Goal: Task Accomplishment & Management: Complete application form

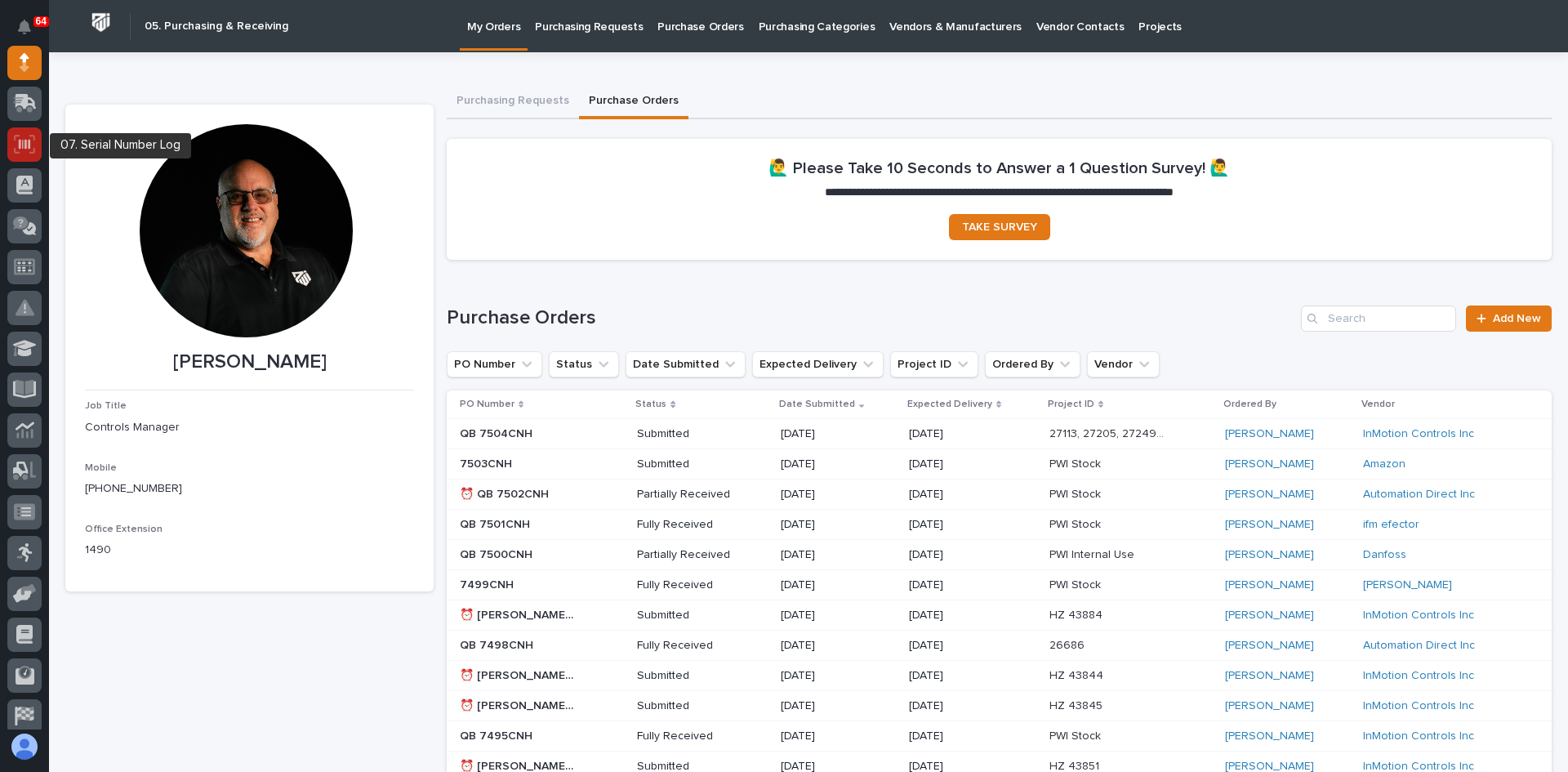
click at [20, 145] on icon at bounding box center [24, 144] width 12 height 10
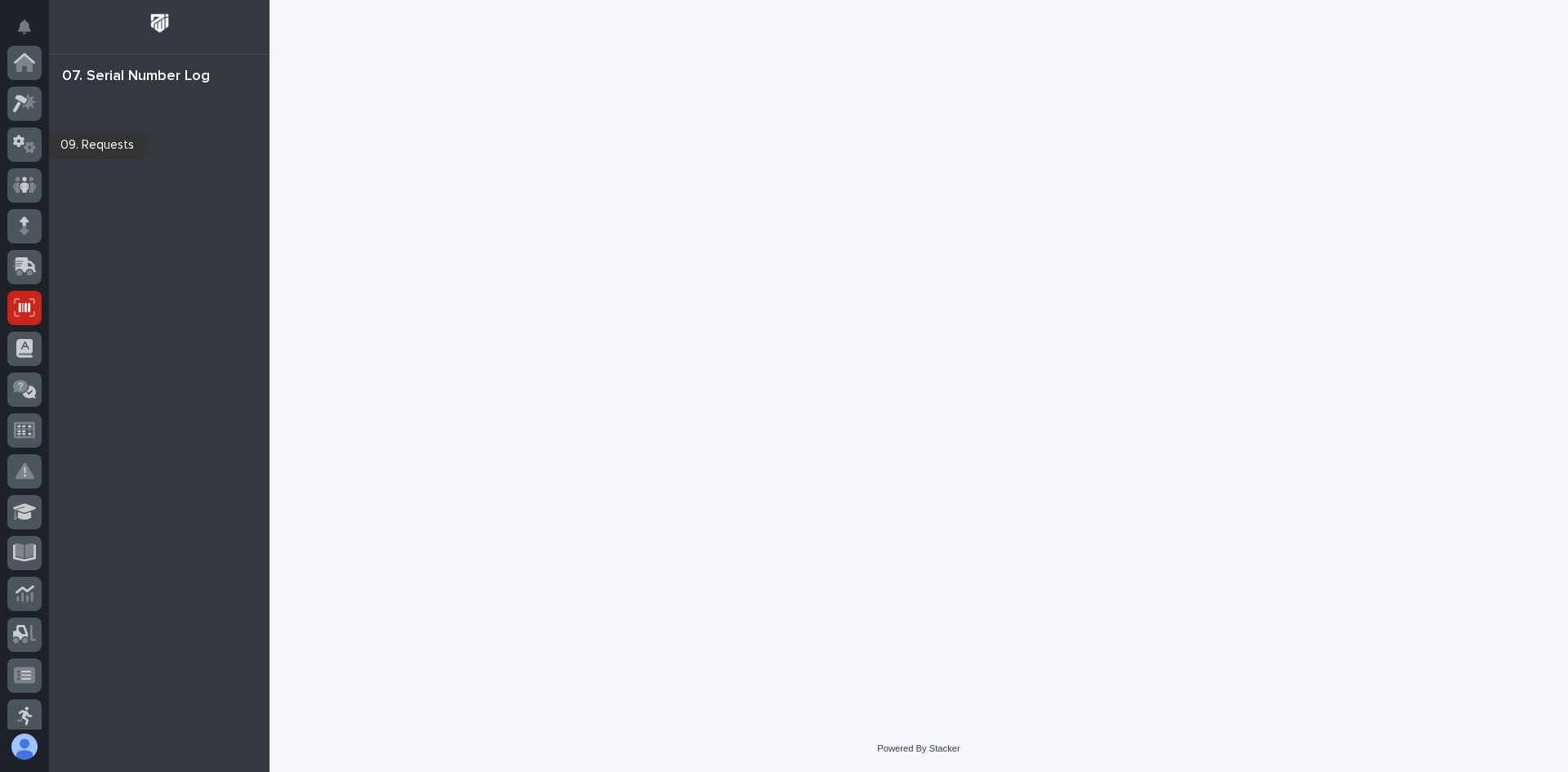
scroll to position [246, 0]
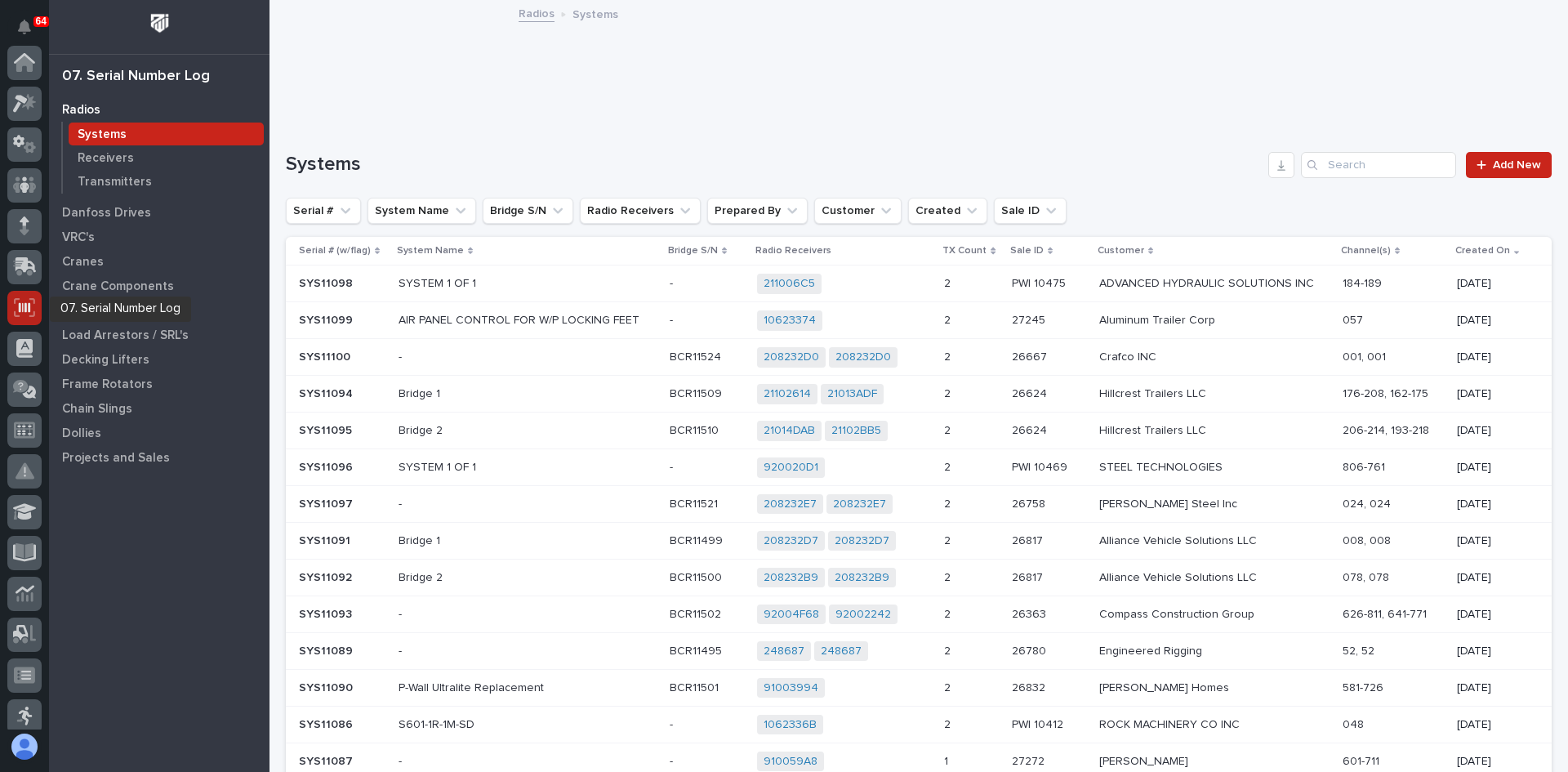
click at [27, 307] on icon at bounding box center [24, 307] width 12 height 10
click at [110, 130] on p "Systems" at bounding box center [102, 135] width 49 height 15
click at [1339, 162] on input "Search" at bounding box center [1378, 165] width 155 height 27
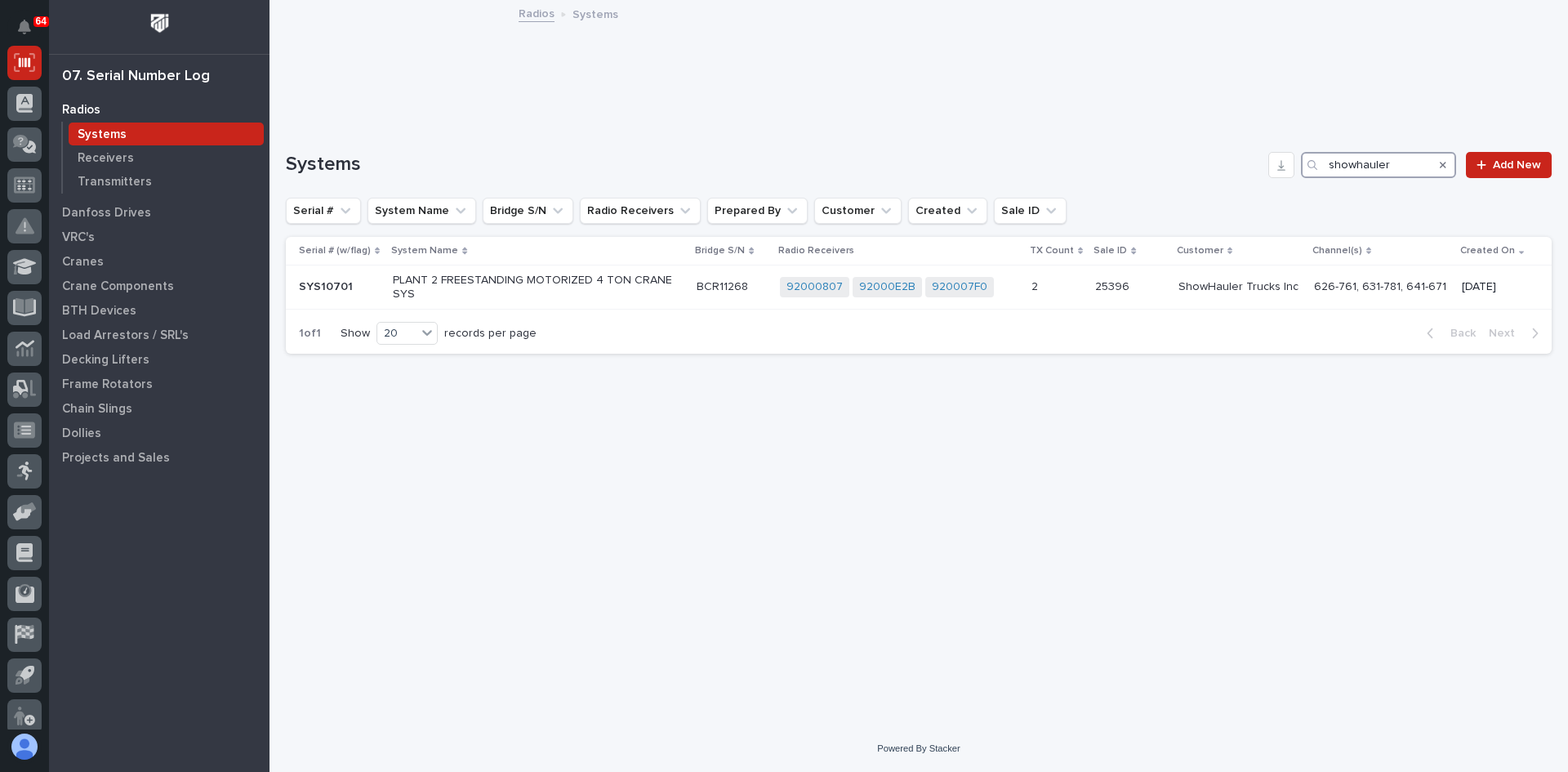
type input "showhauler"
click at [21, 510] on icon at bounding box center [29, 507] width 16 height 12
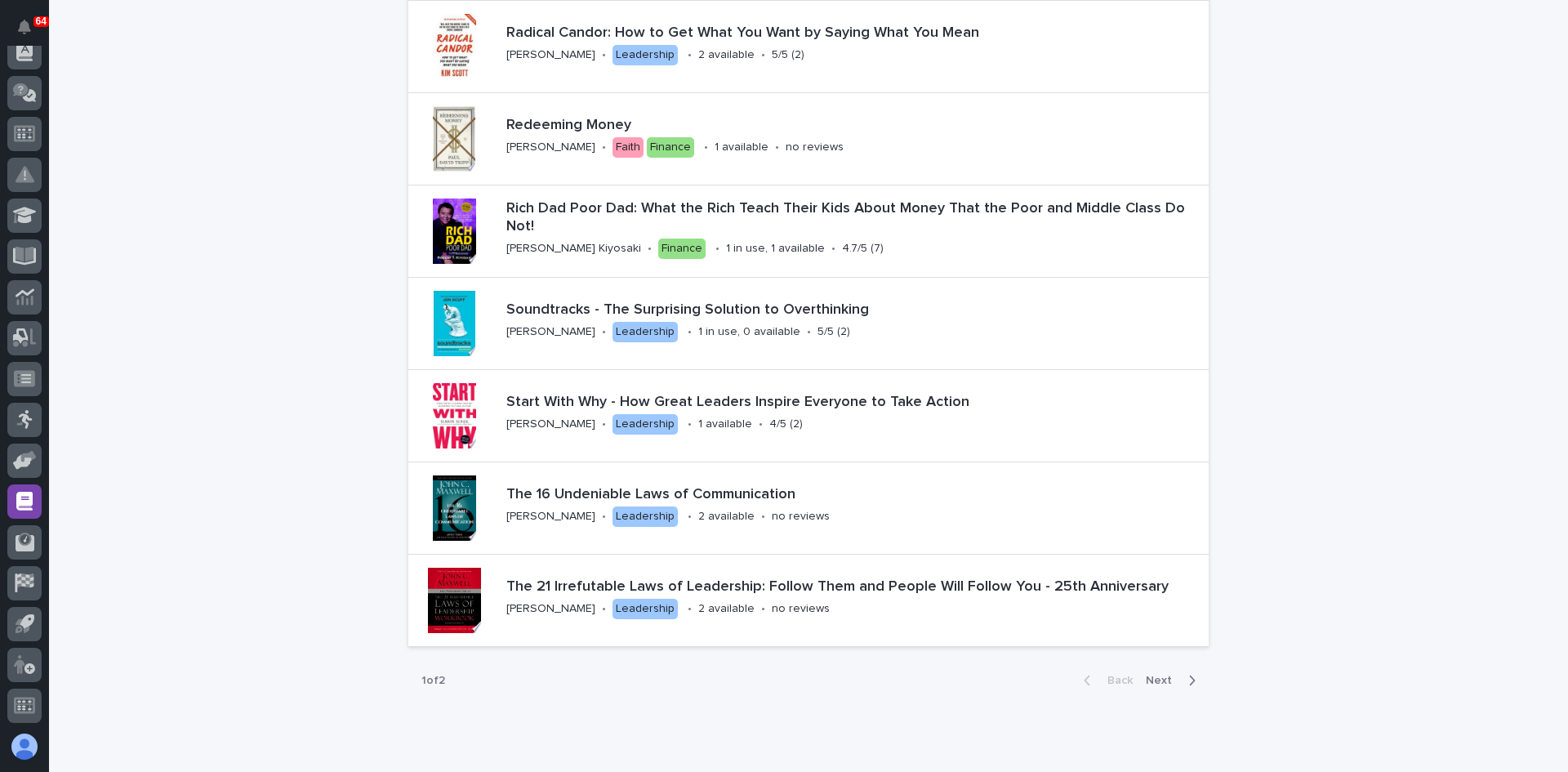
scroll to position [2351, 0]
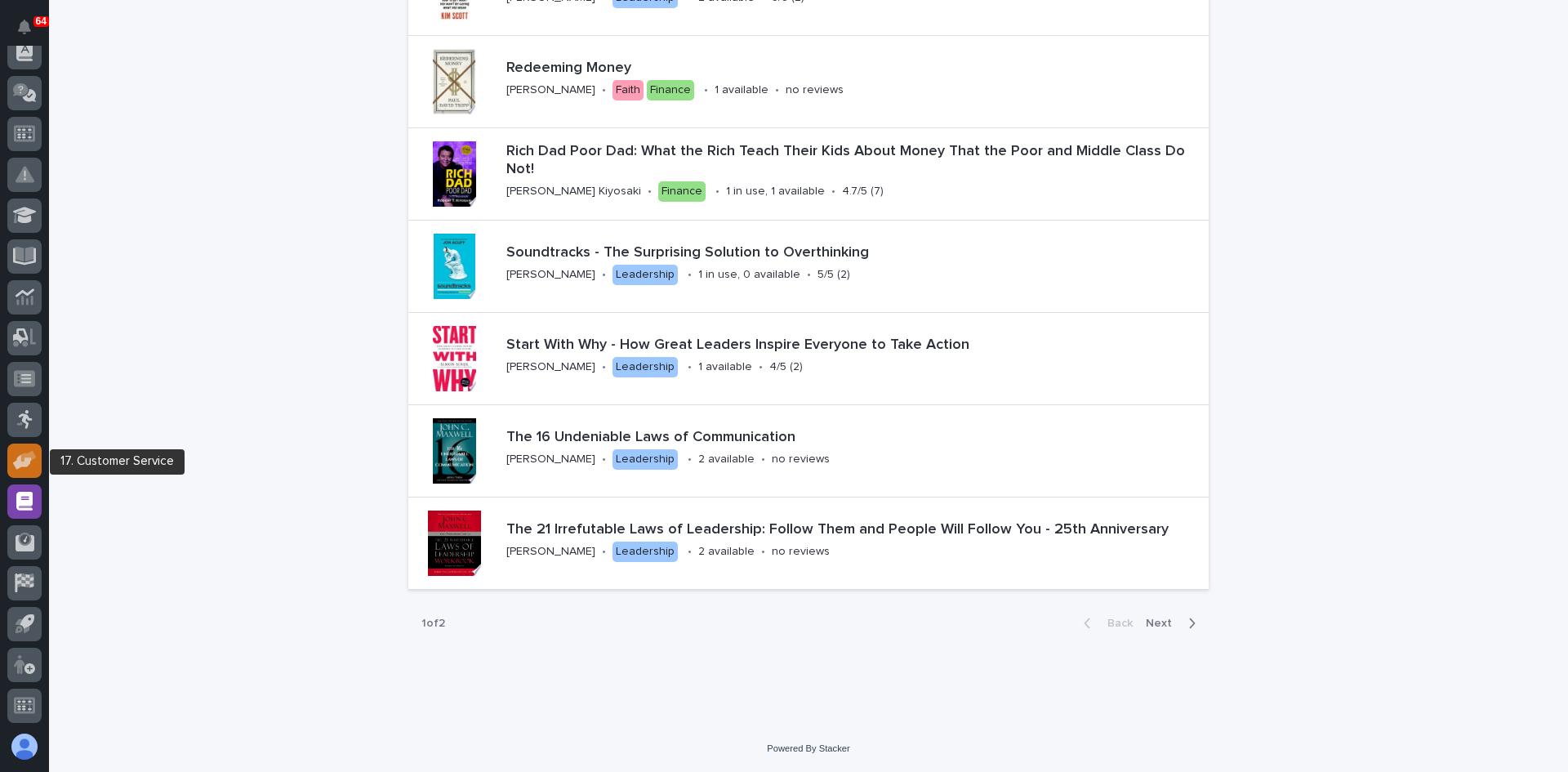
click at [27, 465] on icon at bounding box center [22, 463] width 19 height 16
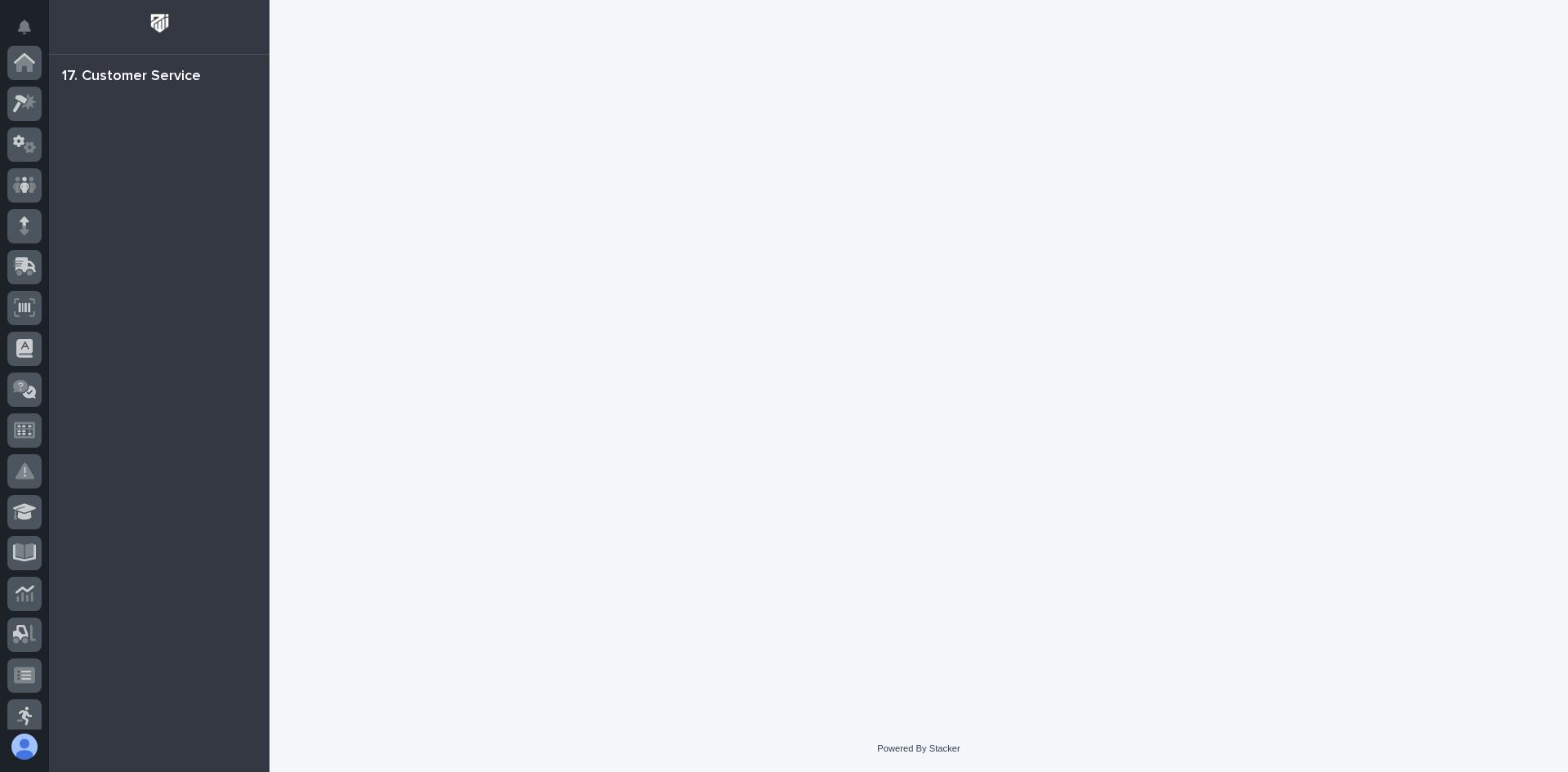
scroll to position [297, 0]
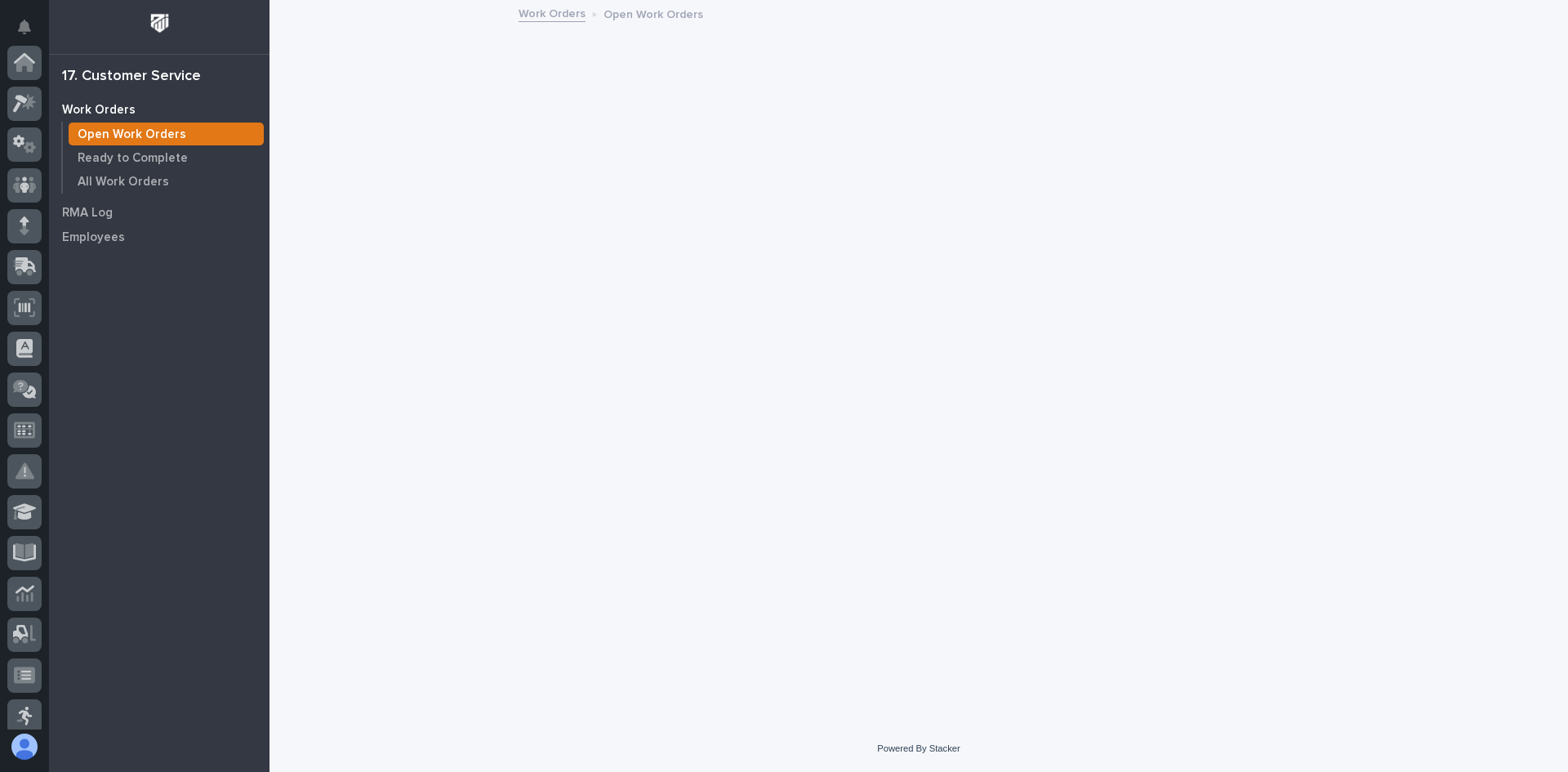
scroll to position [297, 0]
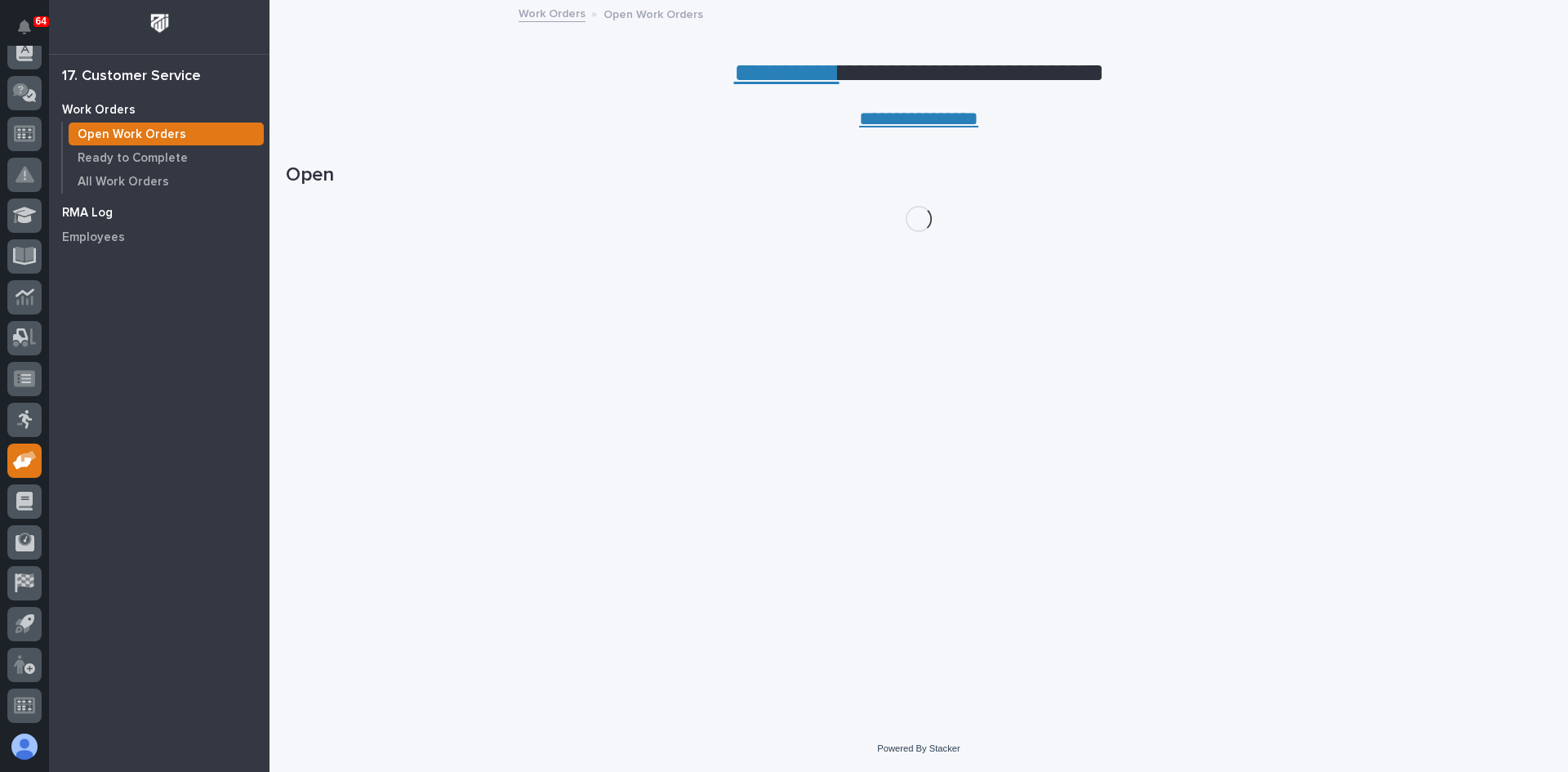
click at [99, 212] on p "RMA Log" at bounding box center [87, 213] width 50 height 15
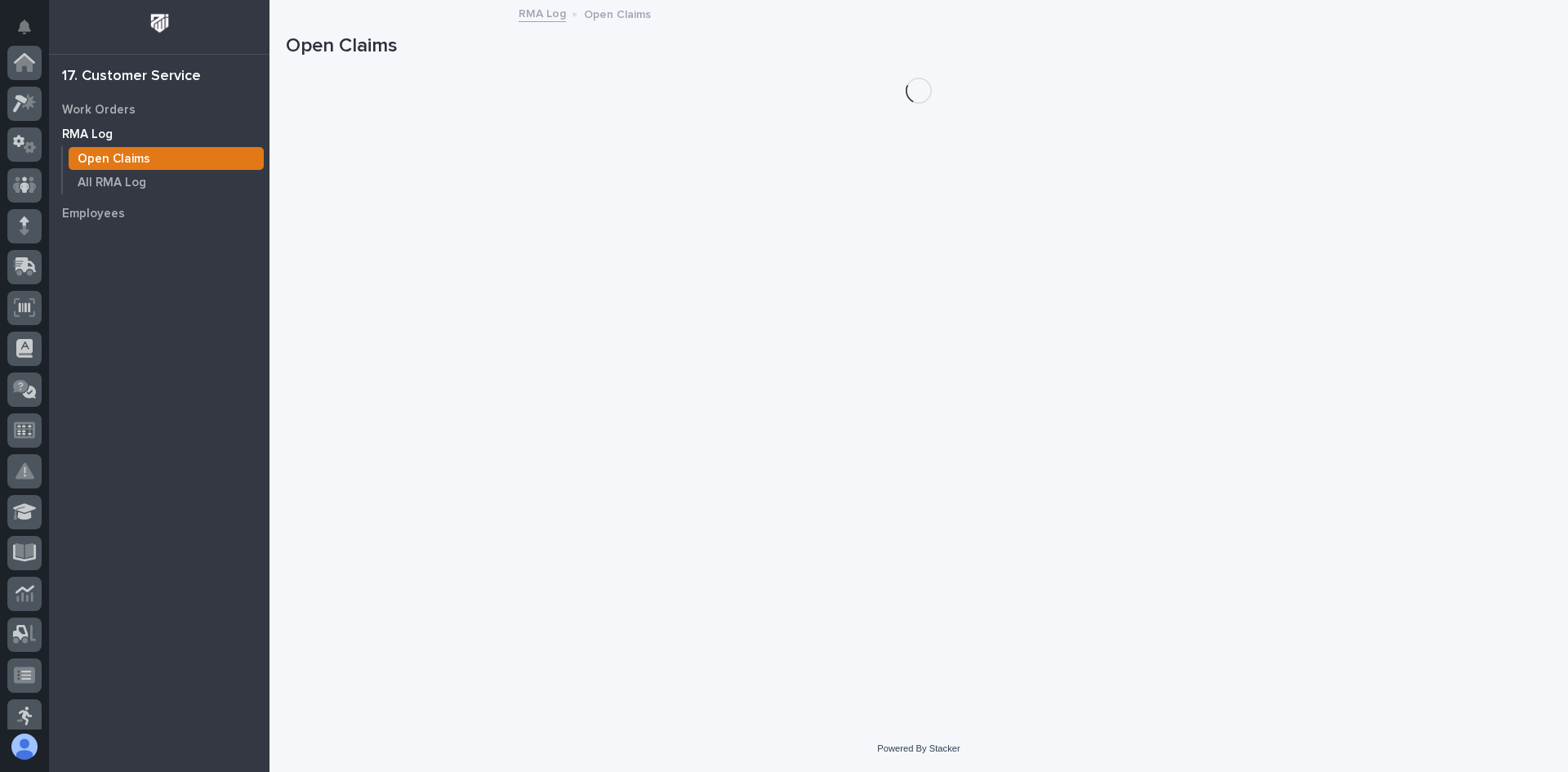
scroll to position [297, 0]
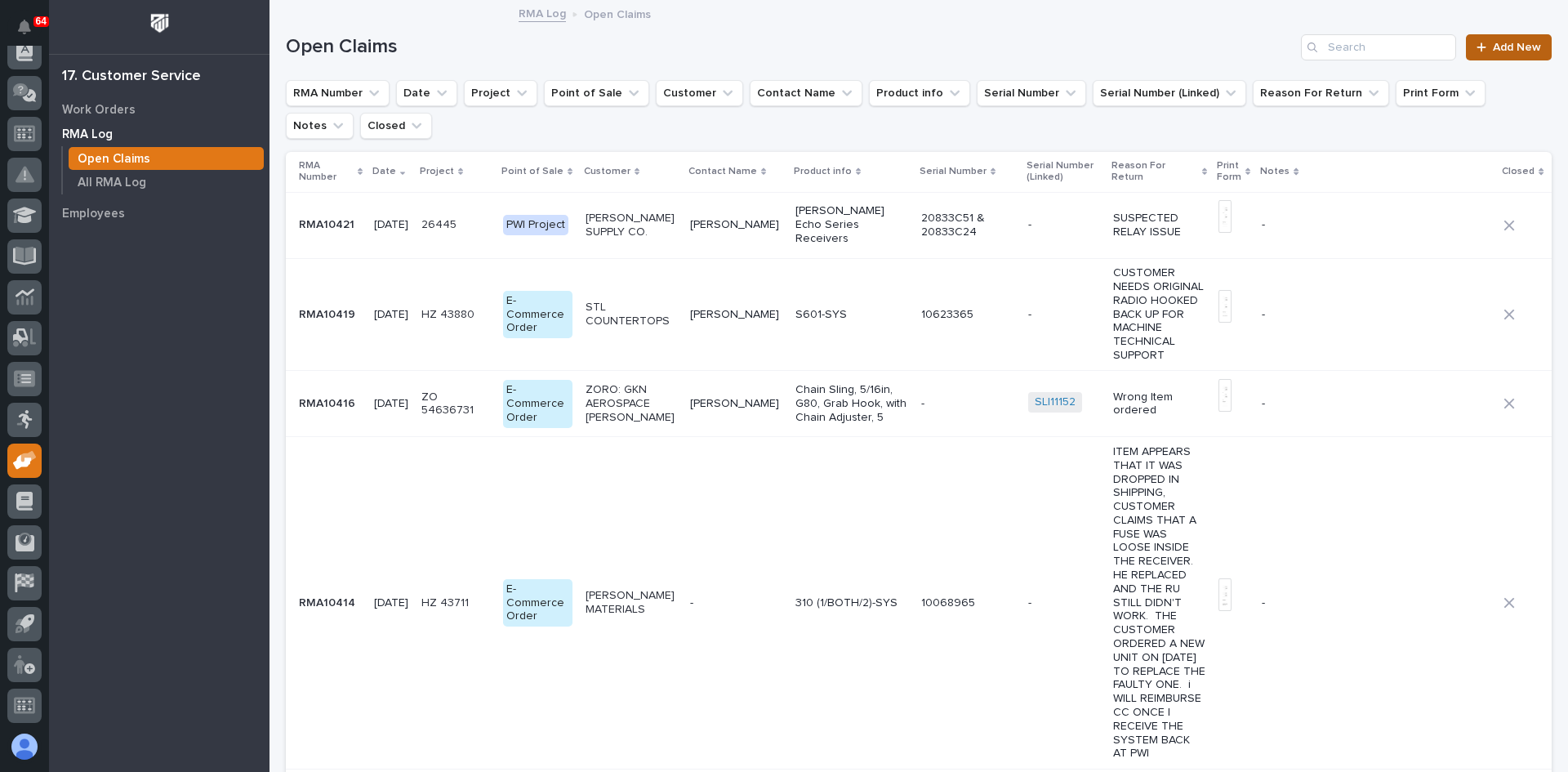
click at [1493, 47] on span "Add New" at bounding box center [1517, 47] width 48 height 12
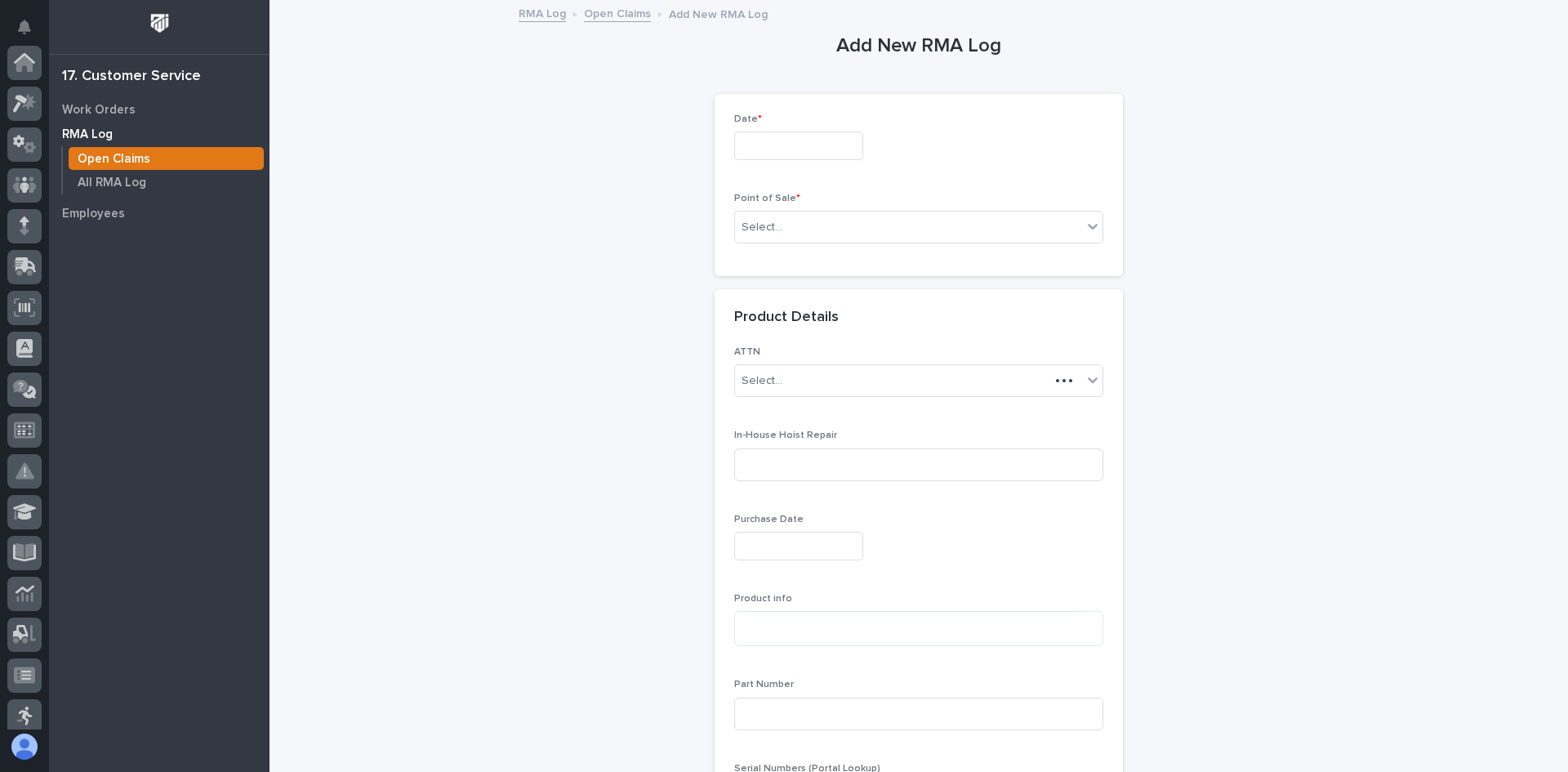
scroll to position [297, 0]
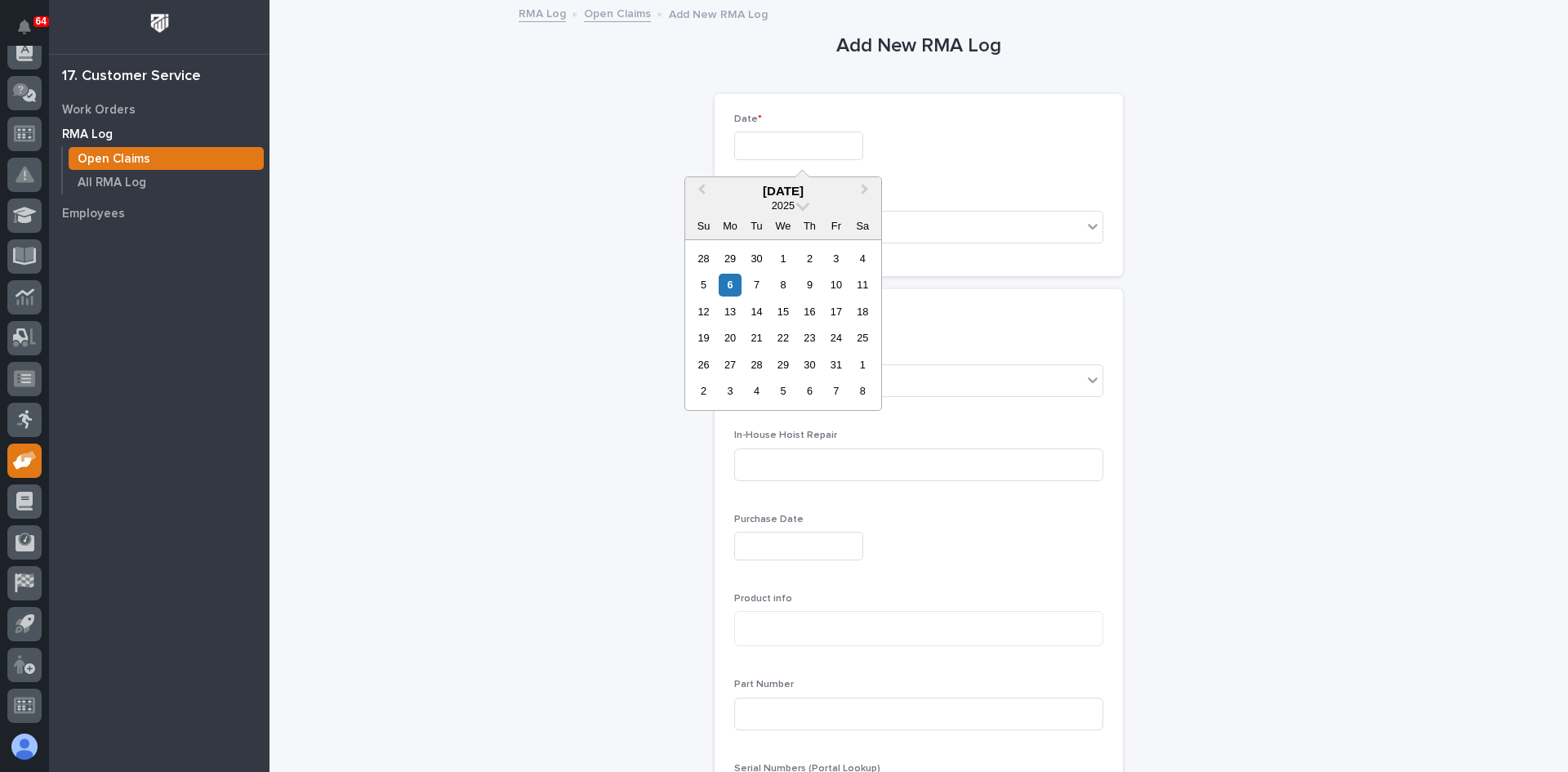
click at [745, 144] on input "text" at bounding box center [799, 145] width 129 height 28
click at [727, 281] on div "6" at bounding box center [729, 285] width 22 height 22
type input "*********"
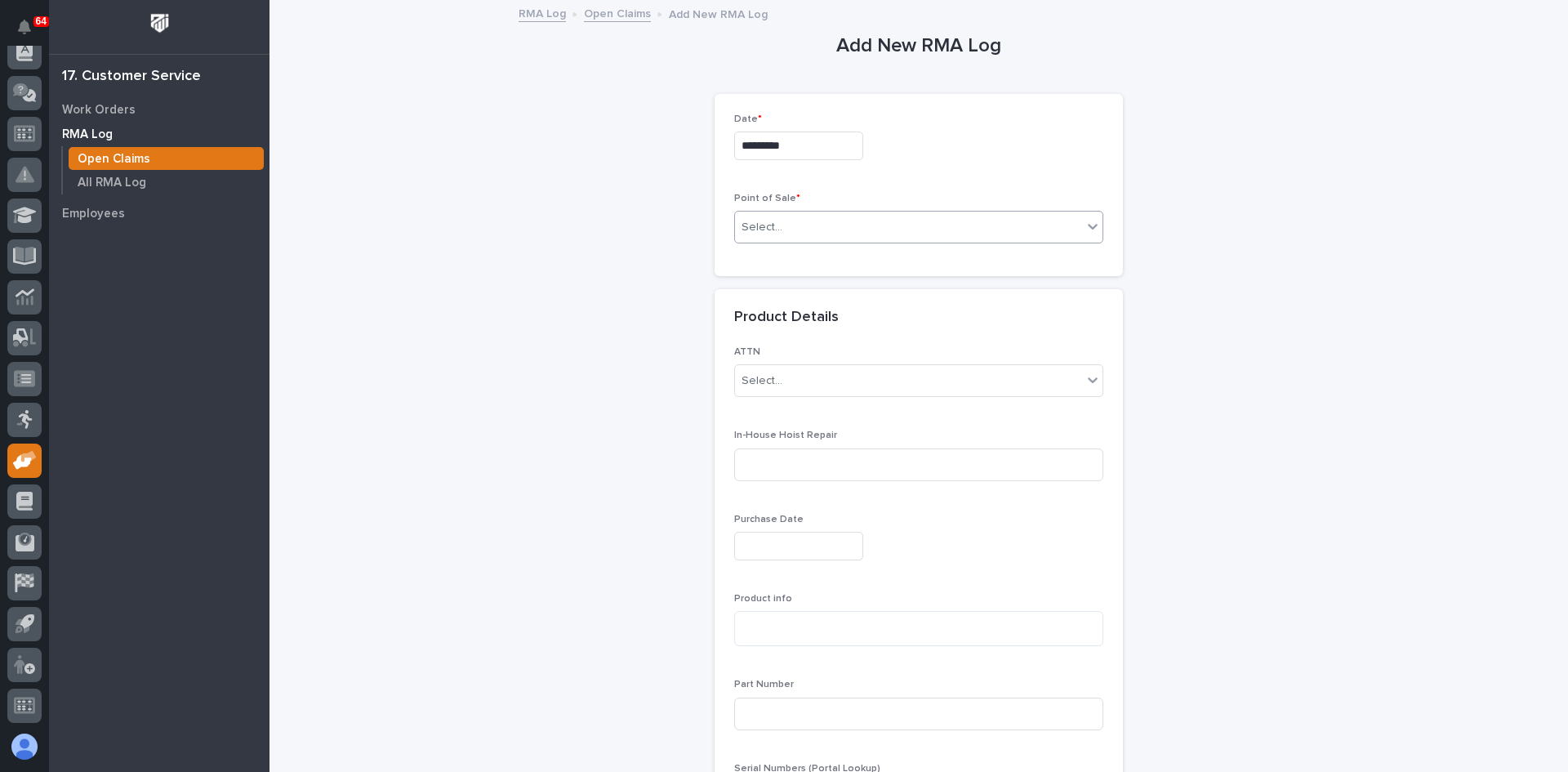
click at [800, 224] on div "Select..." at bounding box center [909, 228] width 347 height 27
click at [784, 261] on span "PWI Project" at bounding box center [769, 257] width 66 height 18
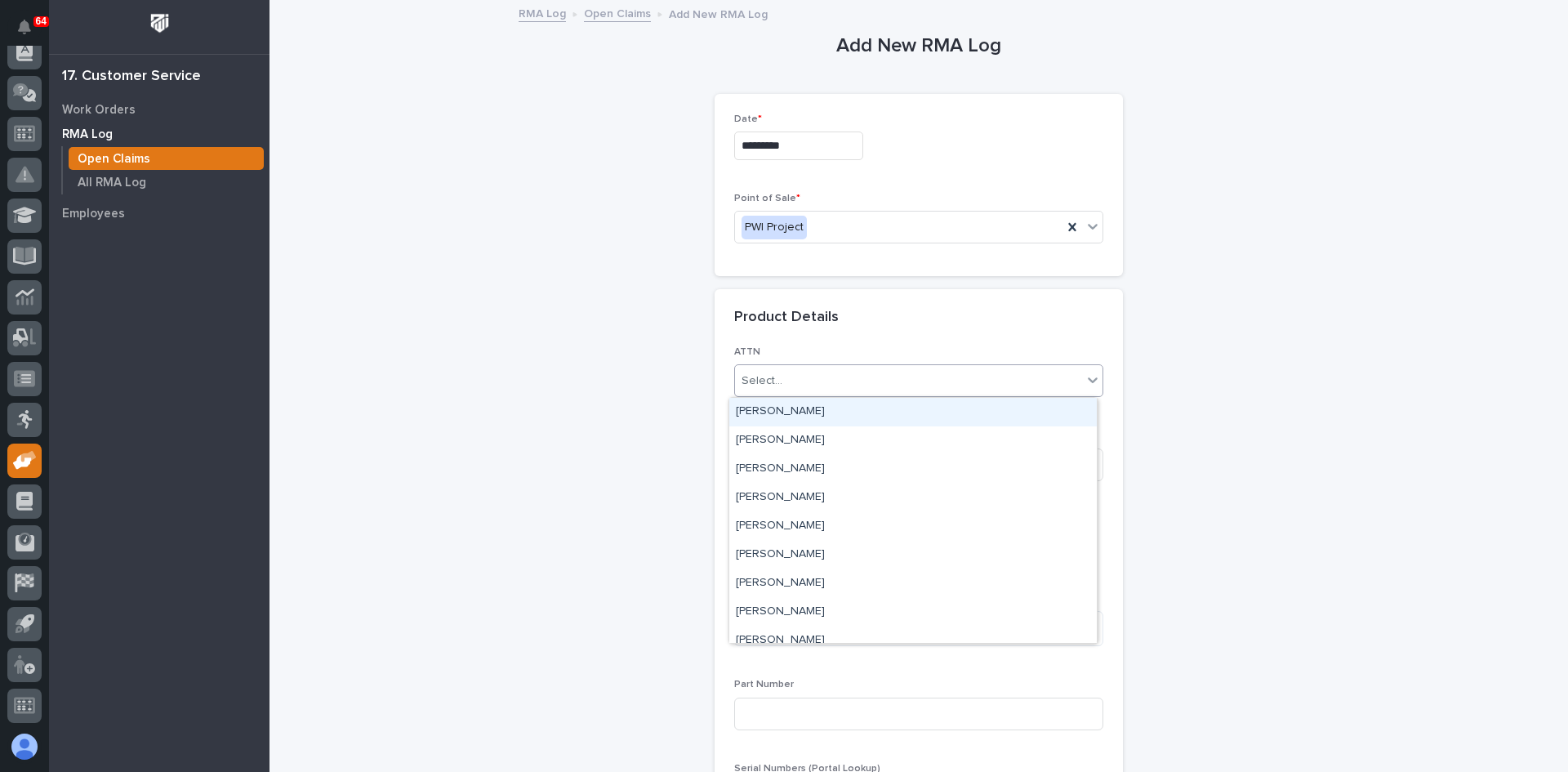
click at [772, 381] on div "Select..." at bounding box center [762, 380] width 41 height 17
type input "***"
click at [779, 414] on div "[PERSON_NAME]" at bounding box center [912, 412] width 368 height 28
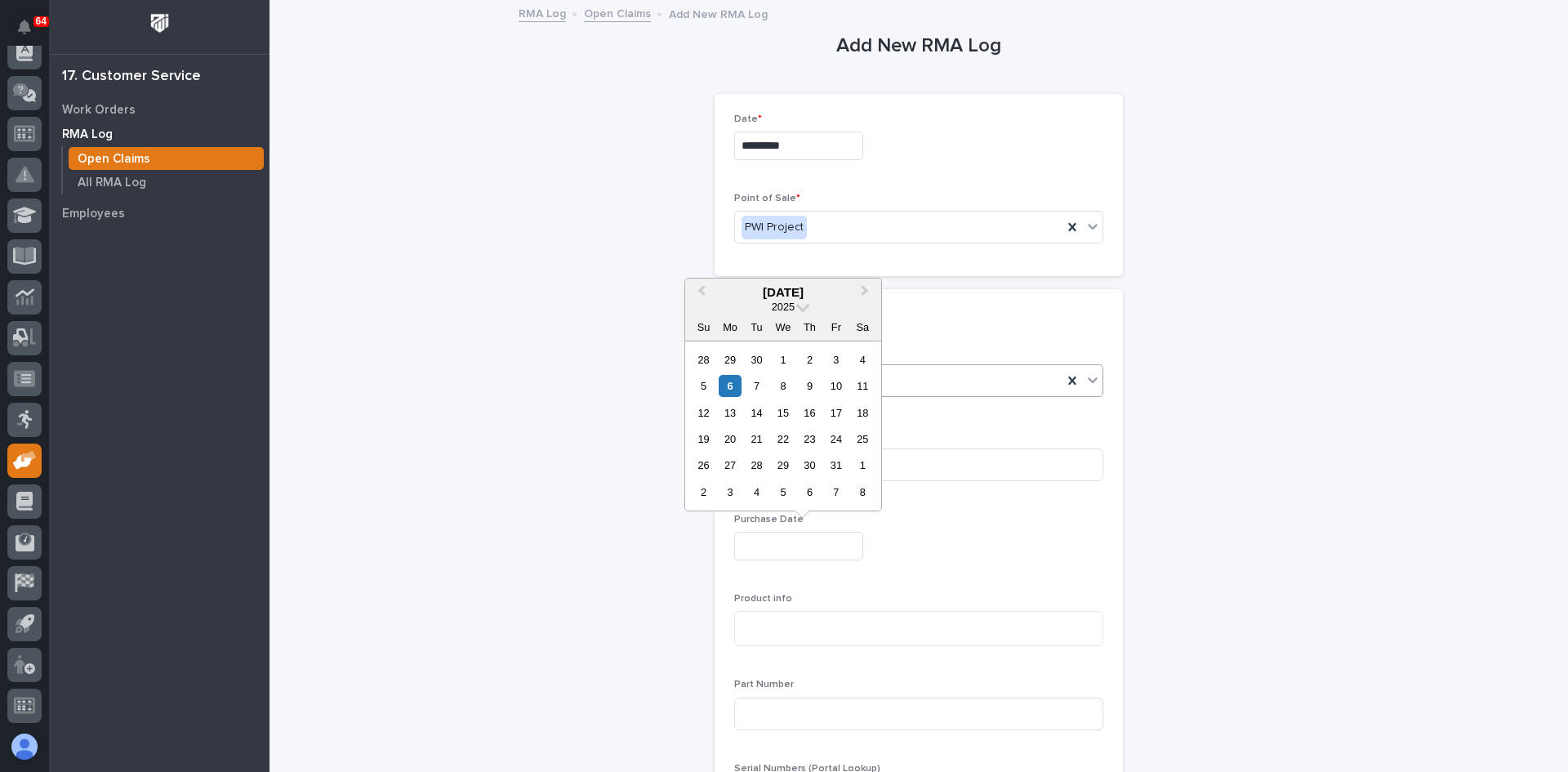
click at [755, 546] on input "text" at bounding box center [799, 546] width 129 height 28
click at [702, 291] on span "Previous Month" at bounding box center [702, 292] width 0 height 21
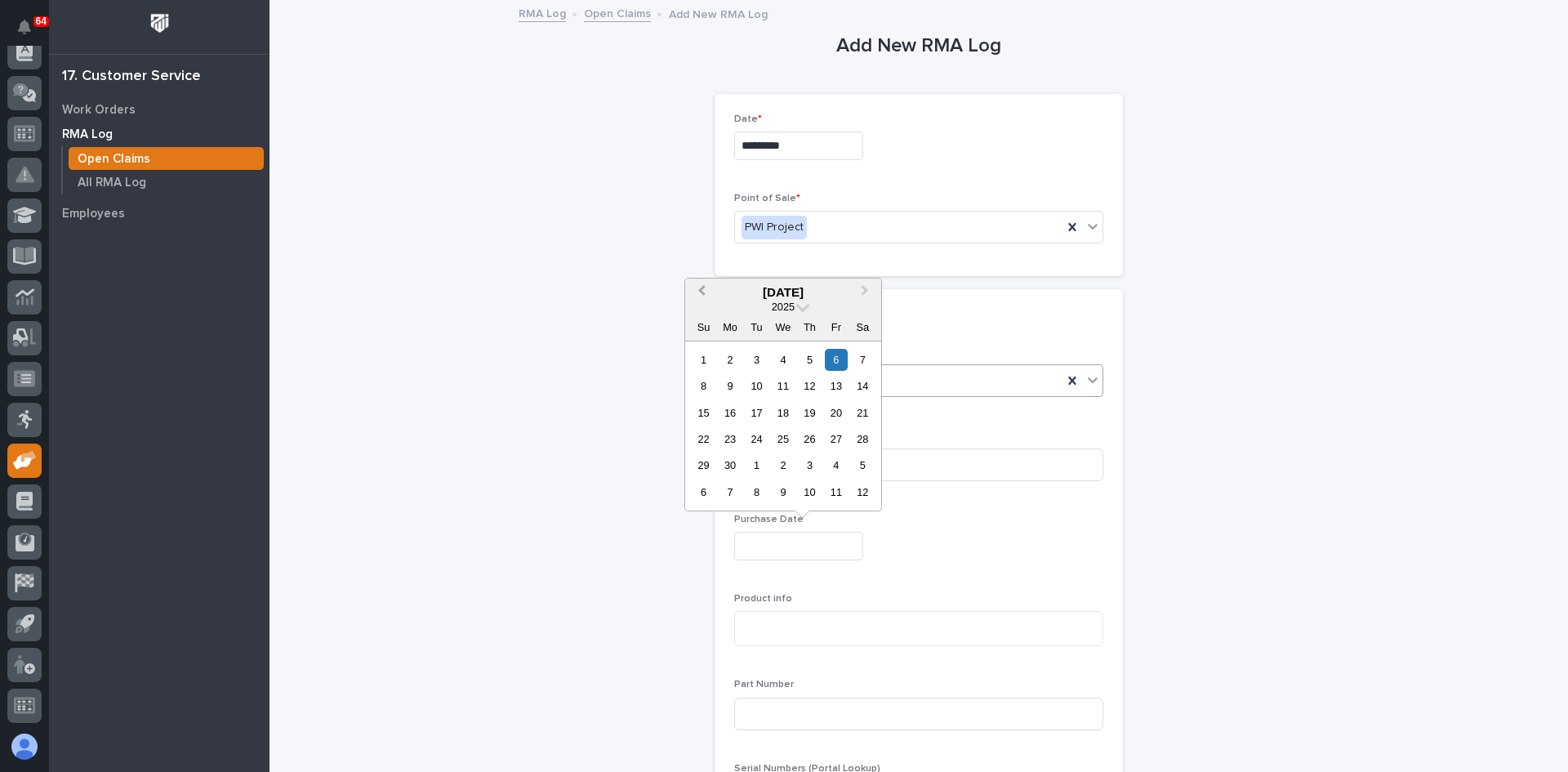
click at [702, 291] on span "Previous Month" at bounding box center [702, 292] width 0 height 21
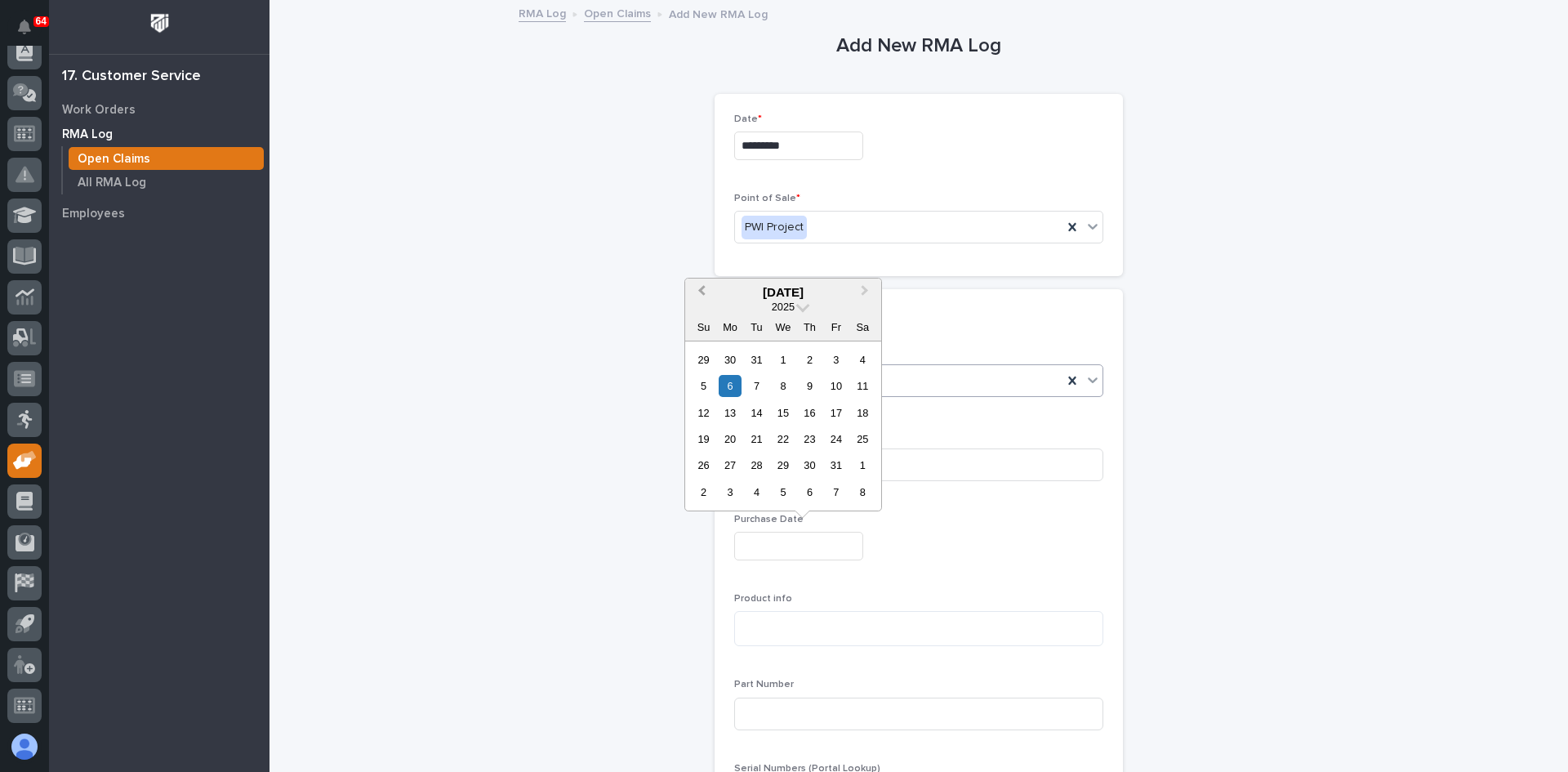
click at [702, 291] on span "Previous Month" at bounding box center [702, 292] width 0 height 21
click at [811, 355] on div "5" at bounding box center [810, 360] width 22 height 22
type input "**********"
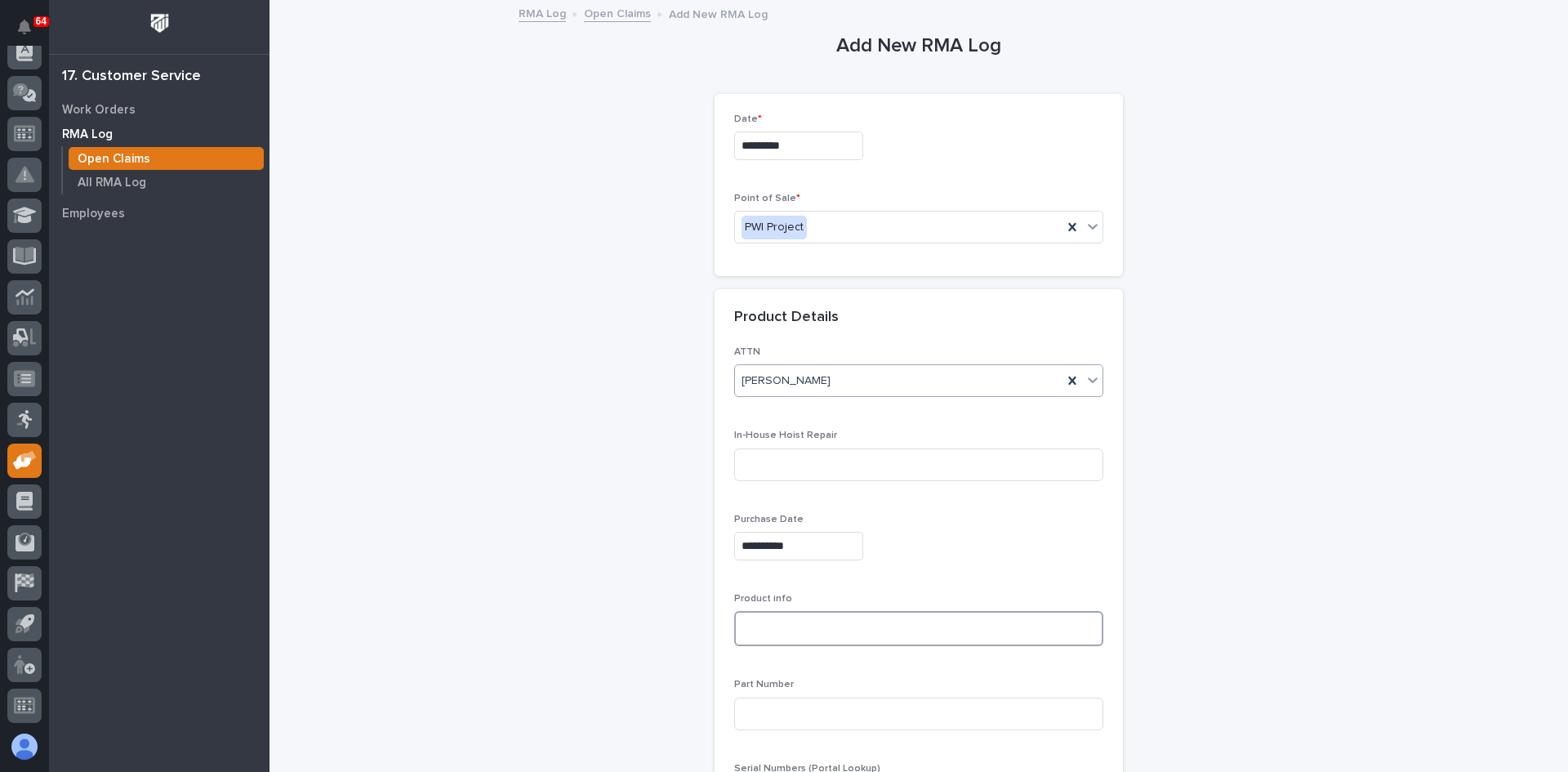
click at [748, 629] on textarea at bounding box center [919, 629] width 369 height 35
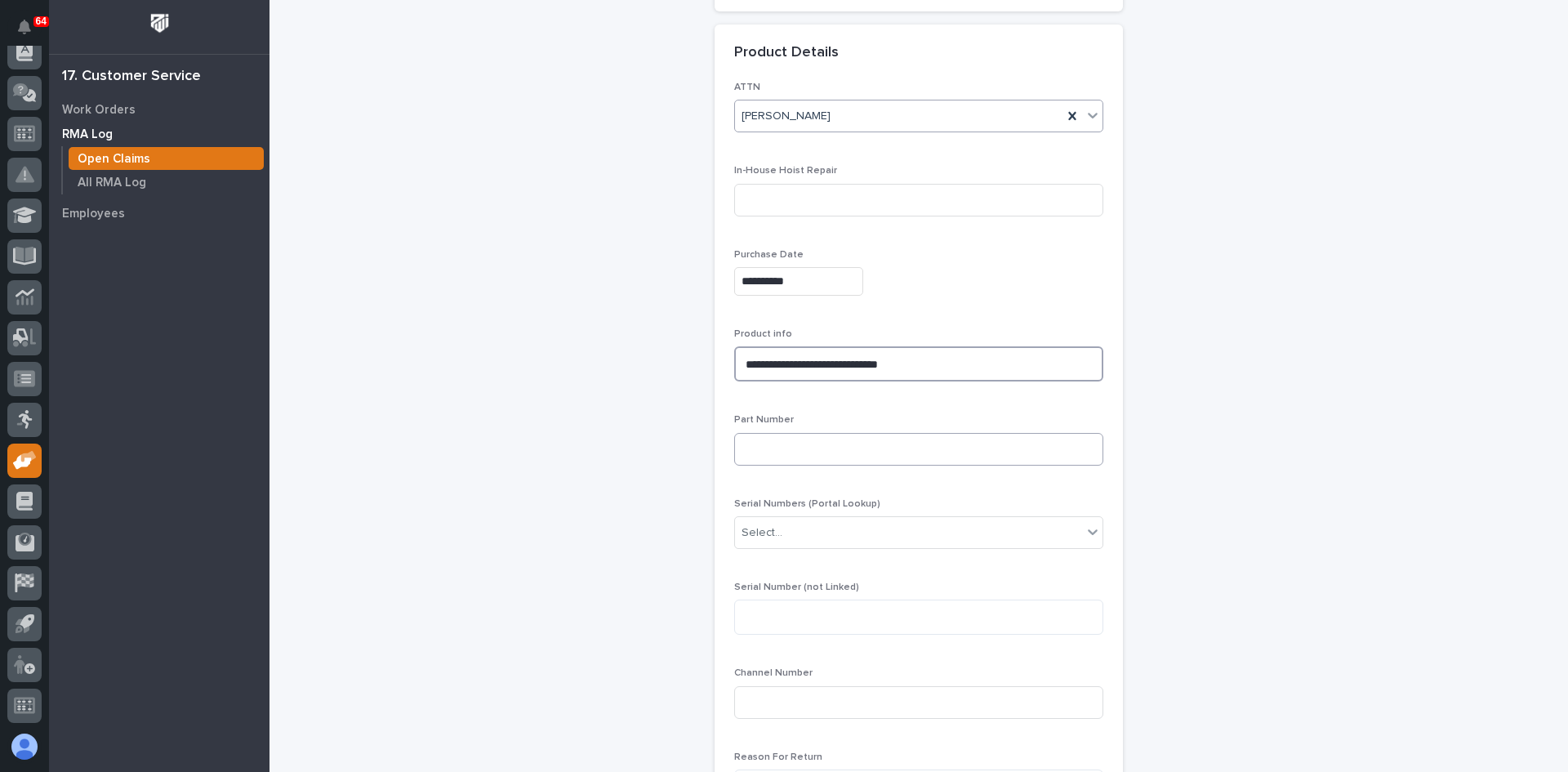
scroll to position [409, 0]
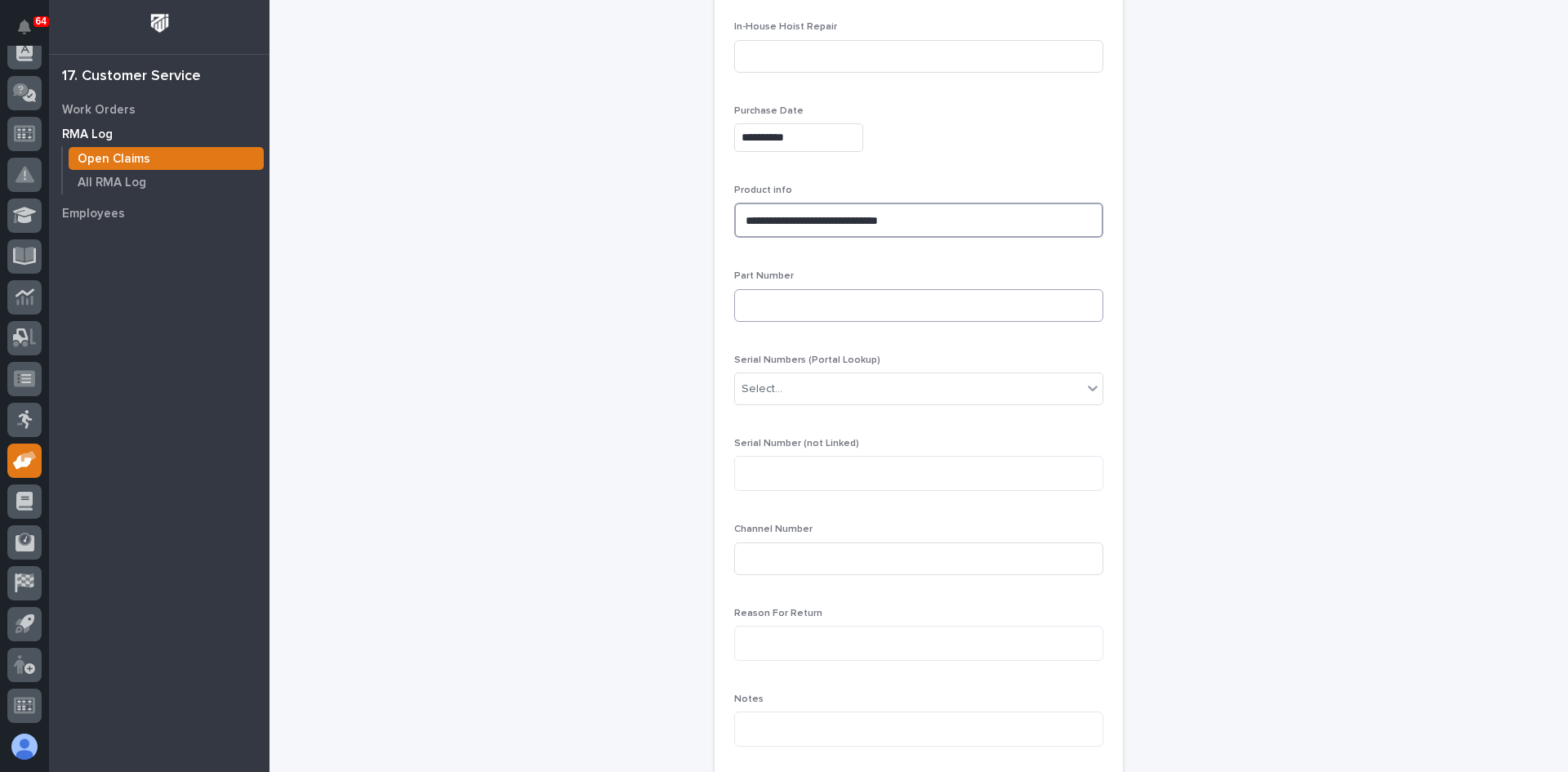
type textarea "**********"
click at [754, 309] on input at bounding box center [919, 305] width 369 height 33
type input "Qi Charger"
click at [769, 472] on textarea at bounding box center [919, 473] width 369 height 35
type textarea "***"
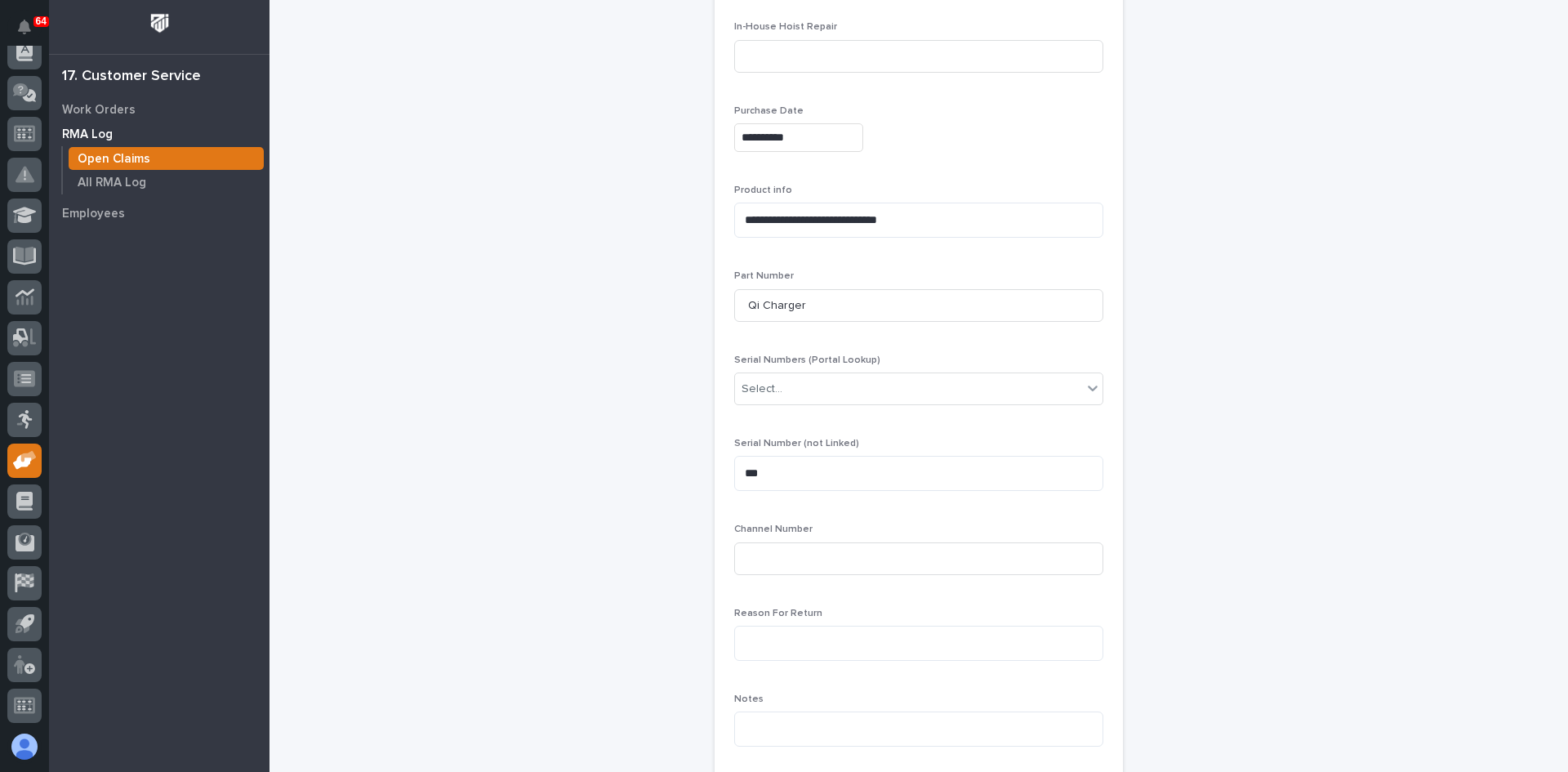
click at [757, 526] on span "Channel Number" at bounding box center [773, 529] width 79 height 10
click at [756, 554] on input at bounding box center [919, 558] width 369 height 33
type input "N/A"
click at [742, 641] on textarea at bounding box center [919, 643] width 369 height 35
type textarea "**********"
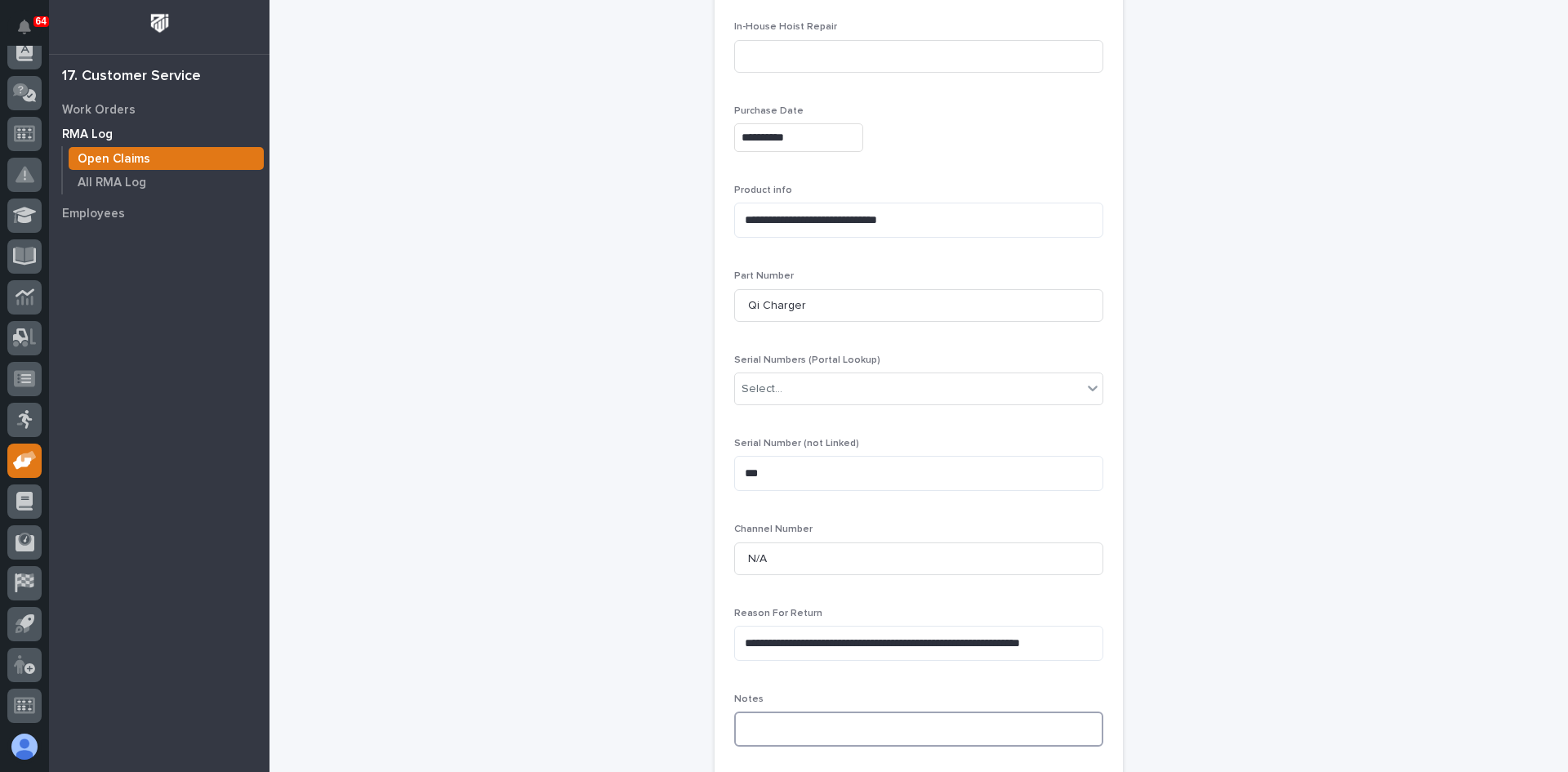
click at [741, 726] on textarea at bounding box center [919, 729] width 369 height 35
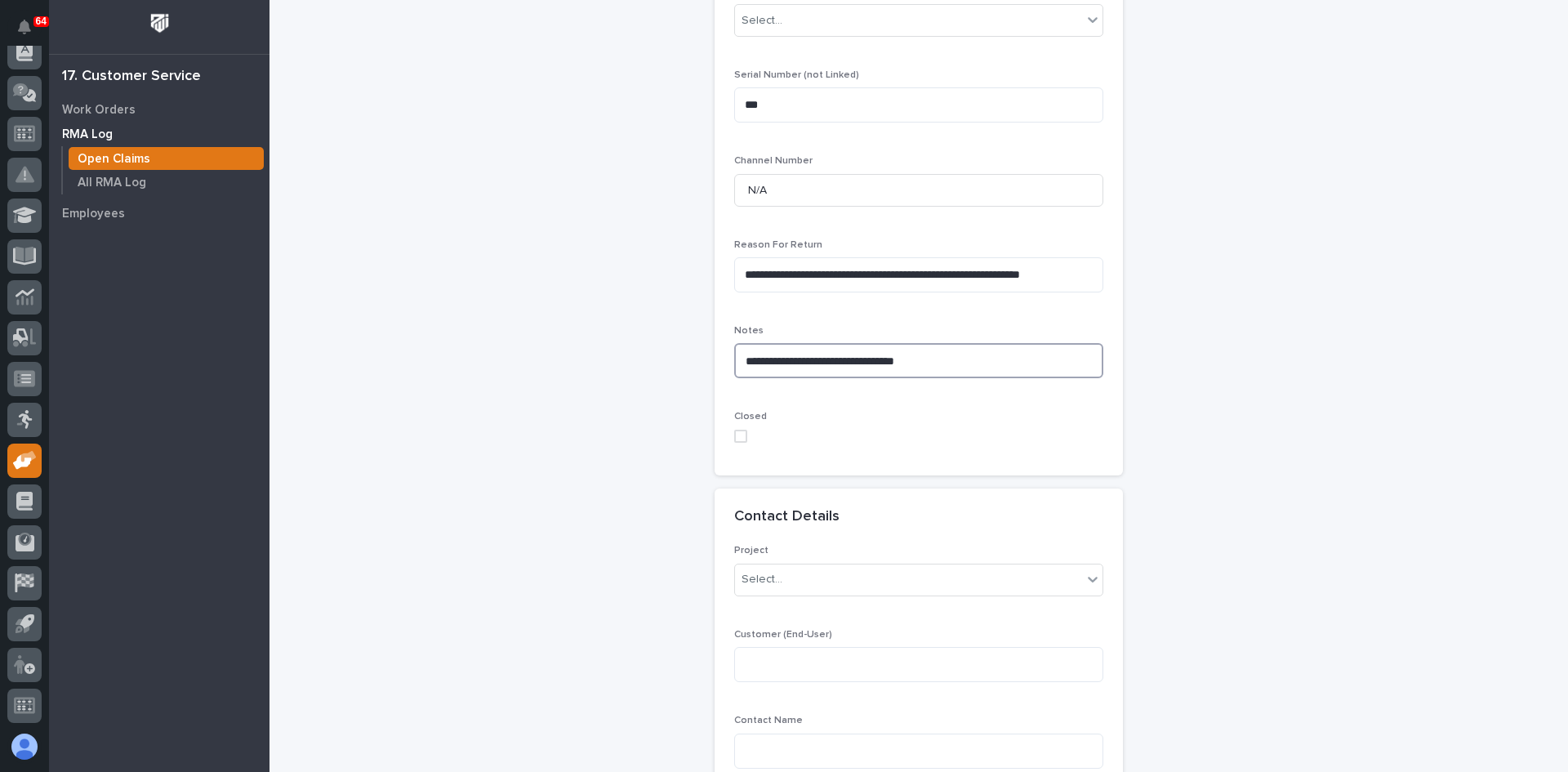
scroll to position [980, 0]
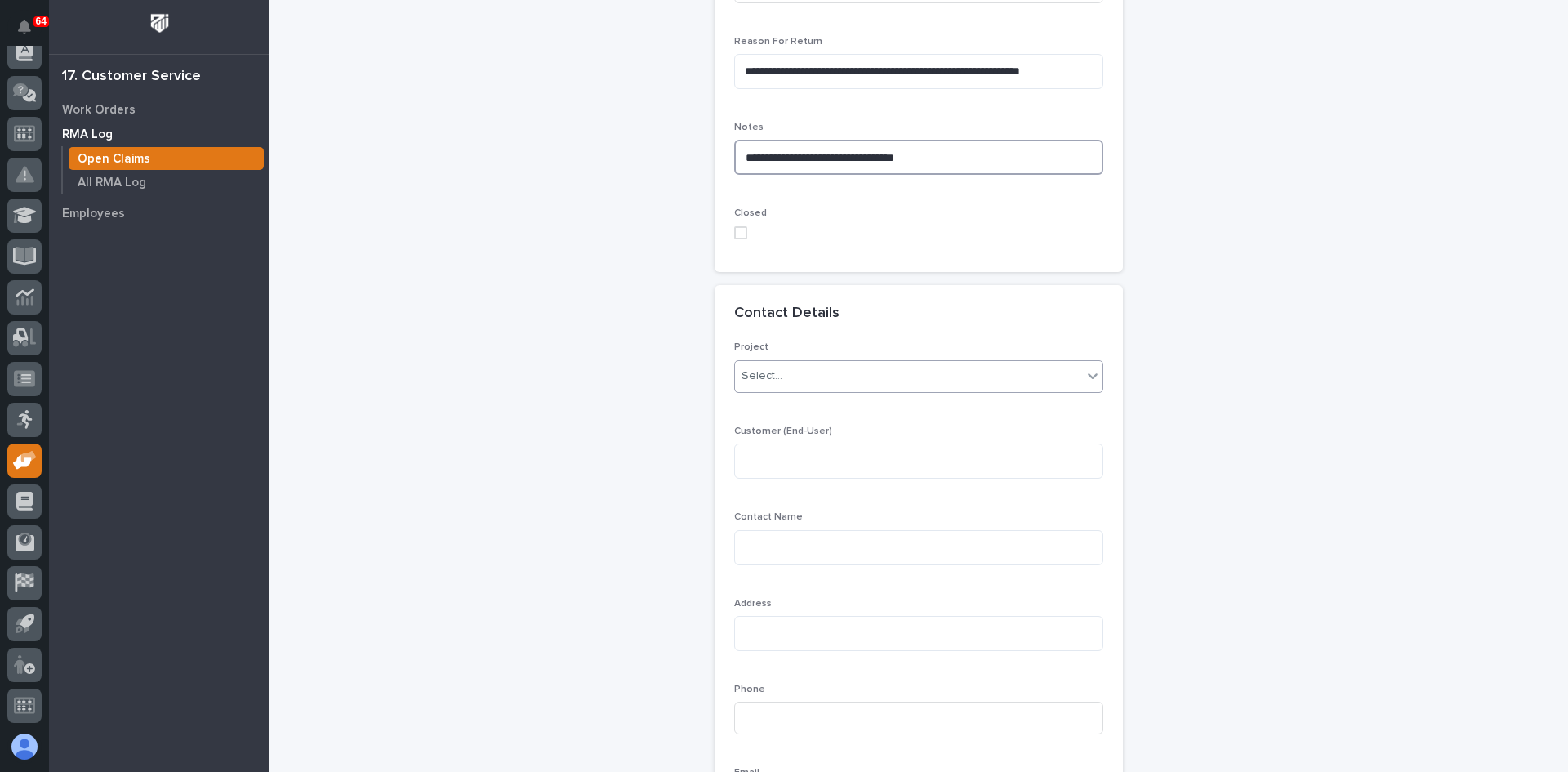
type textarea "**********"
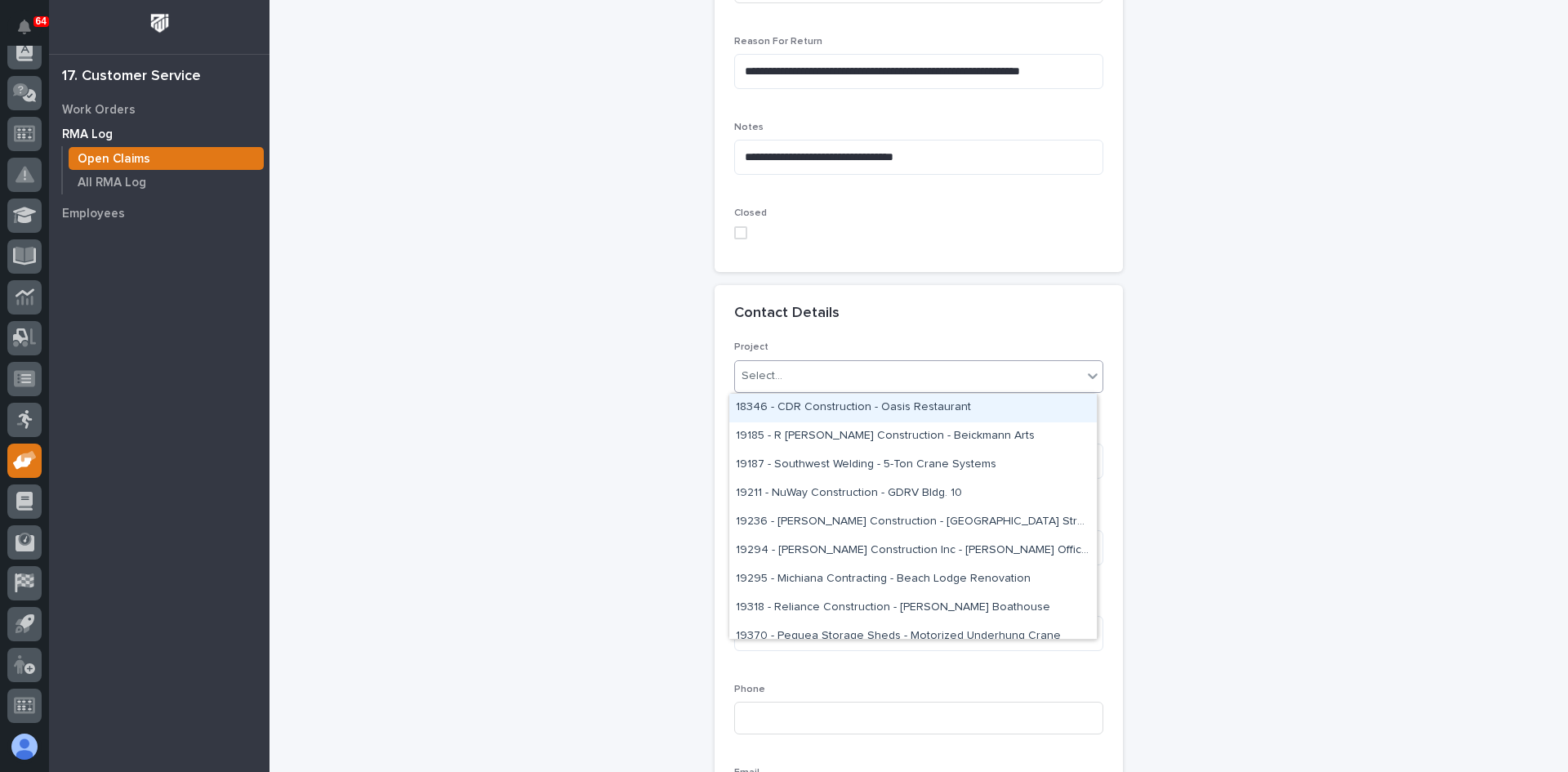
click at [783, 378] on div "Select..." at bounding box center [909, 376] width 347 height 27
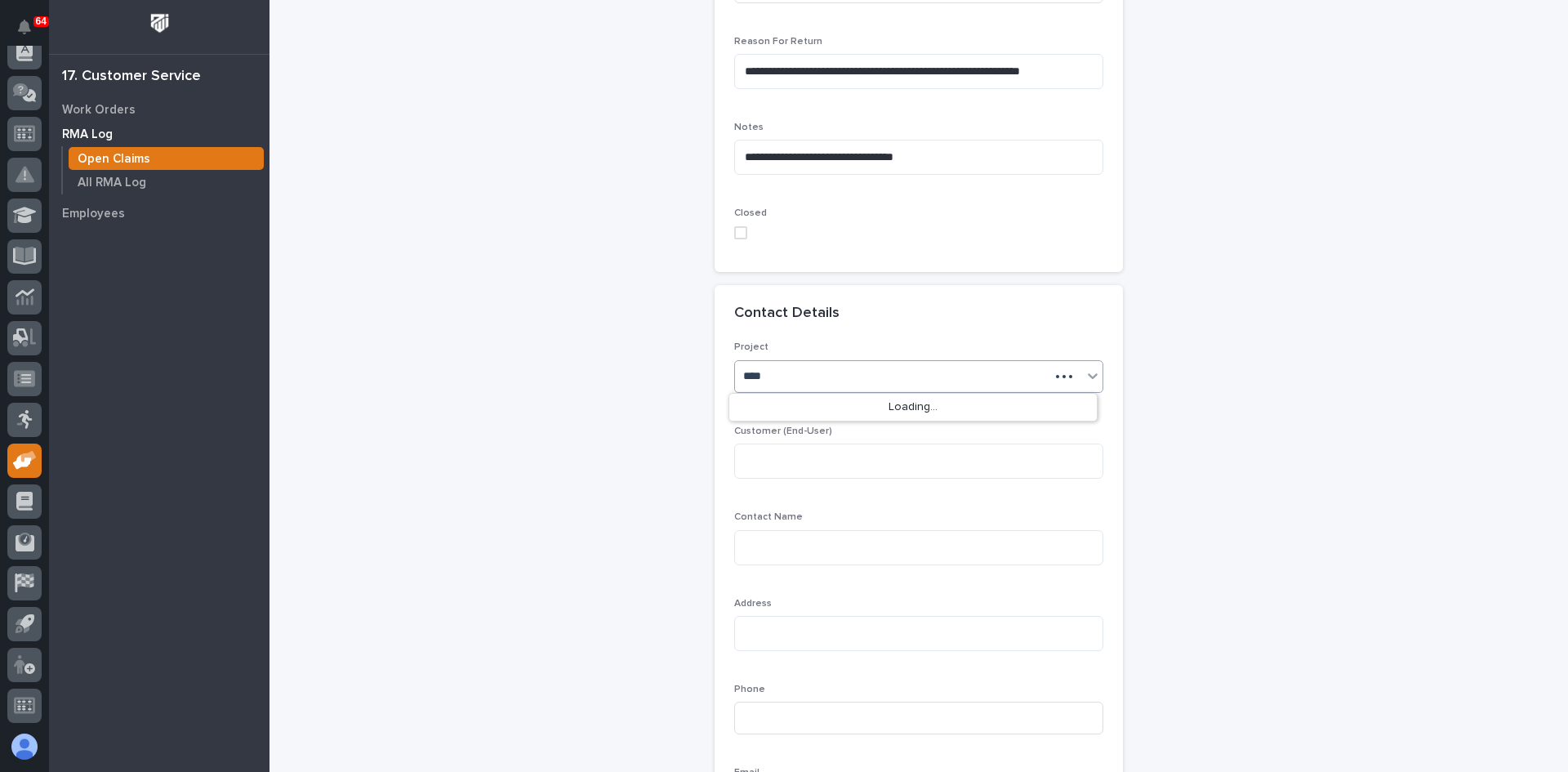
type input "*****"
click at [815, 403] on div "25396 - ShowHauler Trucks Inc - Freestanding 4 Ton Crane System" at bounding box center [912, 408] width 368 height 28
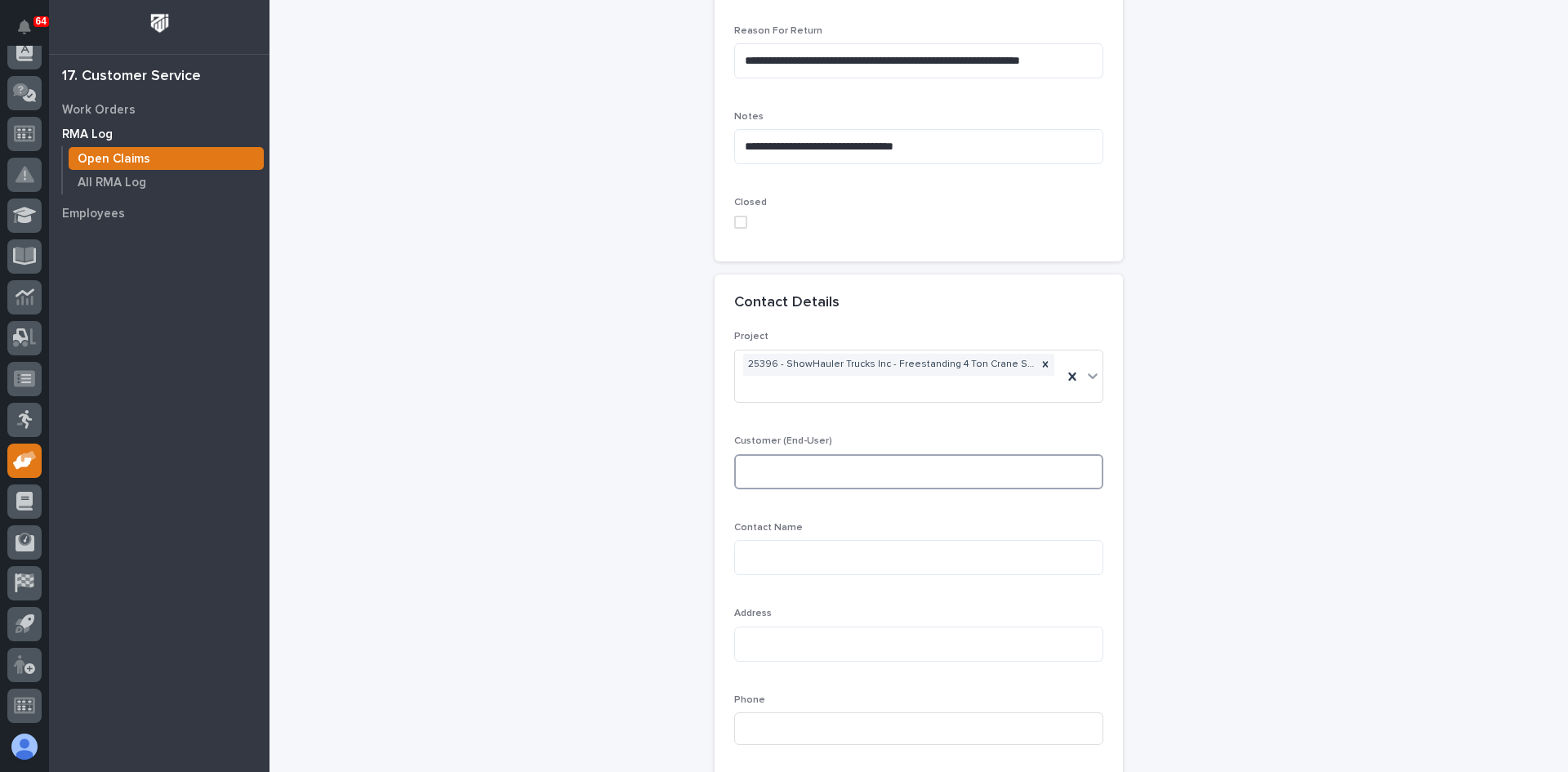
click at [747, 468] on textarea at bounding box center [919, 472] width 369 height 35
type textarea "**********"
click at [769, 558] on textarea at bounding box center [919, 558] width 369 height 35
type textarea "**********"
click at [742, 640] on textarea at bounding box center [919, 644] width 369 height 35
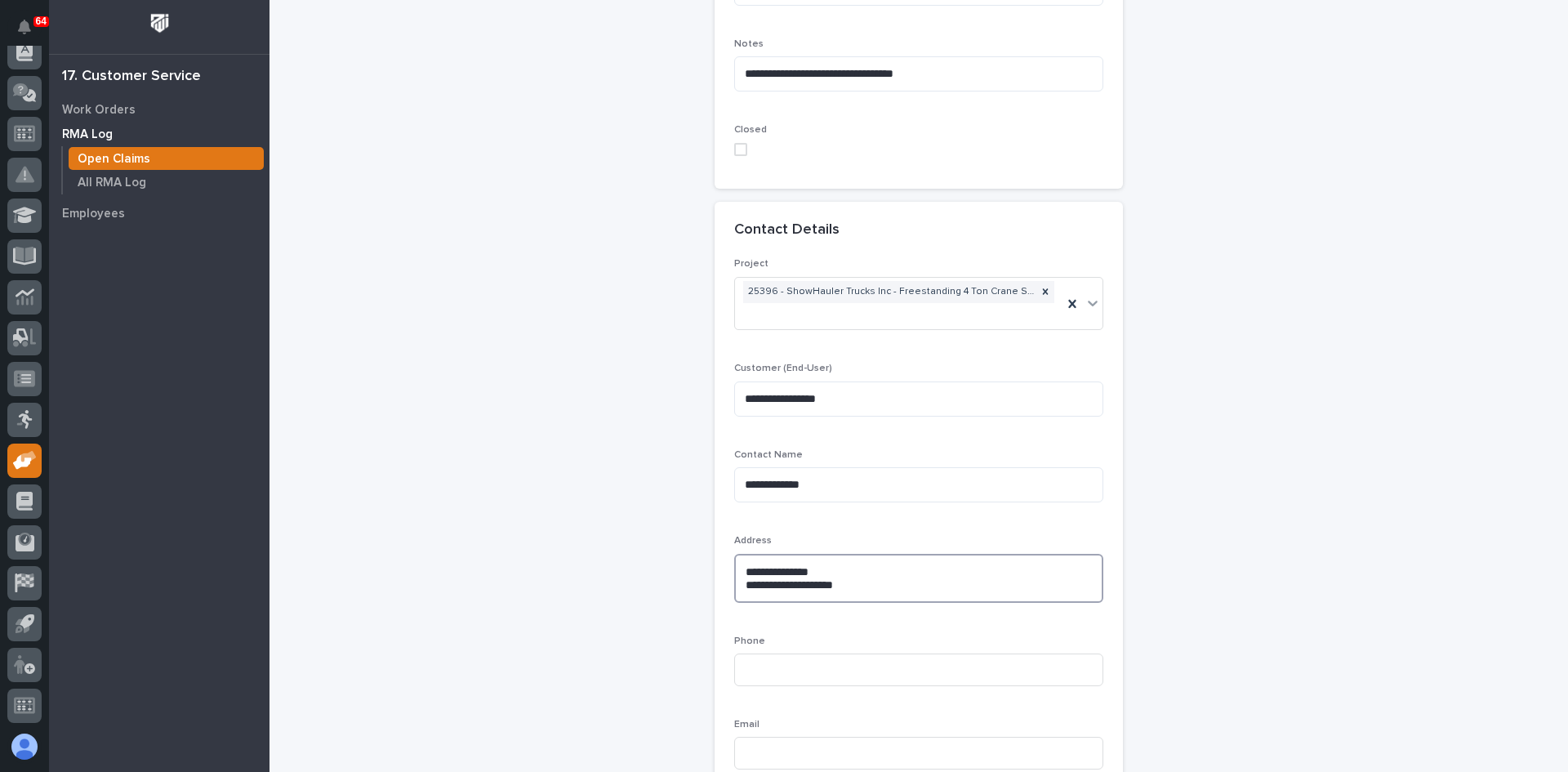
scroll to position [1155, 0]
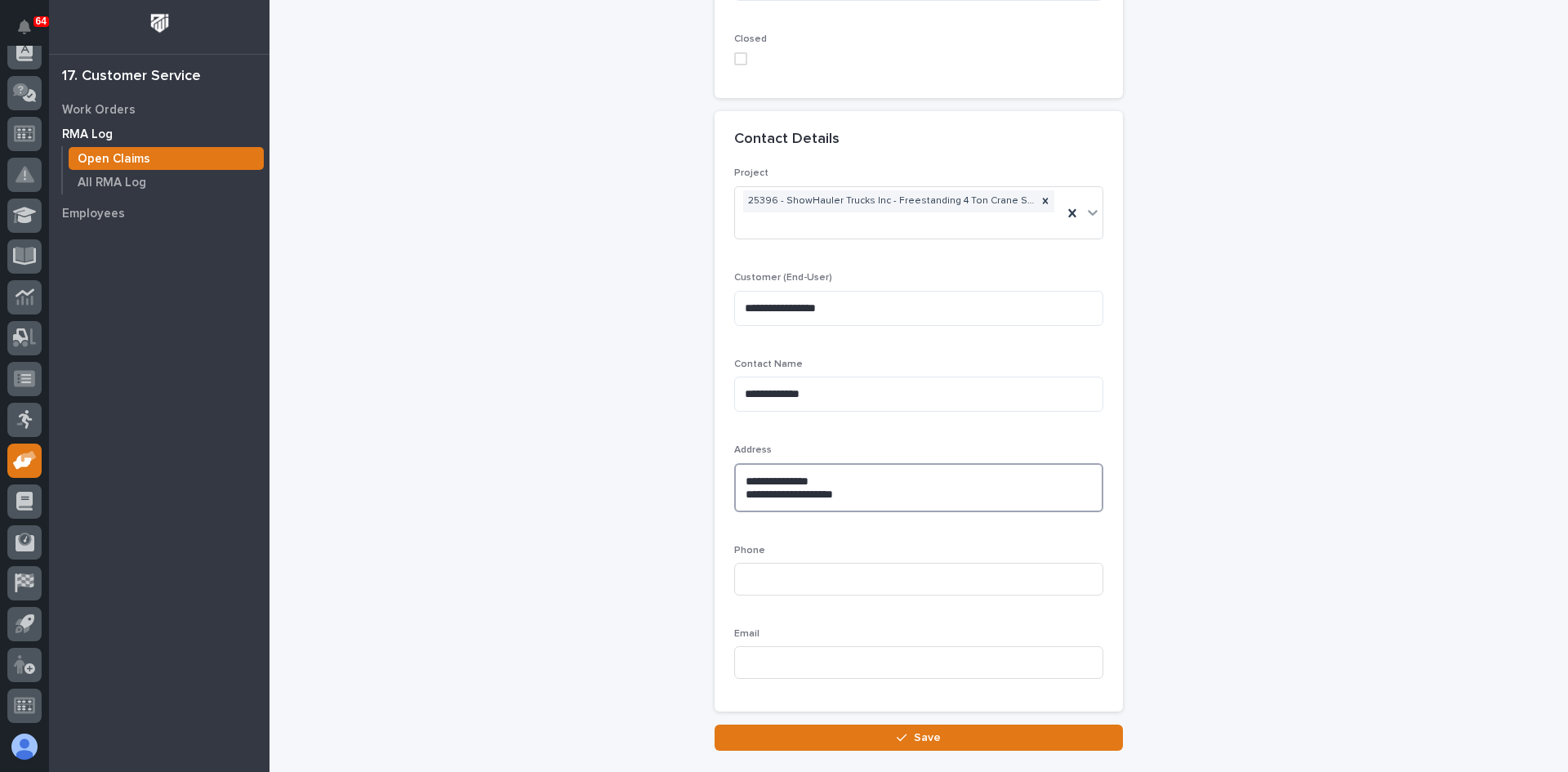
type textarea "**********"
paste input "[PHONE_NUMBER]"
type input "[PHONE_NUMBER]"
click at [914, 738] on span "Save" at bounding box center [928, 737] width 27 height 15
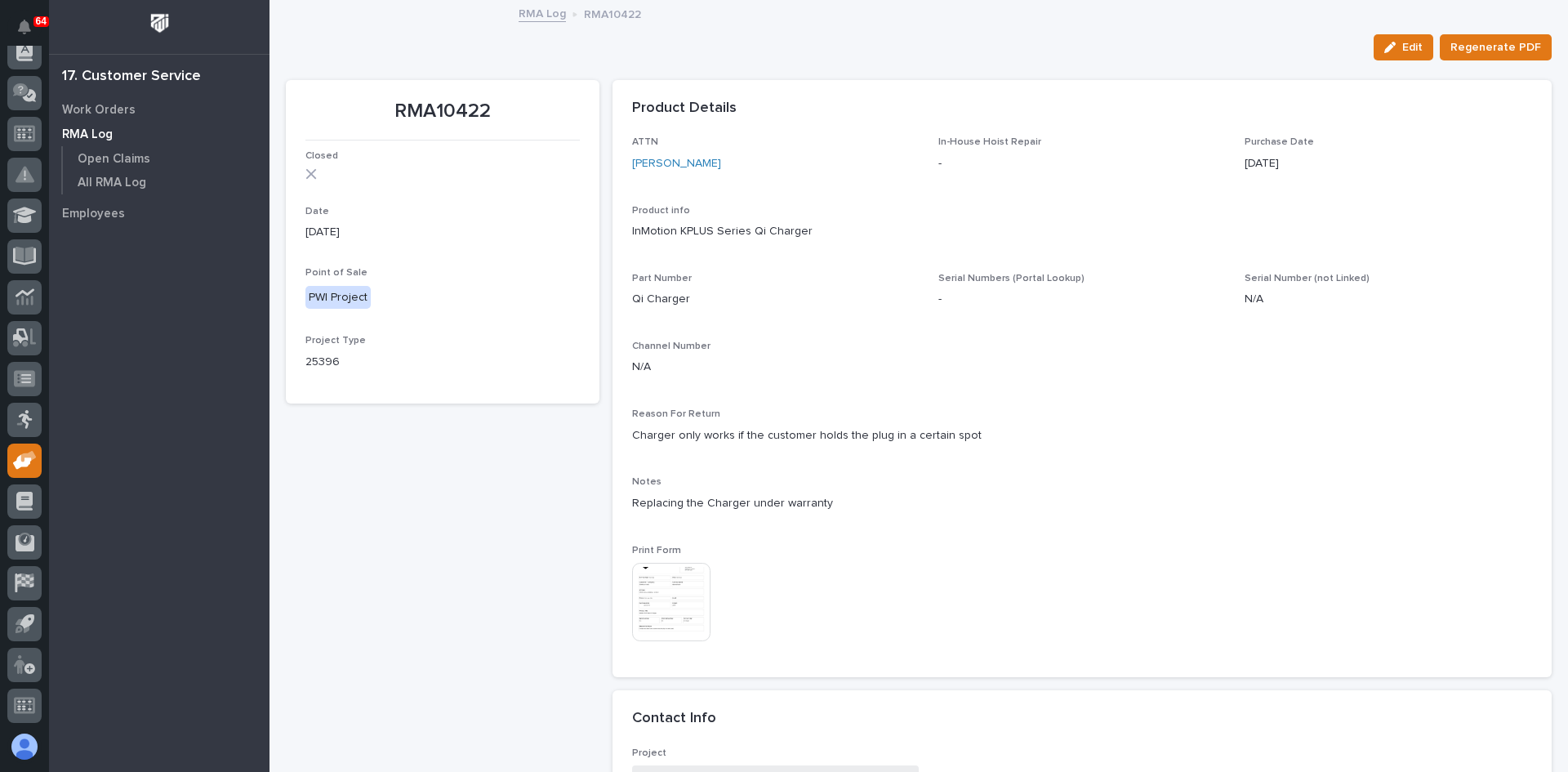
click at [671, 600] on img at bounding box center [671, 602] width 79 height 79
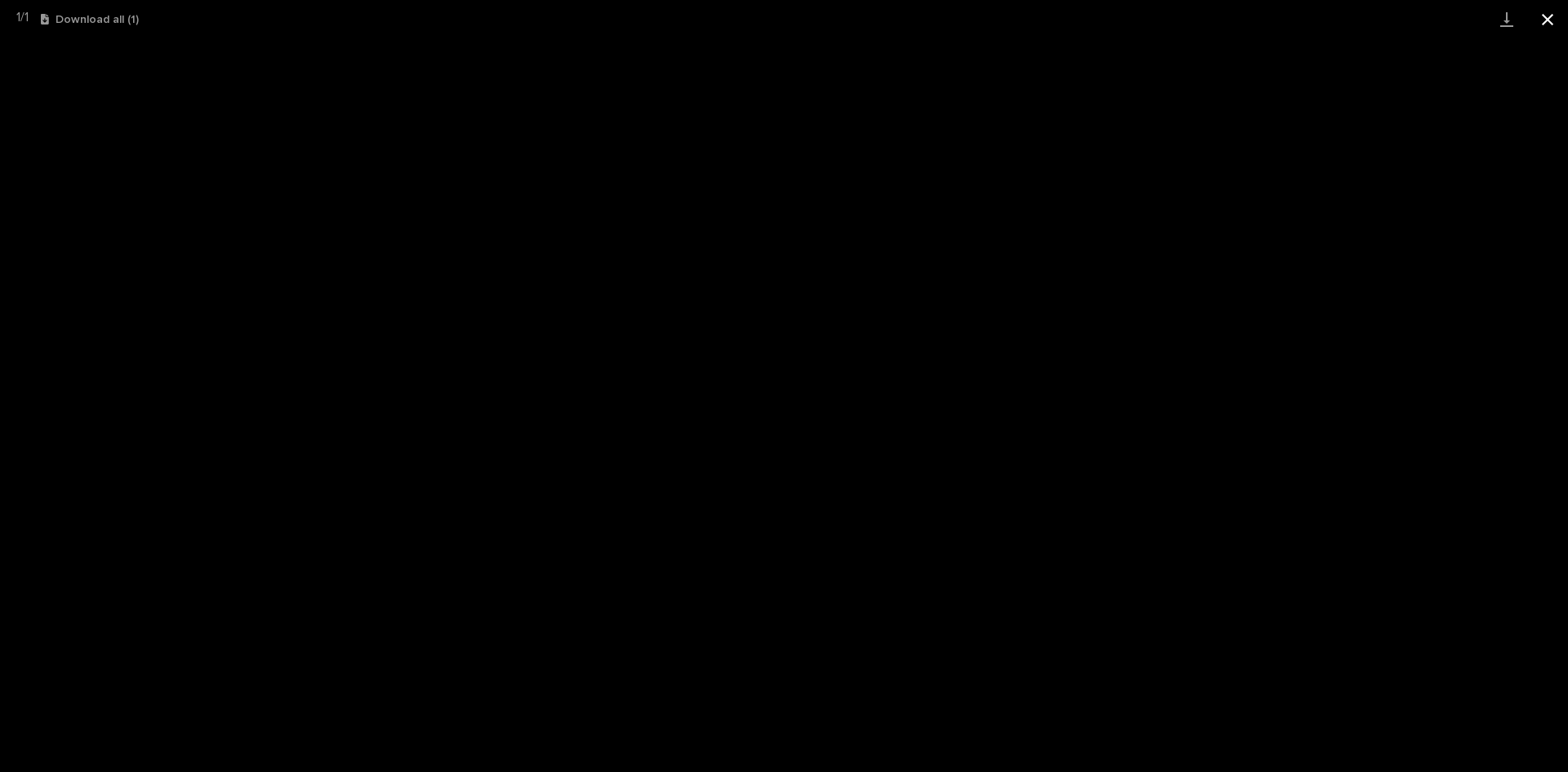
click at [1546, 21] on button "Close gallery" at bounding box center [1548, 19] width 41 height 38
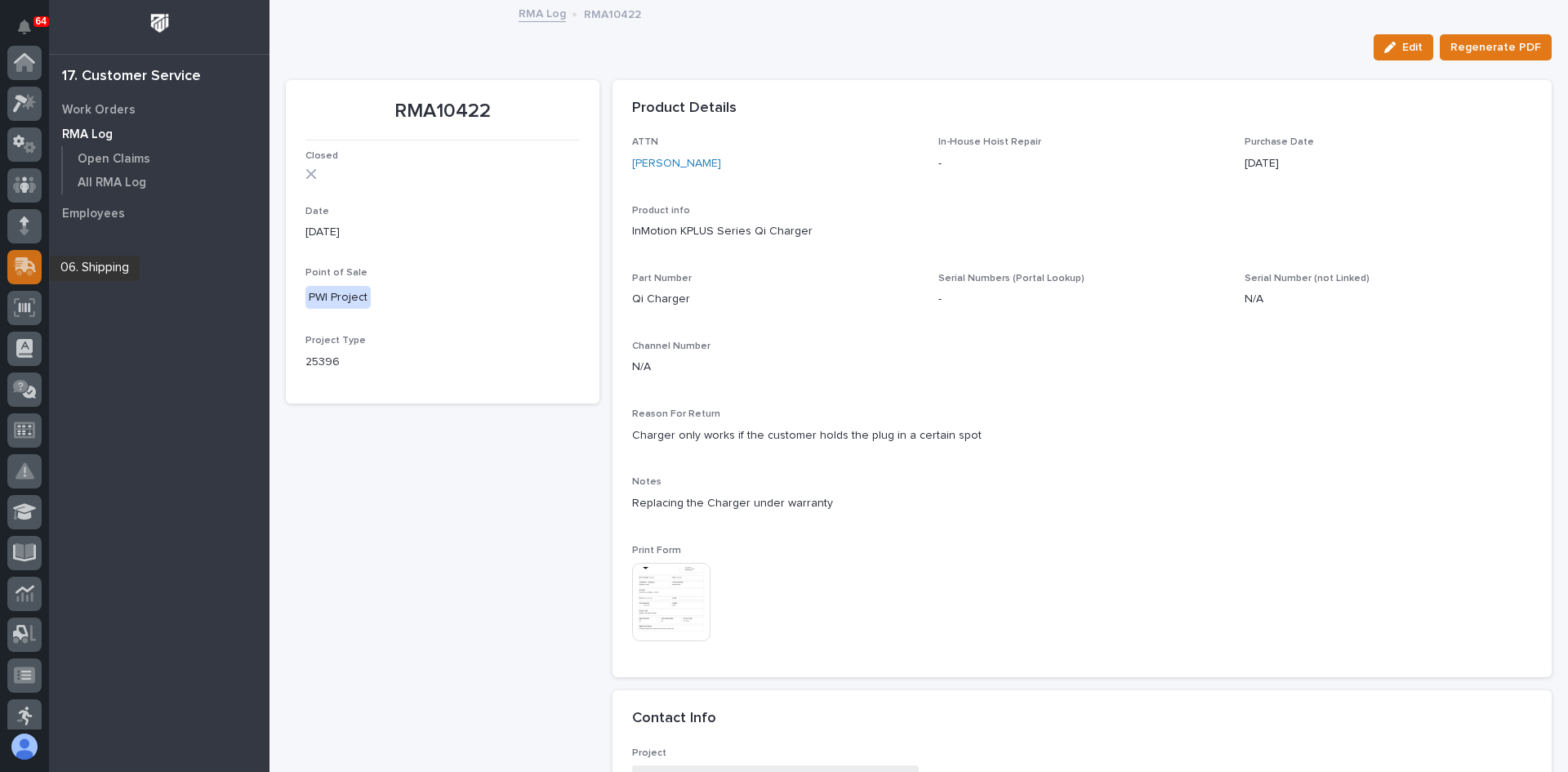
click at [22, 277] on div at bounding box center [24, 267] width 35 height 35
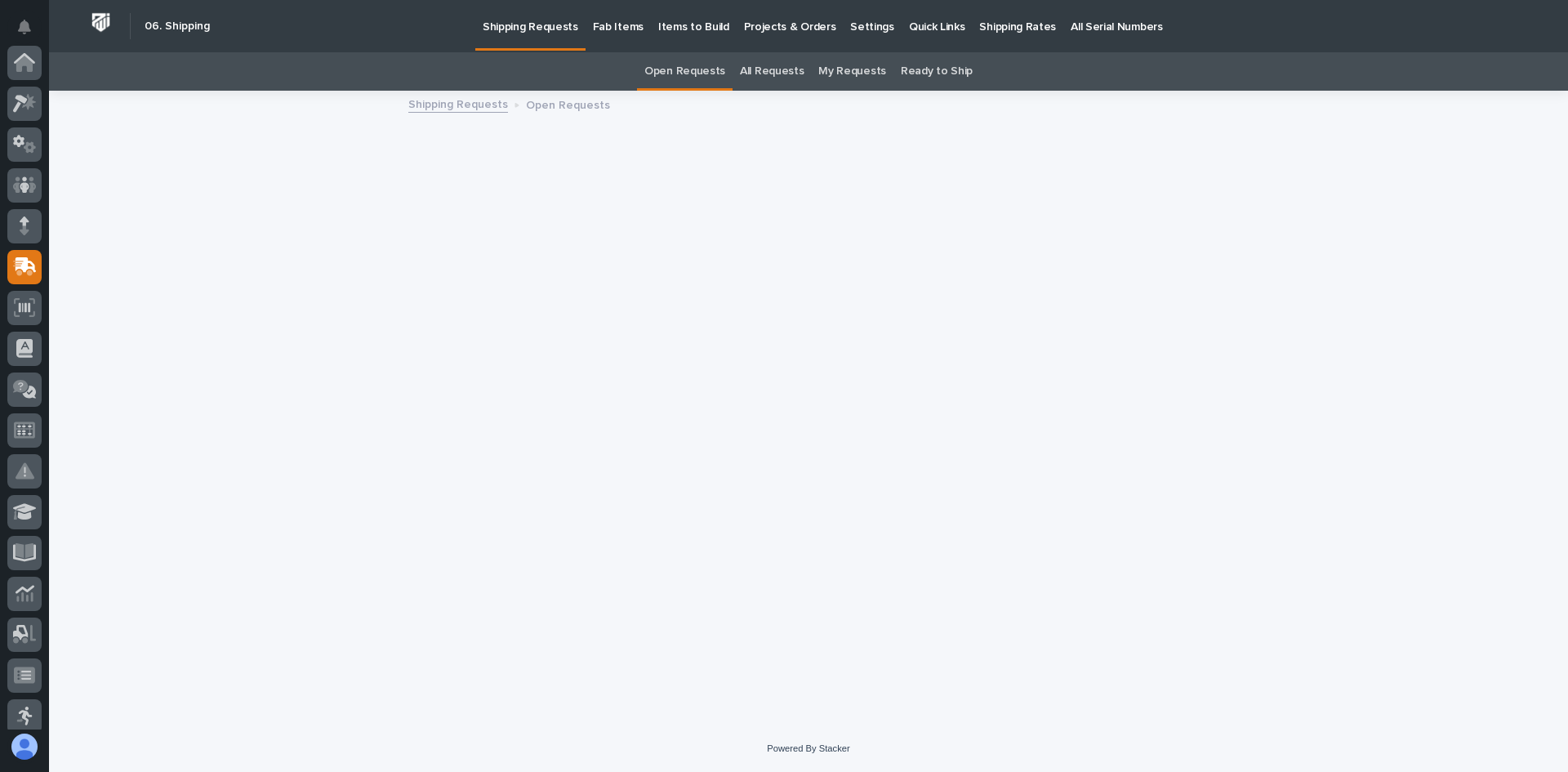
scroll to position [204, 0]
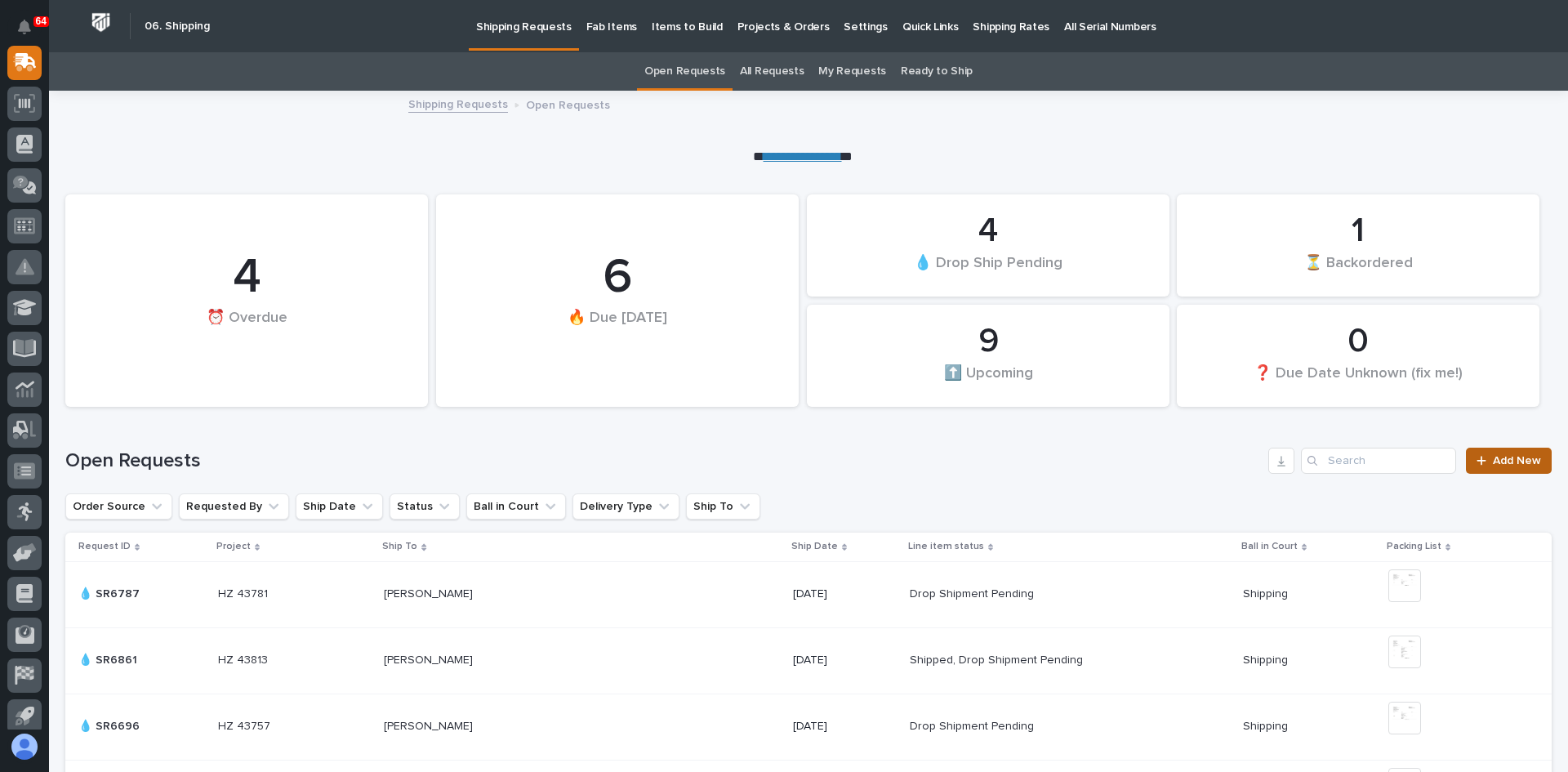
click at [1503, 466] on span "Add New" at bounding box center [1517, 461] width 48 height 12
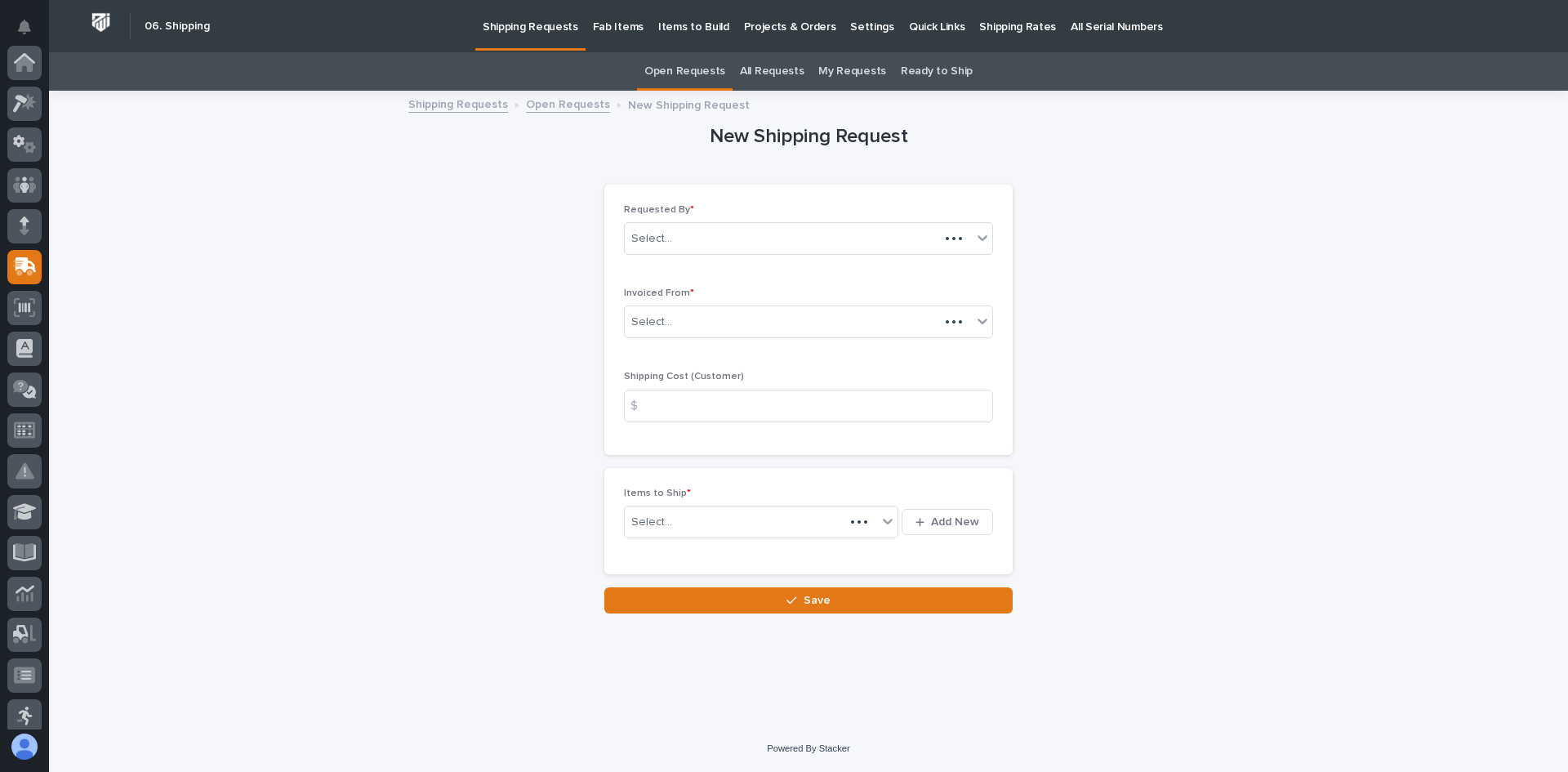
scroll to position [204, 0]
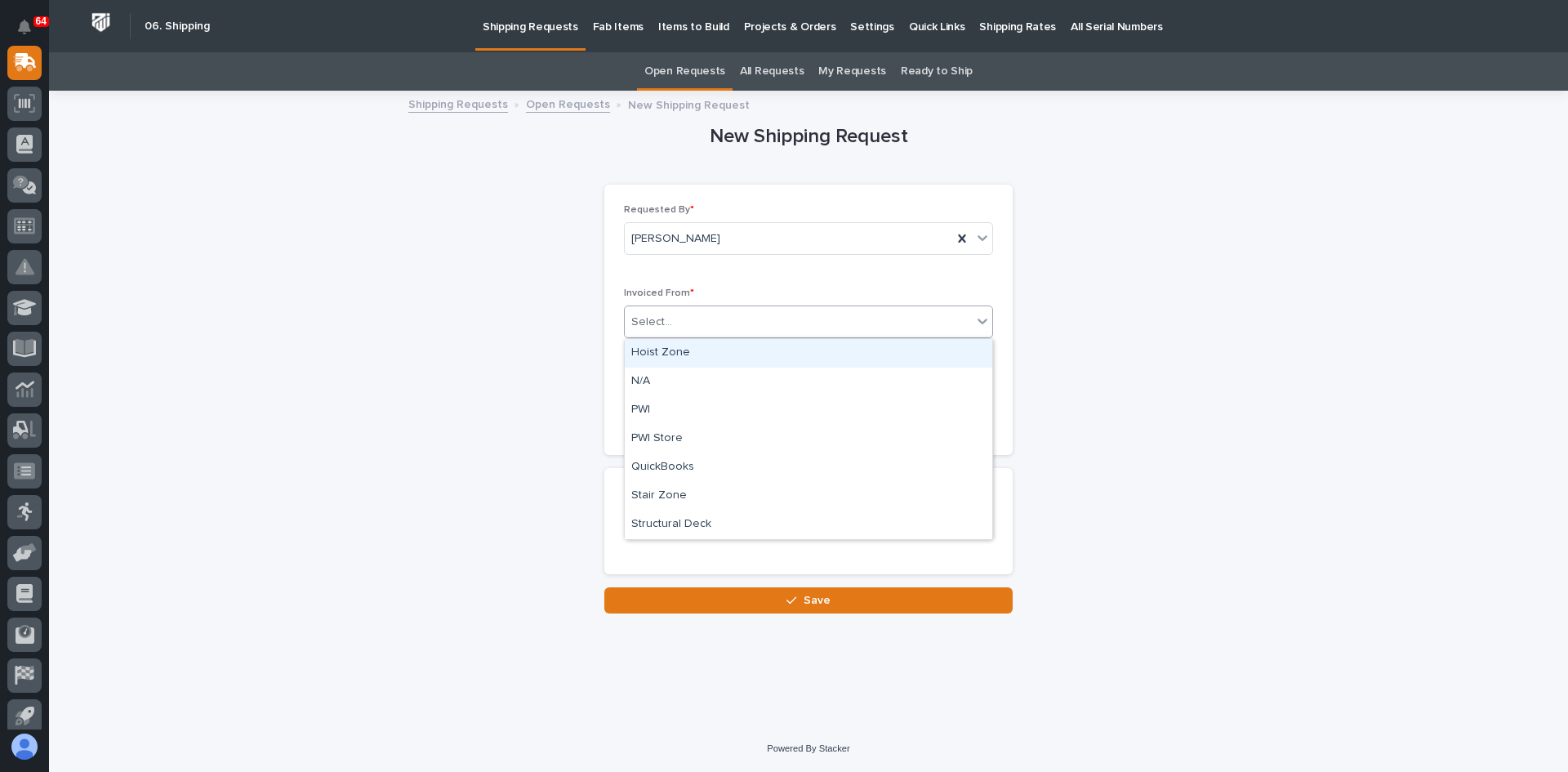
click at [688, 320] on div "Select..." at bounding box center [798, 322] width 347 height 27
click at [671, 464] on div "QuickBooks" at bounding box center [808, 468] width 368 height 28
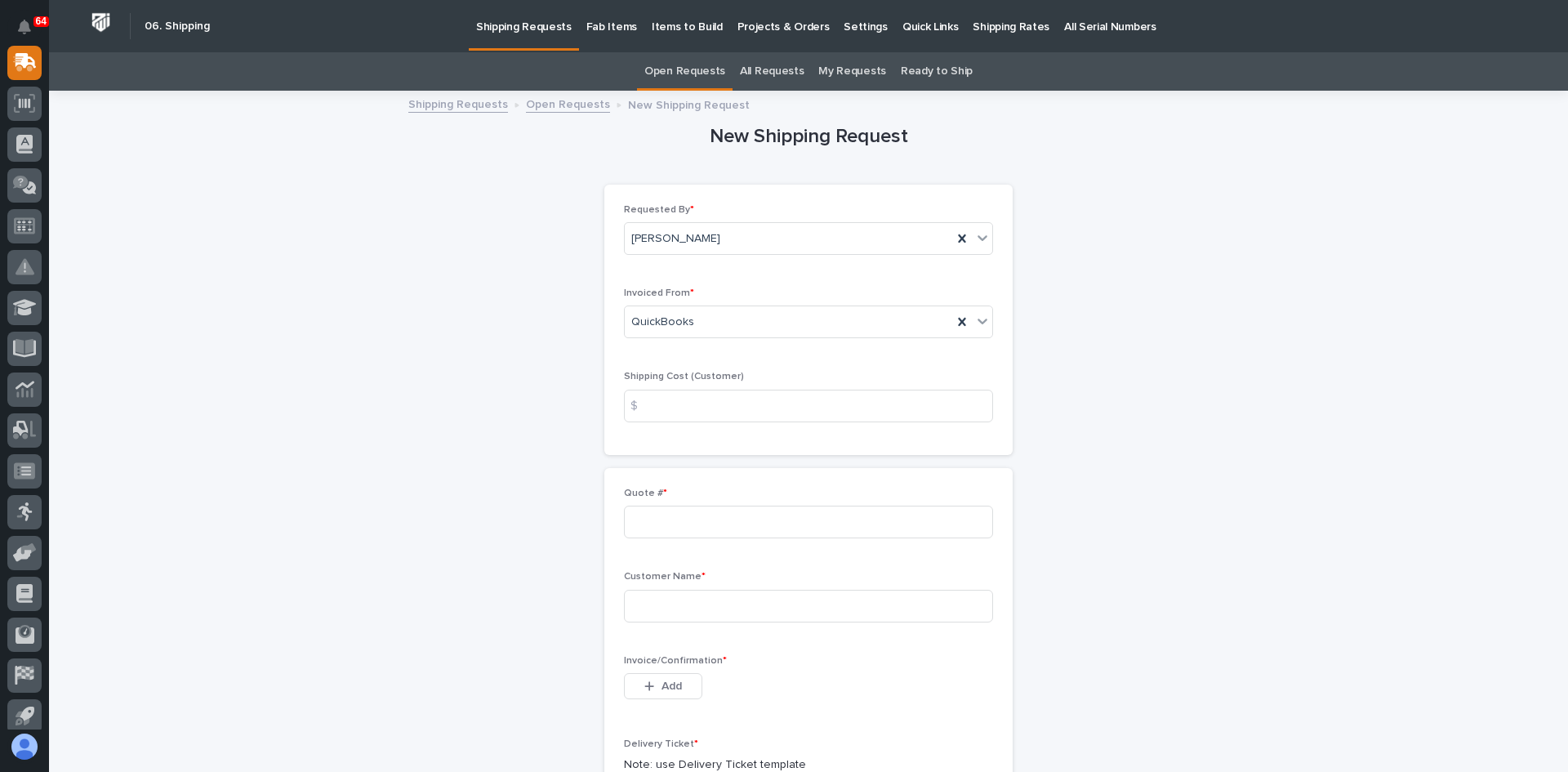
click at [646, 405] on div "$" at bounding box center [640, 406] width 33 height 33
click at [696, 402] on input at bounding box center [808, 406] width 369 height 33
type input "0.00"
click at [649, 517] on input at bounding box center [808, 522] width 369 height 33
type input "137197"
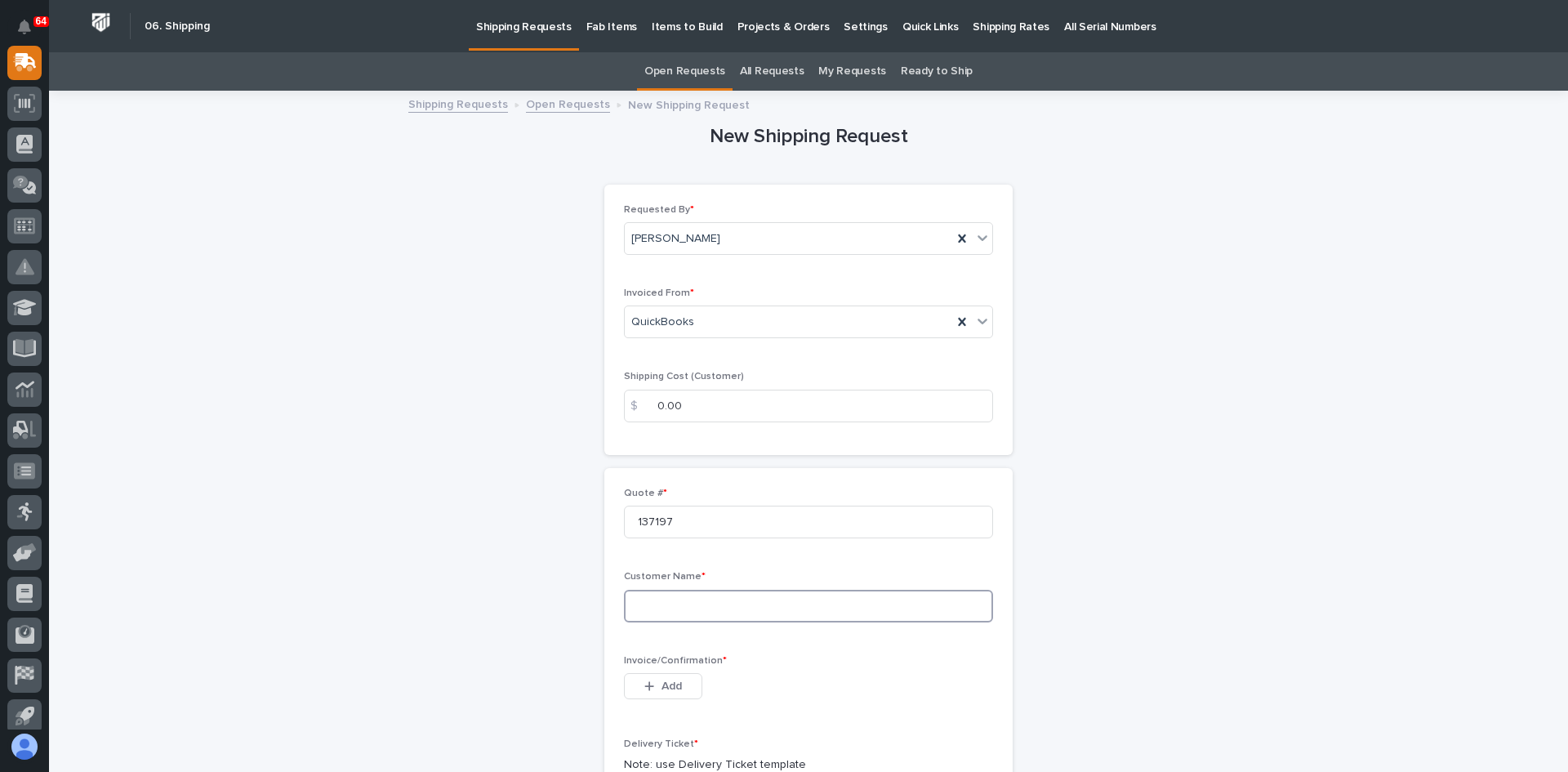
click at [644, 603] on input at bounding box center [808, 606] width 369 height 33
type input "ShowHauler Trucks Inc."
click at [664, 683] on span "Add" at bounding box center [671, 686] width 20 height 15
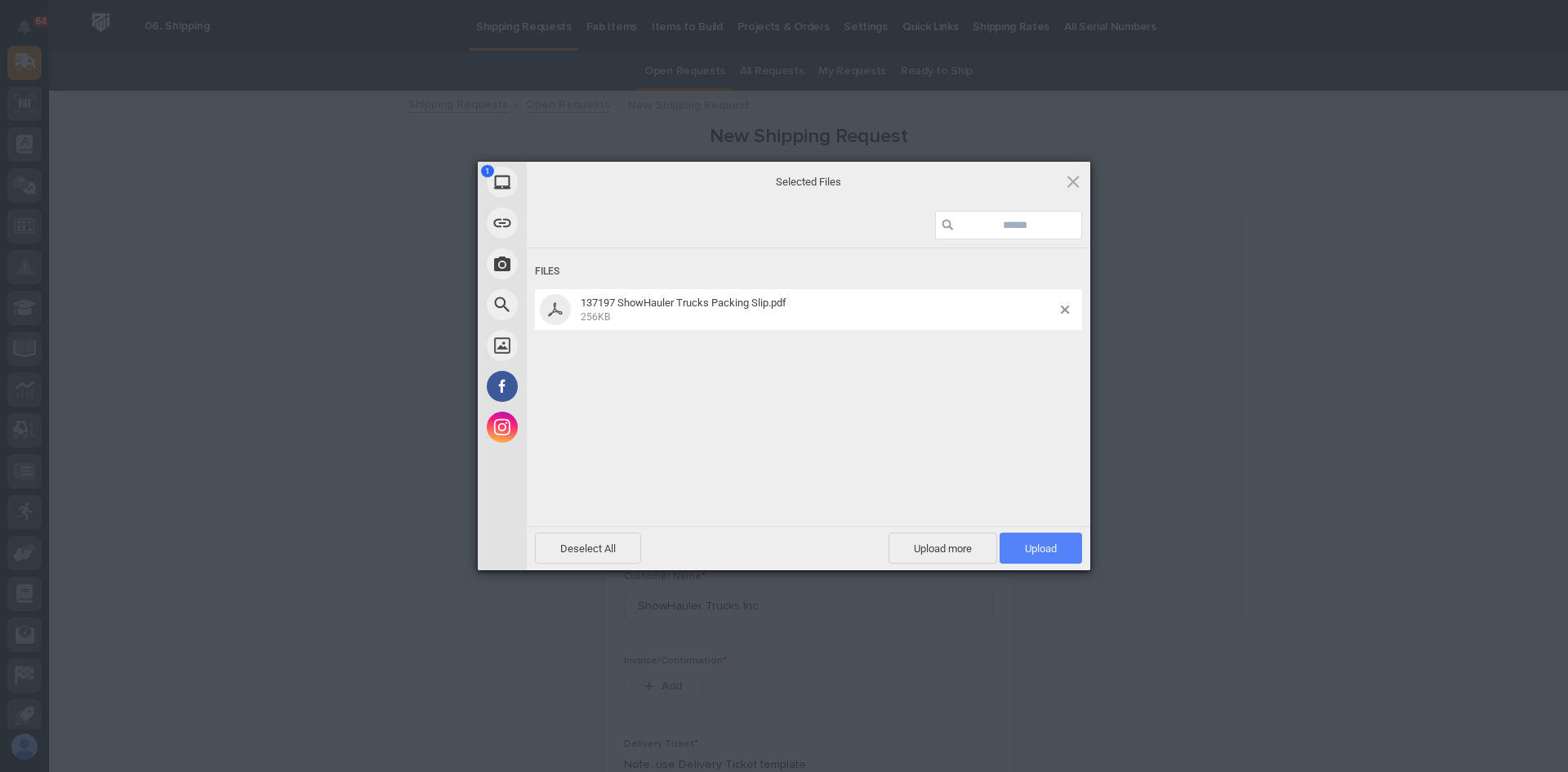
click at [1021, 554] on span "Upload 1" at bounding box center [1040, 548] width 82 height 31
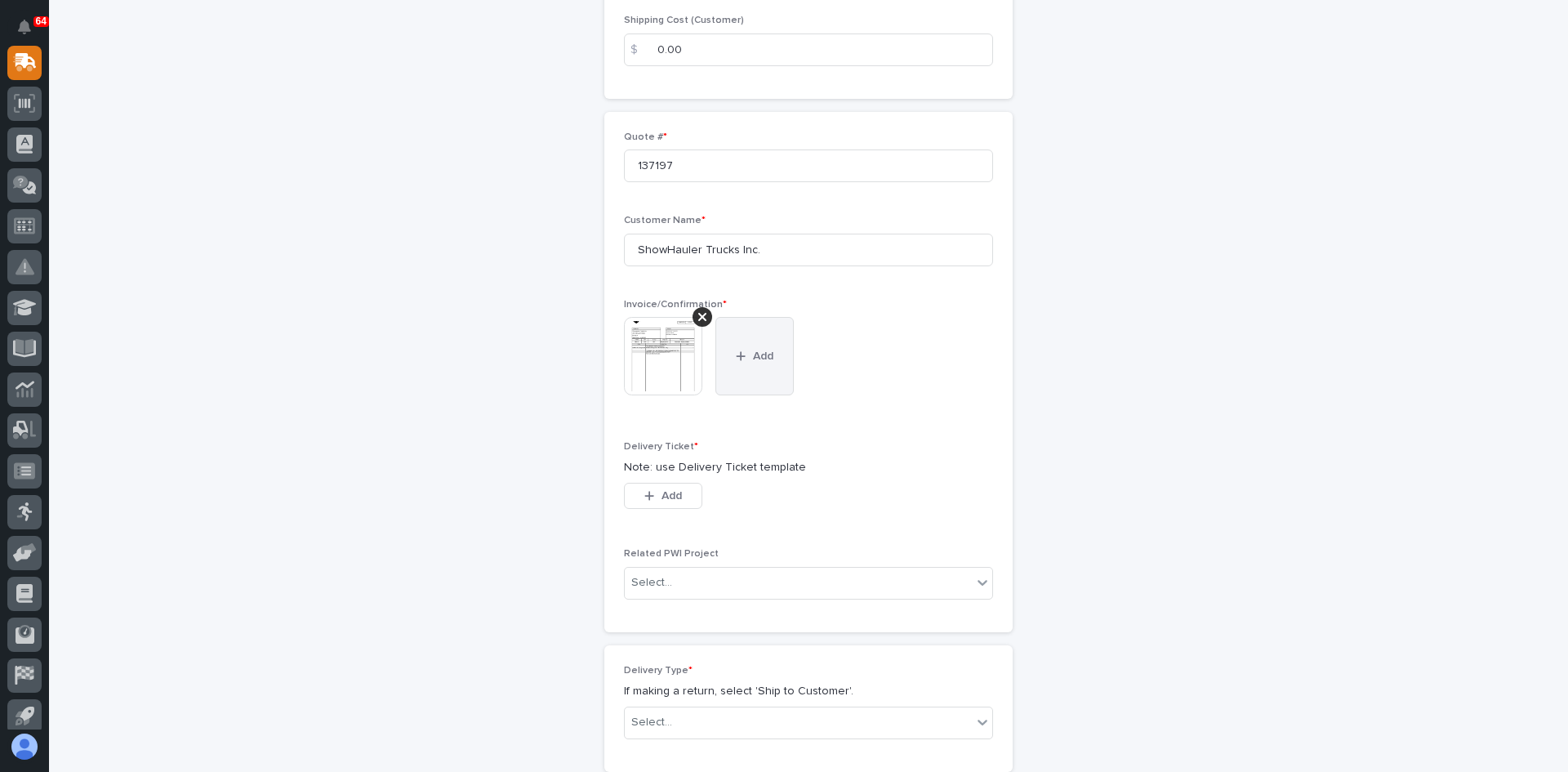
scroll to position [409, 0]
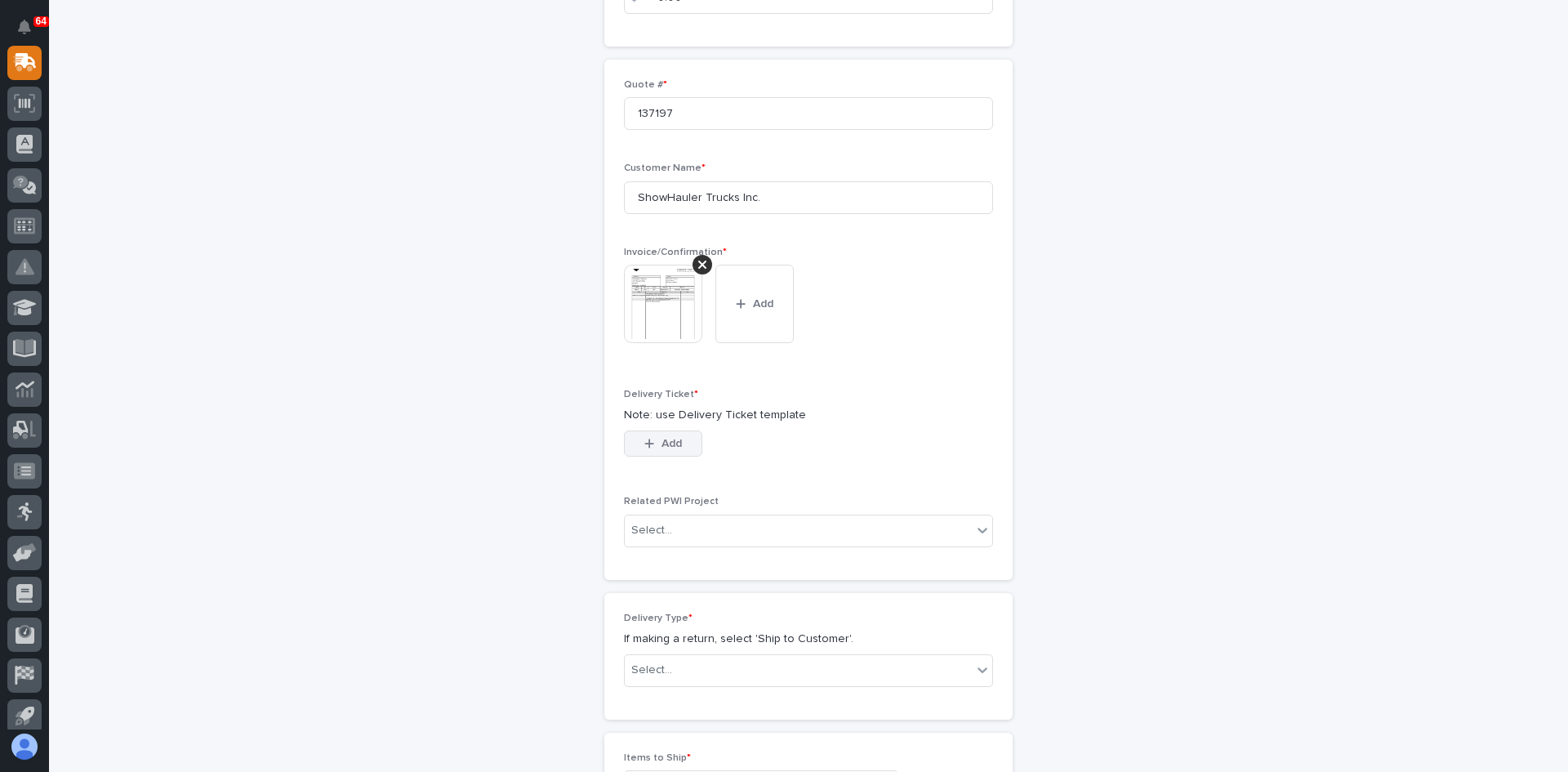
click at [664, 446] on span "Add" at bounding box center [671, 443] width 20 height 15
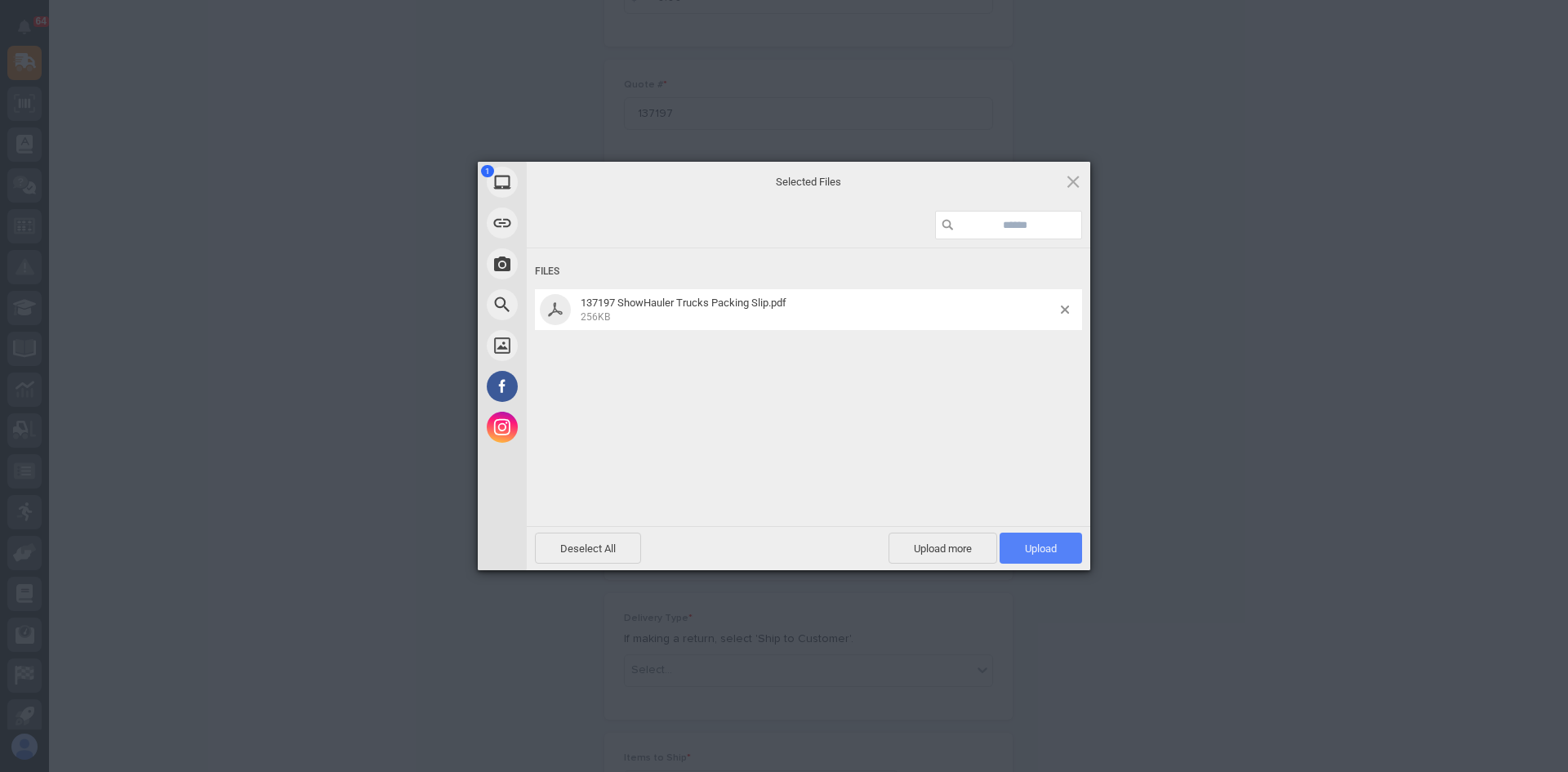
click at [1045, 552] on span "Upload 1" at bounding box center [1041, 549] width 32 height 12
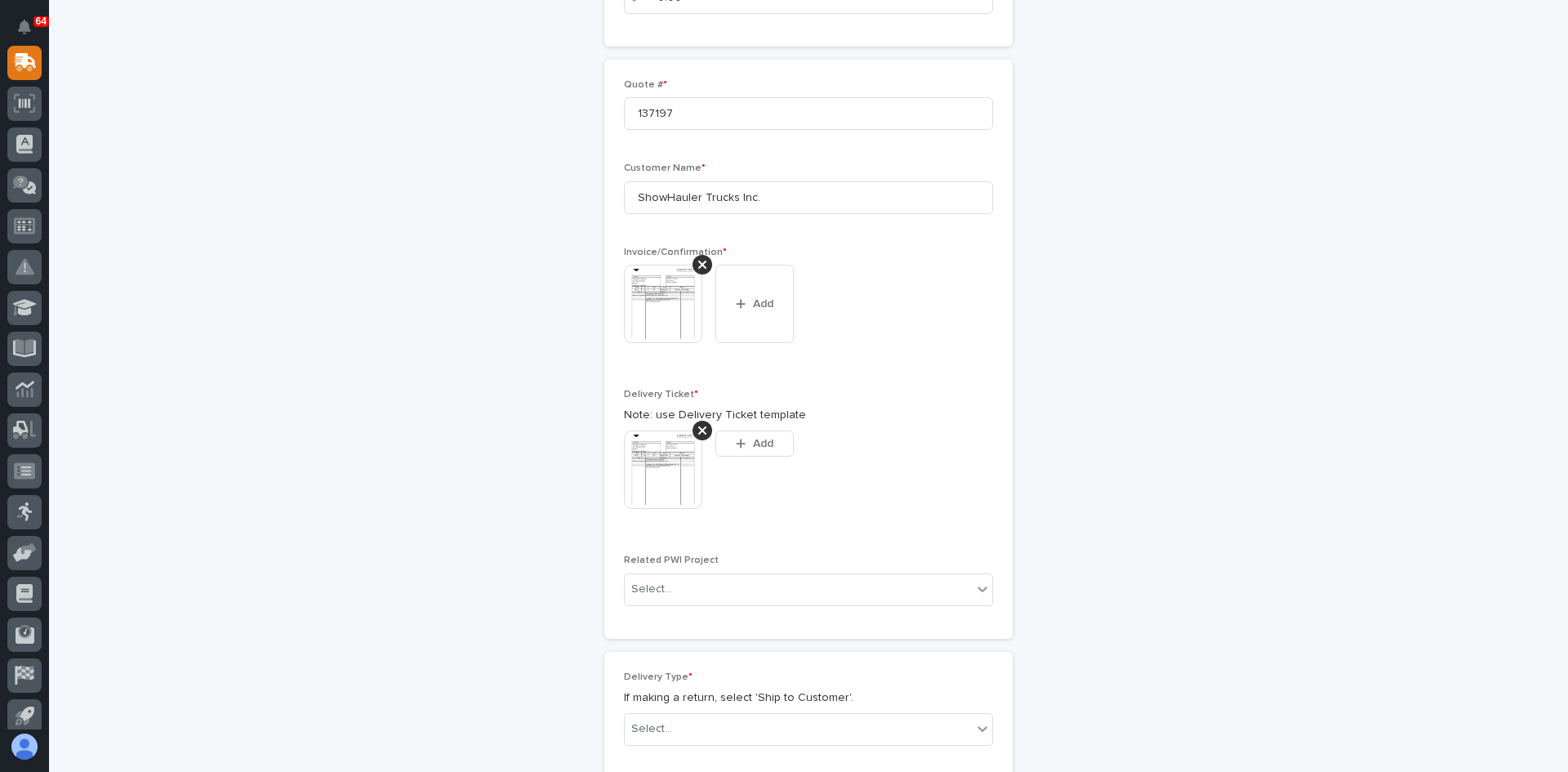
scroll to position [438, 0]
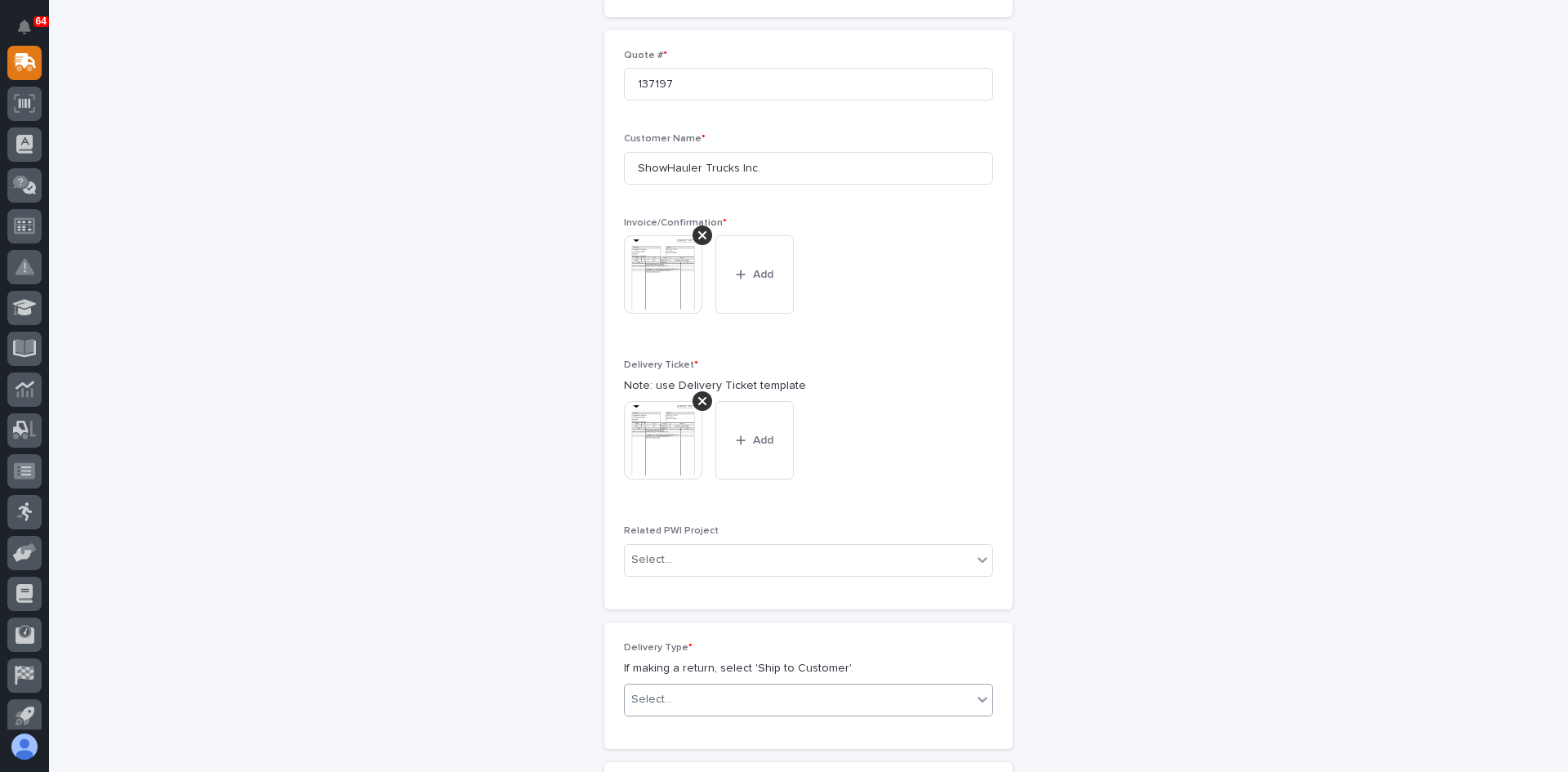
click at [701, 702] on div "Select..." at bounding box center [798, 699] width 347 height 27
click at [673, 639] on div "Ship to Customer" at bounding box center [803, 640] width 368 height 28
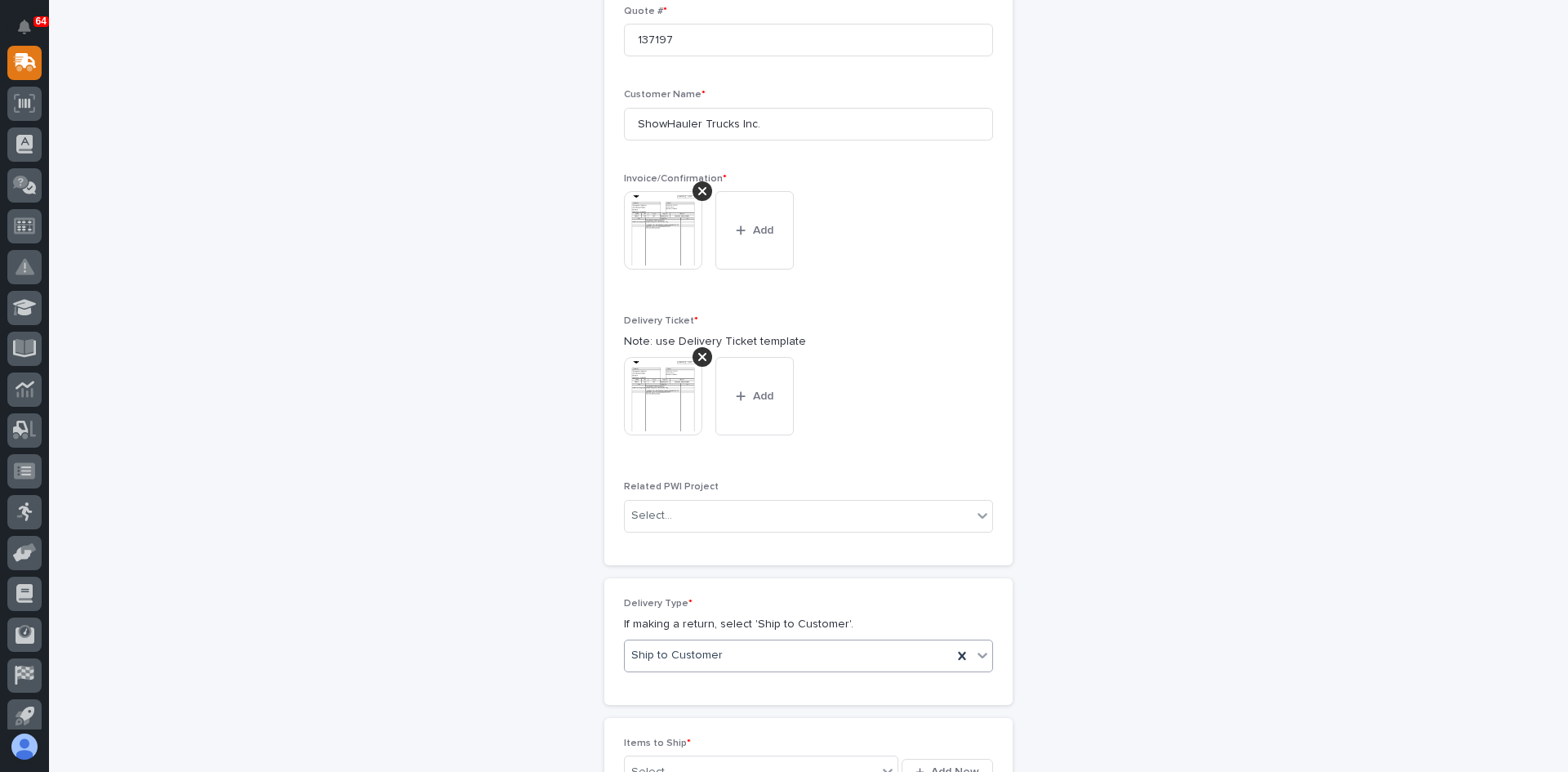
scroll to position [497, 0]
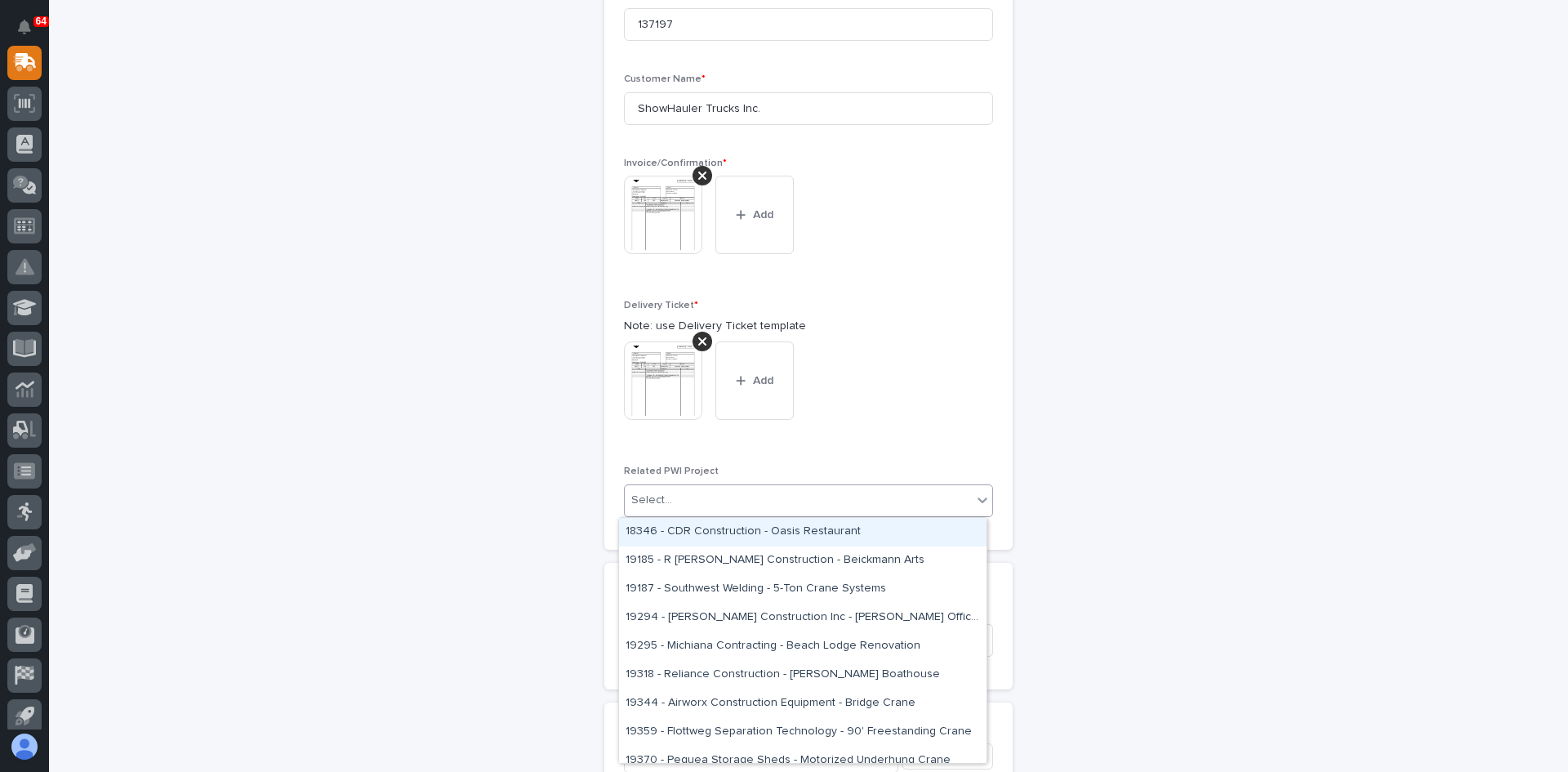
click at [696, 495] on div "Select..." at bounding box center [798, 500] width 347 height 27
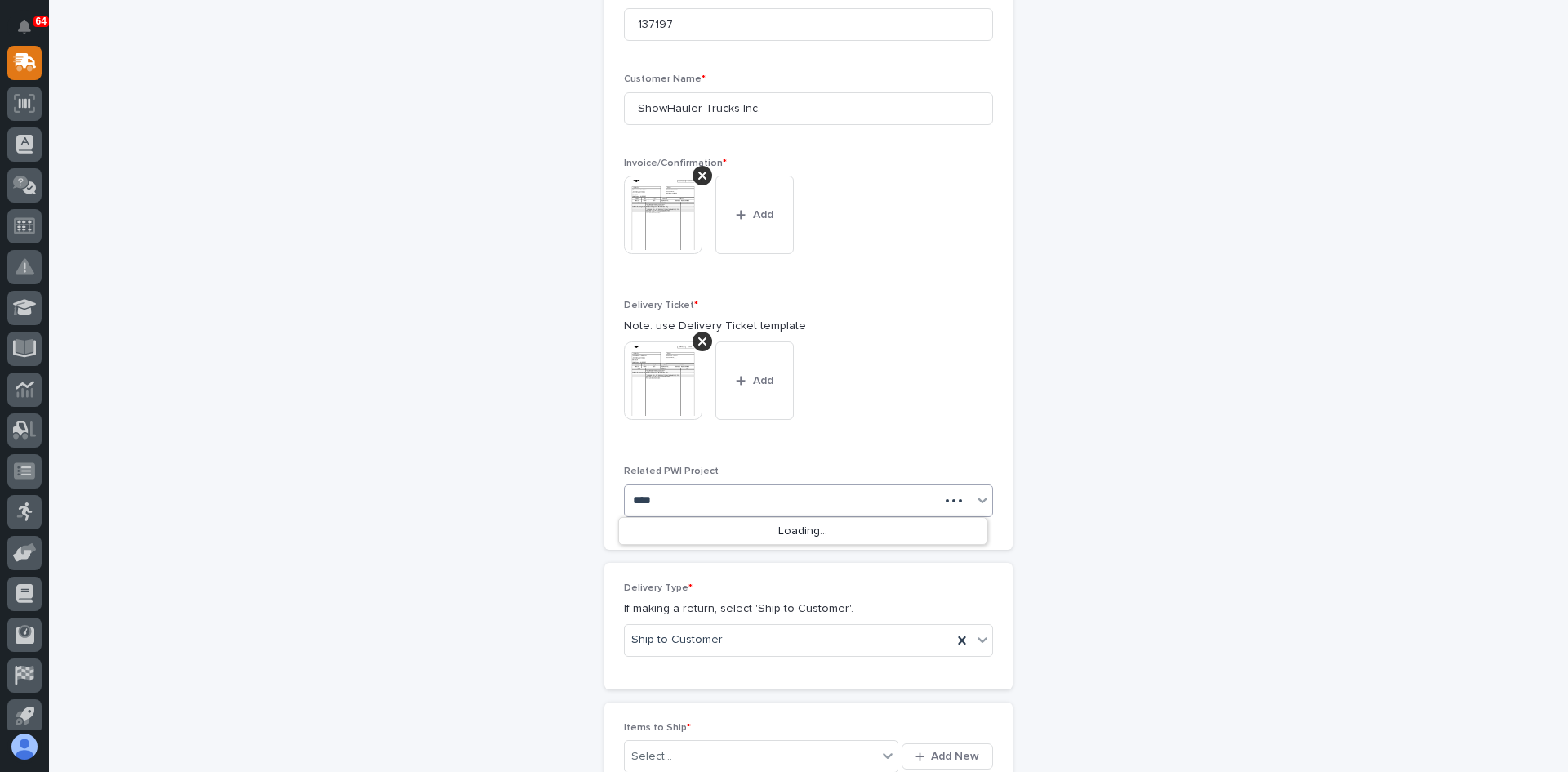
type input "*****"
click at [742, 535] on div "25396 - ShowHauler Trucks Inc - Freestanding 4 Ton Crane System" at bounding box center [803, 533] width 368 height 28
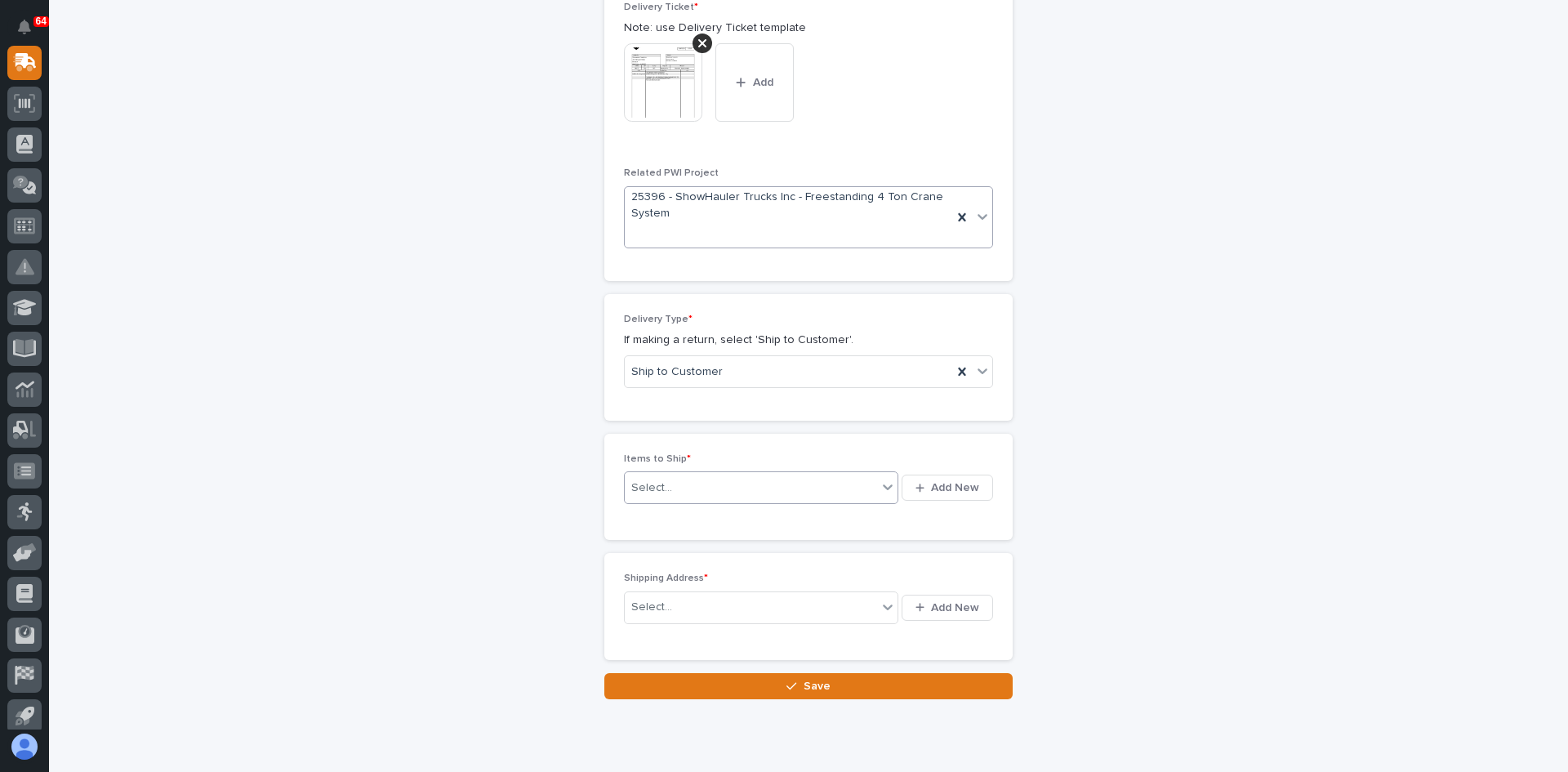
scroll to position [839, 0]
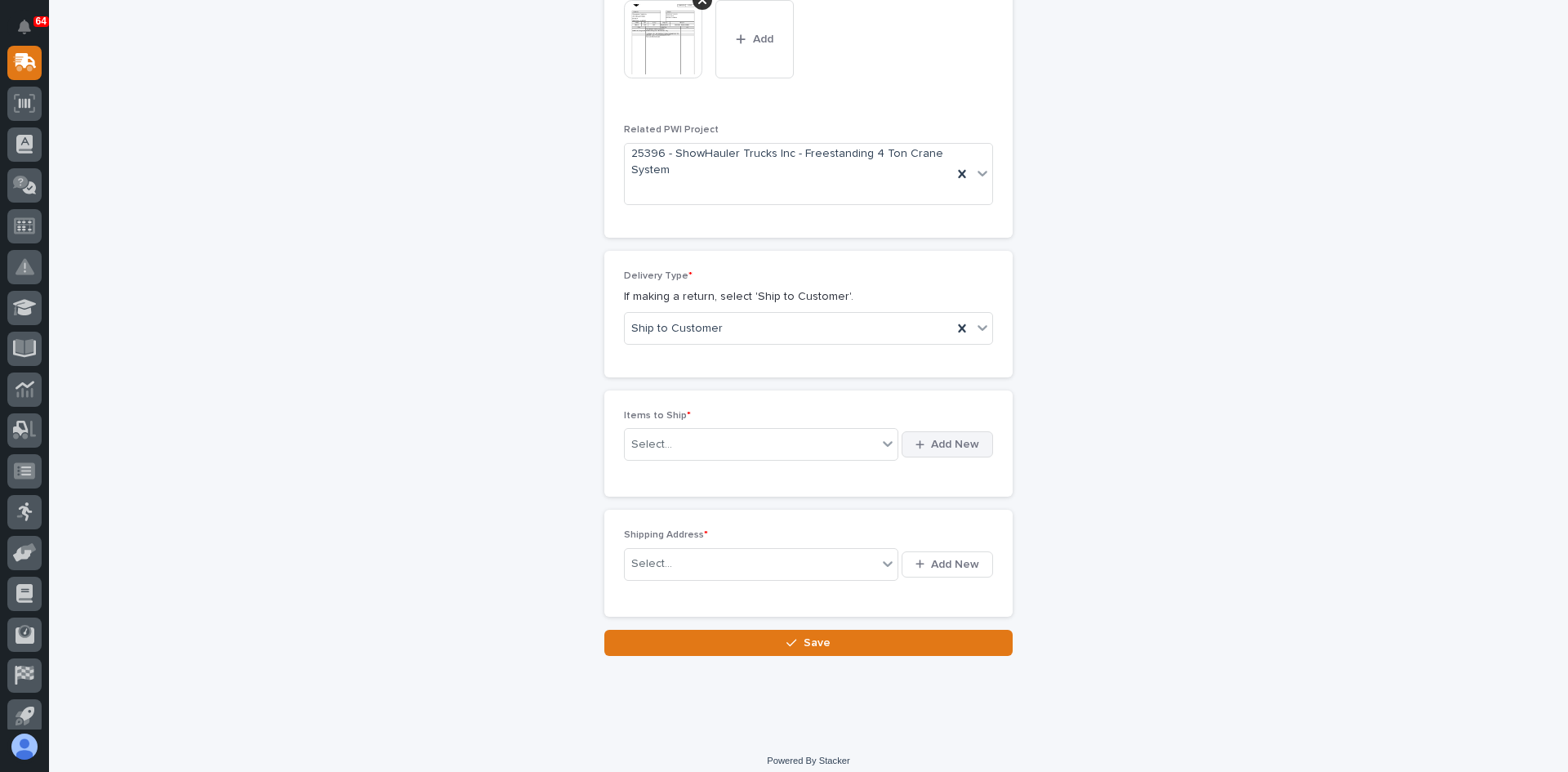
click at [938, 447] on span "Add New" at bounding box center [955, 444] width 48 height 15
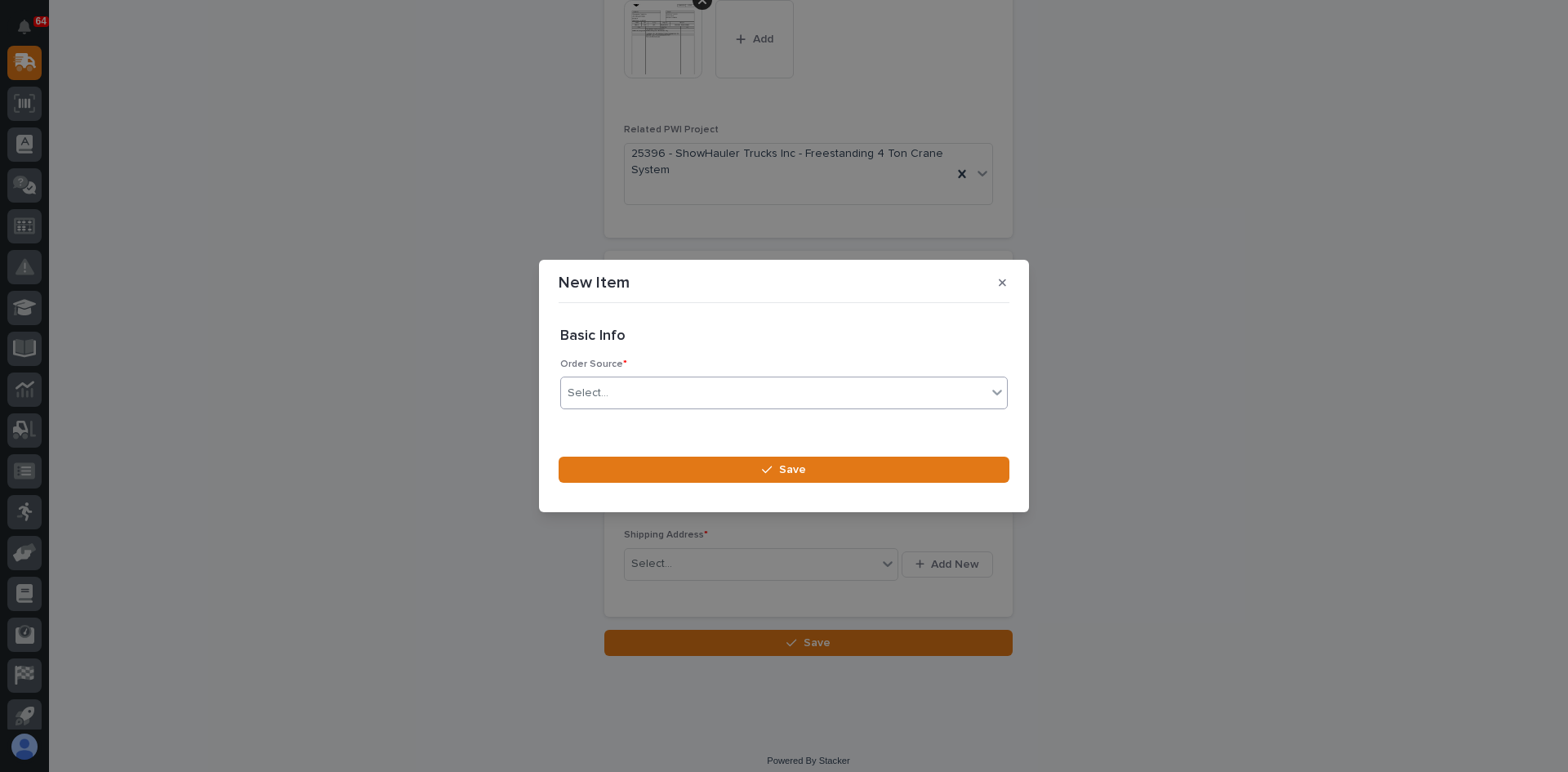
click at [675, 394] on div "Select..." at bounding box center [773, 394] width 425 height 27
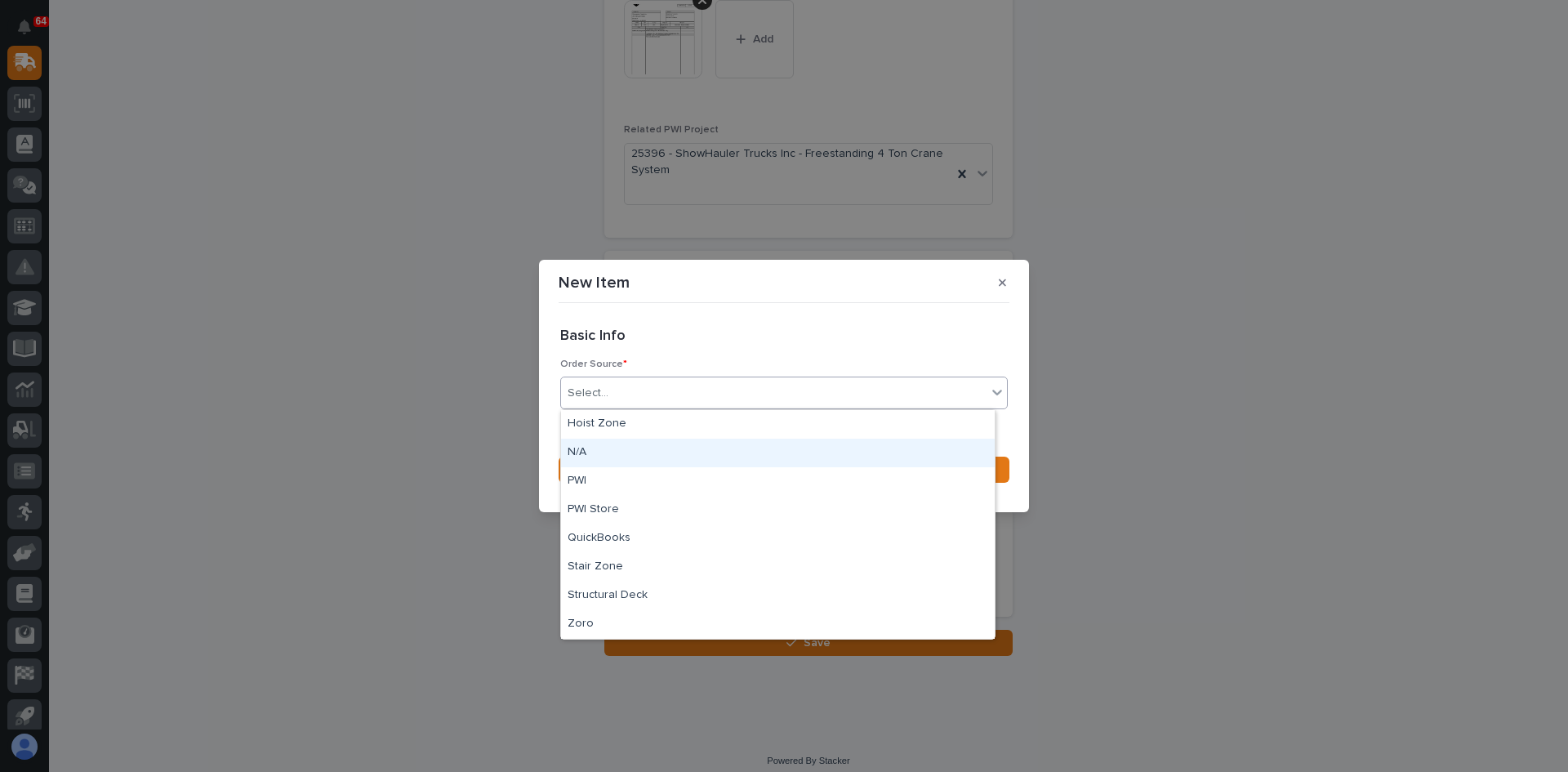
click at [606, 451] on div "N/A" at bounding box center [778, 453] width 434 height 28
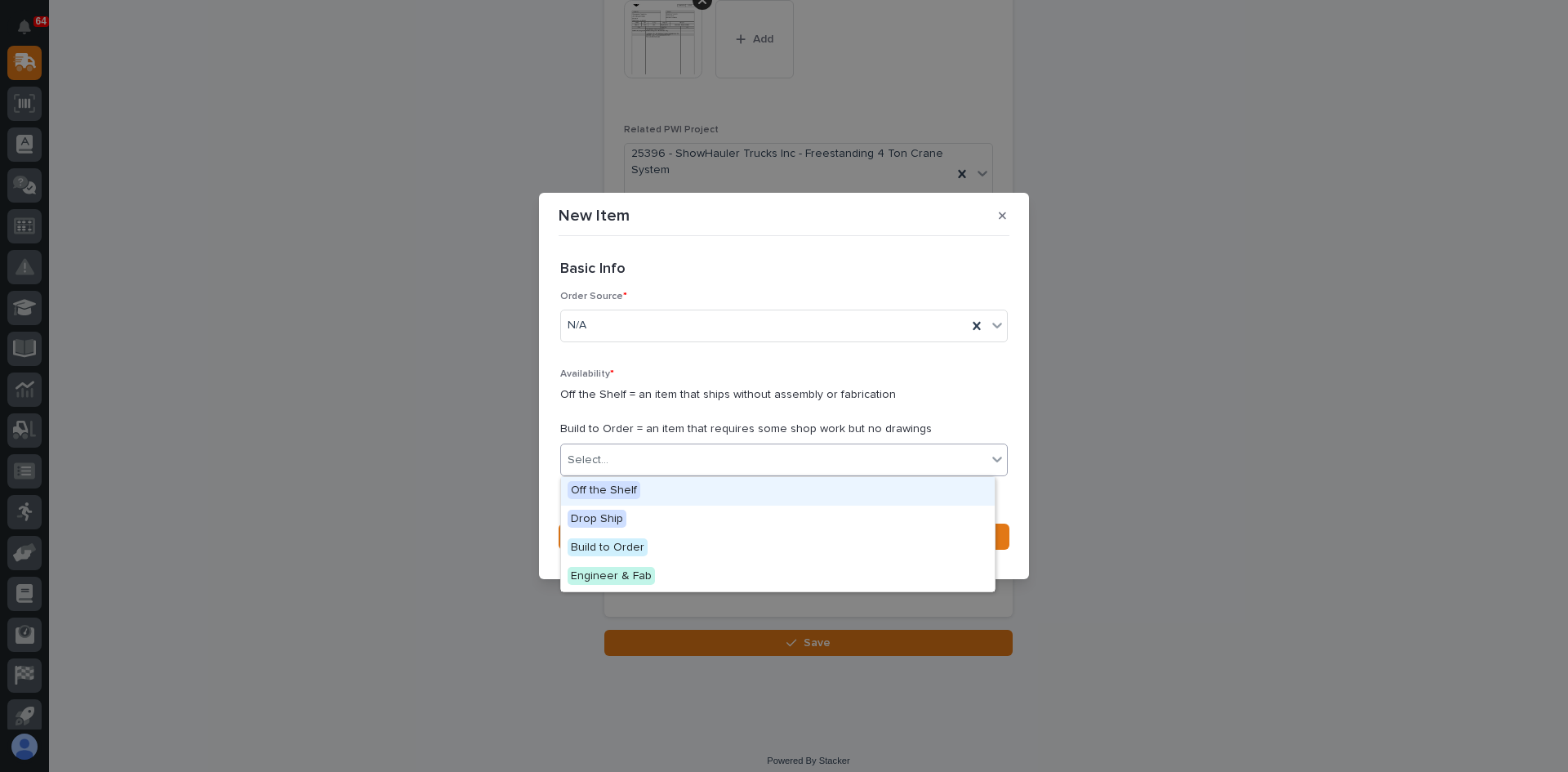
click at [626, 457] on div "Select..." at bounding box center [773, 460] width 425 height 27
click at [611, 487] on span "Off the Shelf" at bounding box center [604, 490] width 73 height 18
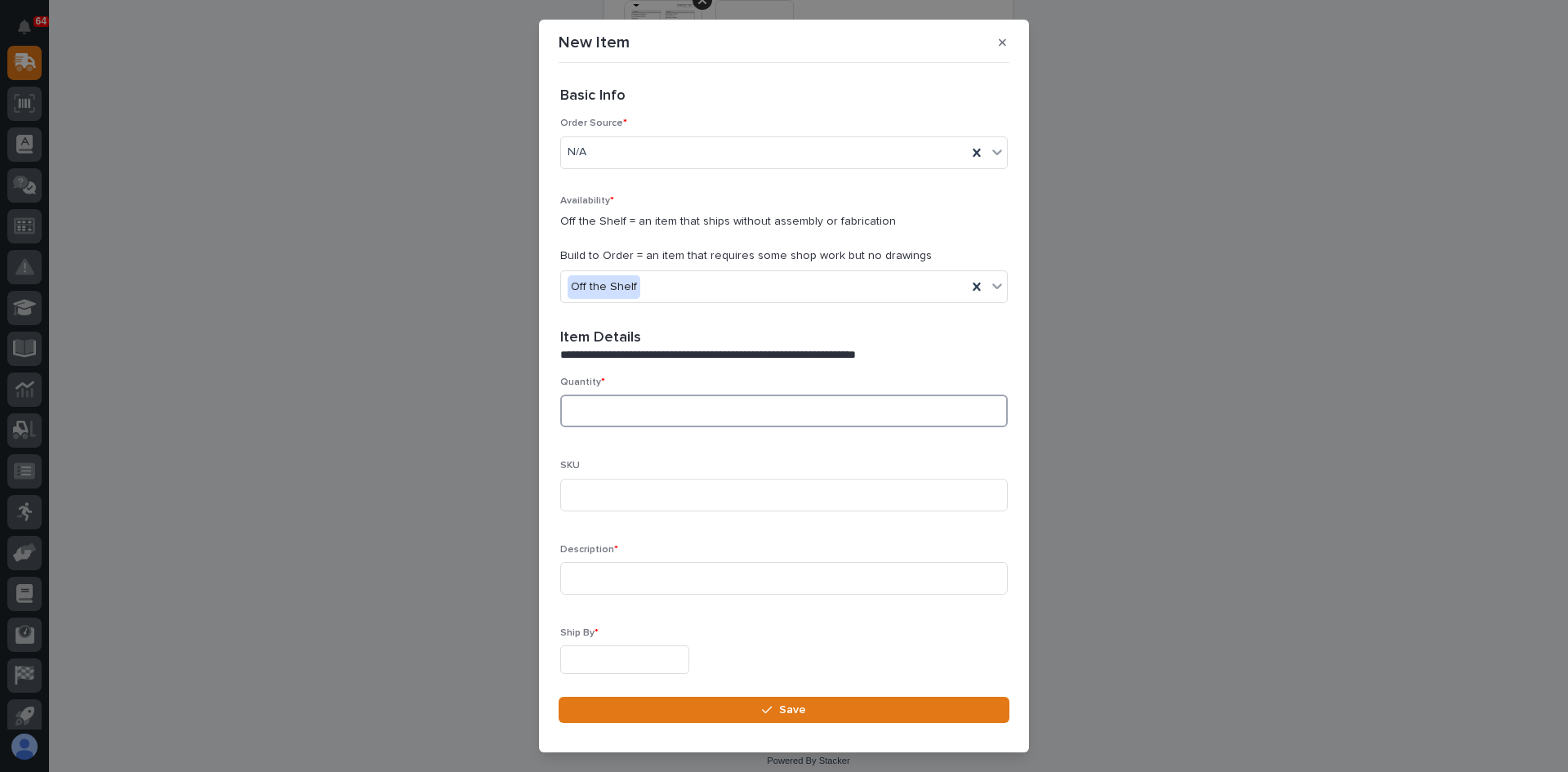
click at [584, 403] on input at bounding box center [783, 410] width 447 height 33
type input "1"
click at [606, 500] on input at bounding box center [783, 495] width 447 height 33
type input "Qi Charger"
click at [590, 581] on input at bounding box center [783, 578] width 447 height 33
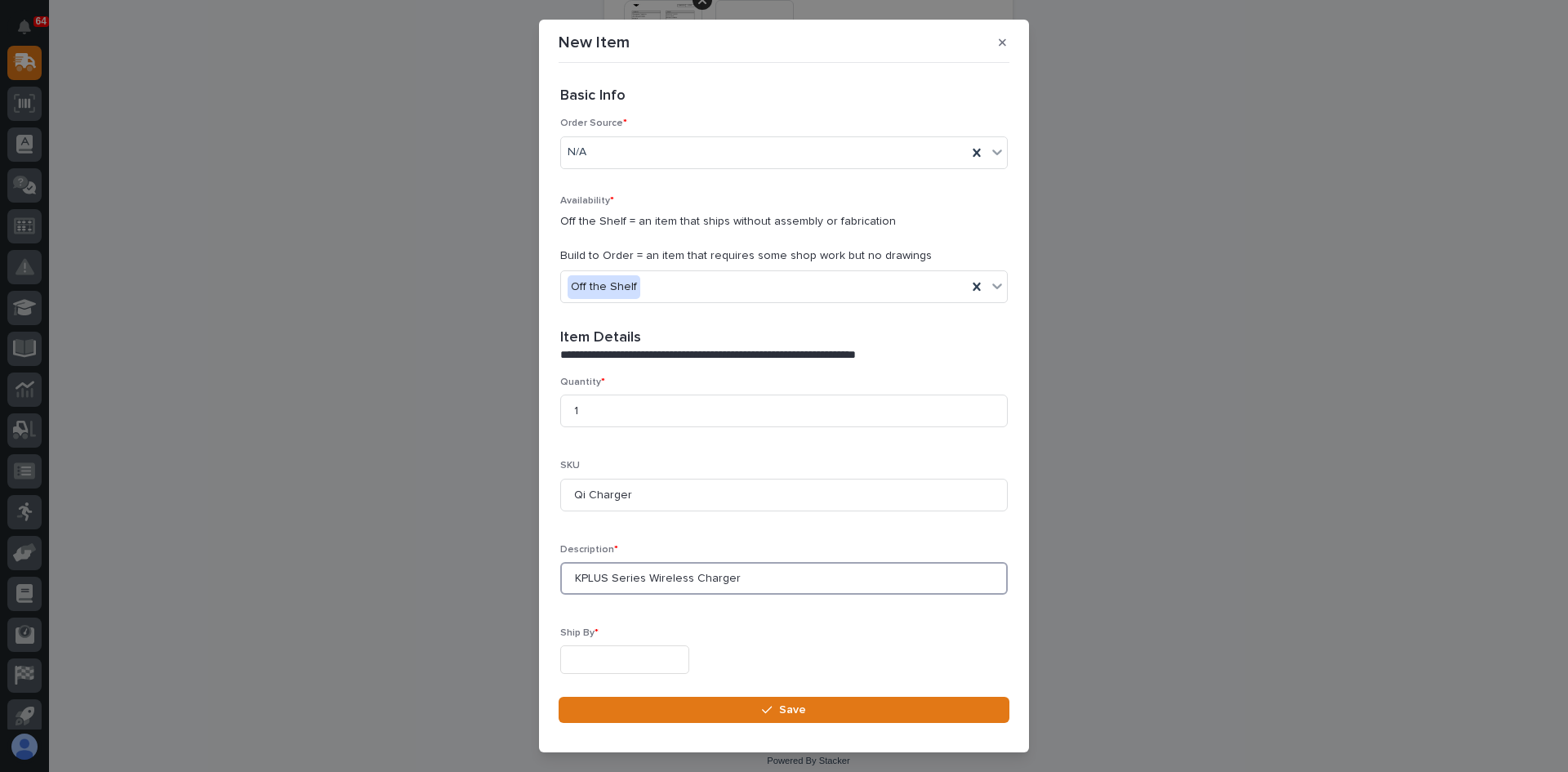
type input "KPLUS Series Wireless Charger"
click at [602, 651] on input "text" at bounding box center [625, 659] width 129 height 28
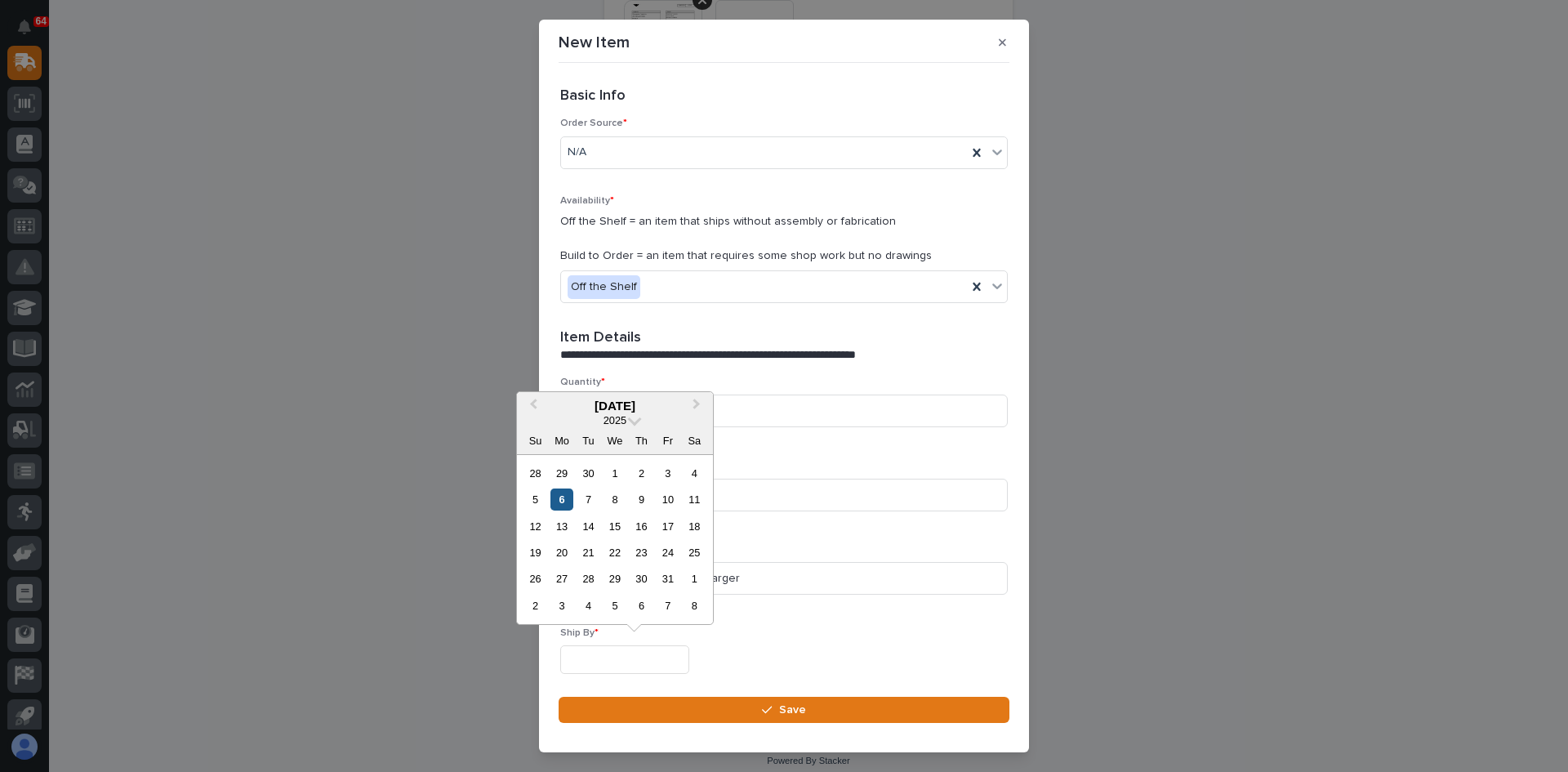
click at [559, 497] on div "6" at bounding box center [561, 499] width 22 height 22
type input "**********"
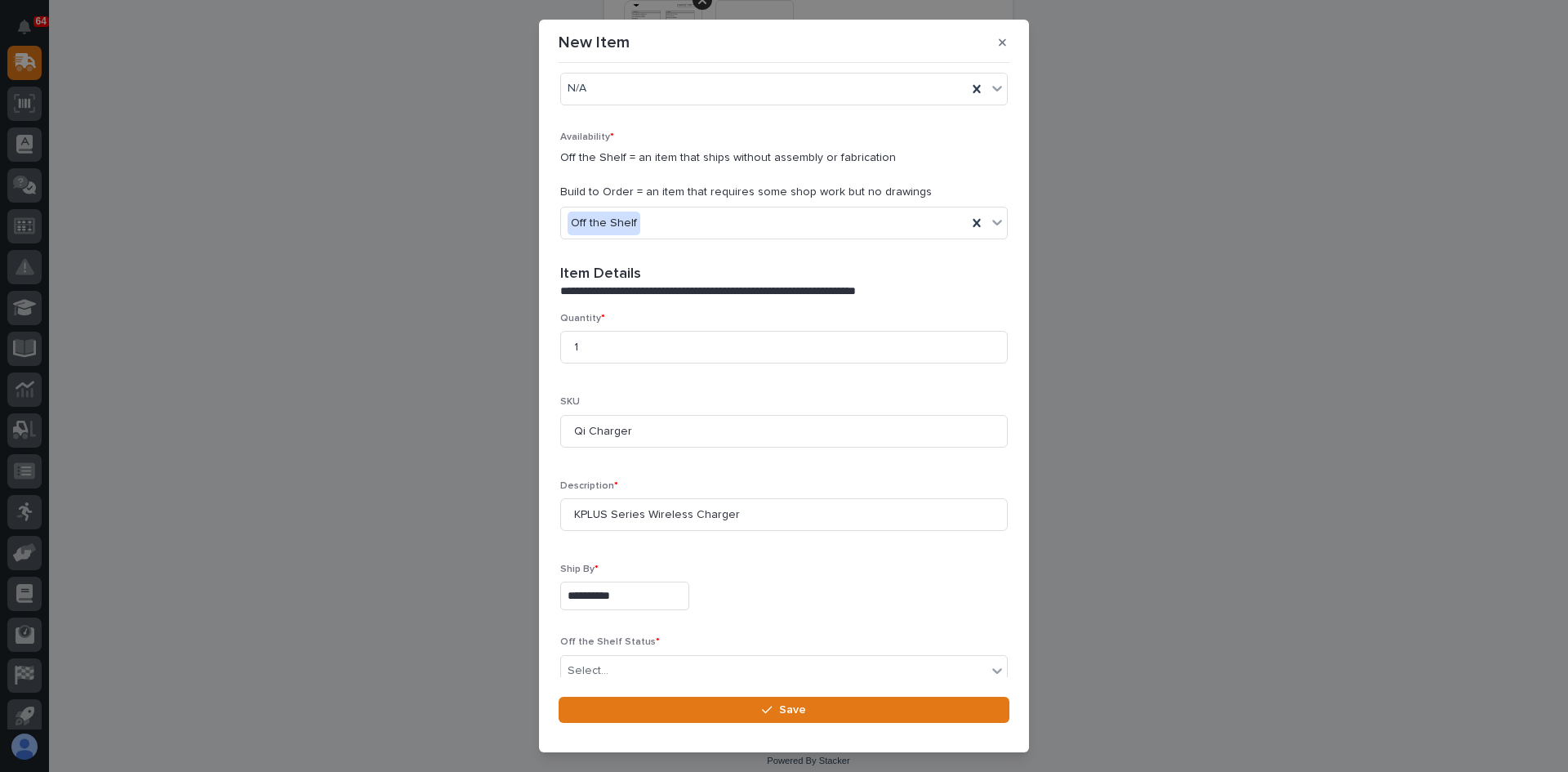
scroll to position [145, 0]
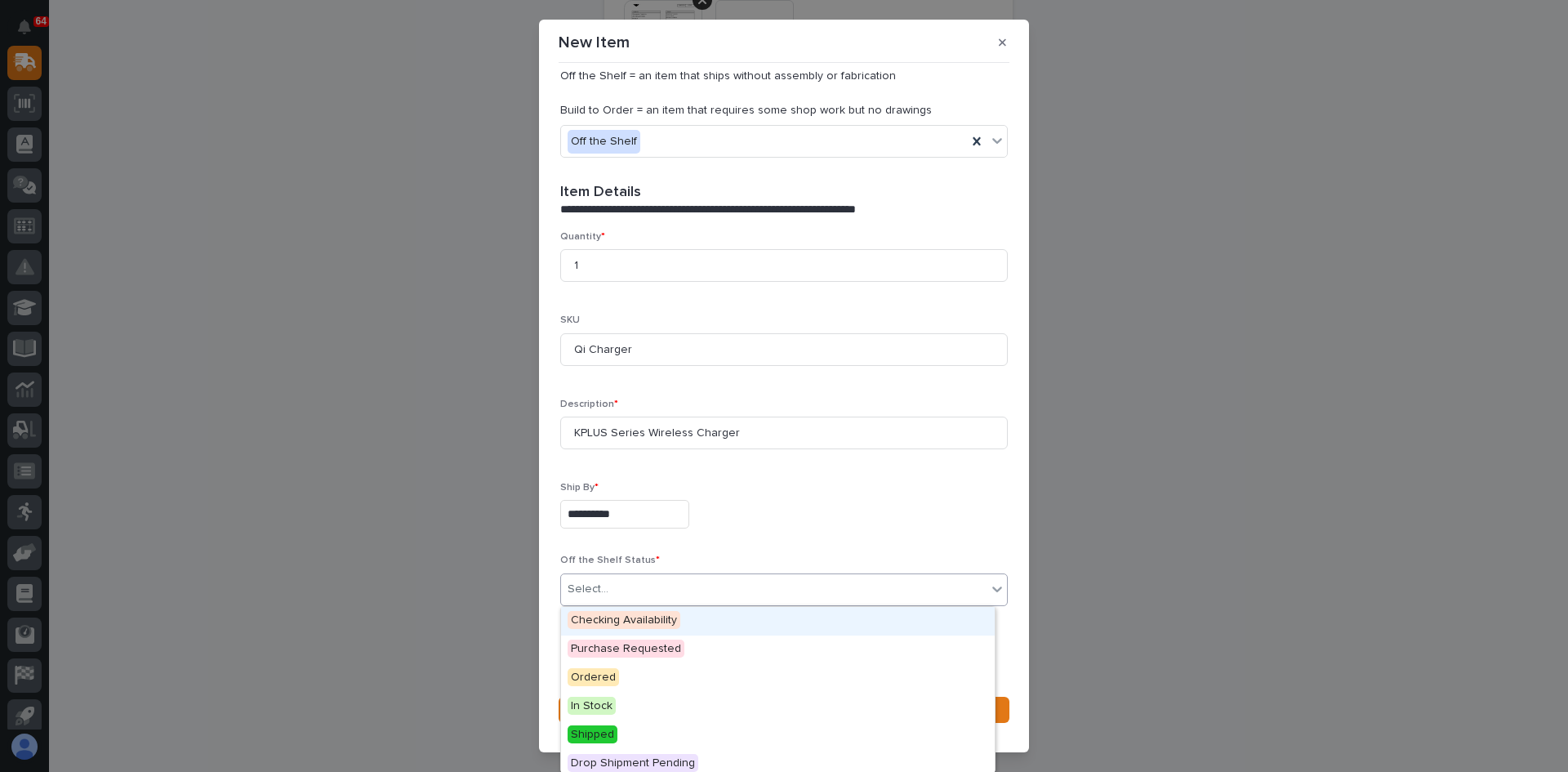
click at [686, 590] on div "Select..." at bounding box center [773, 589] width 425 height 27
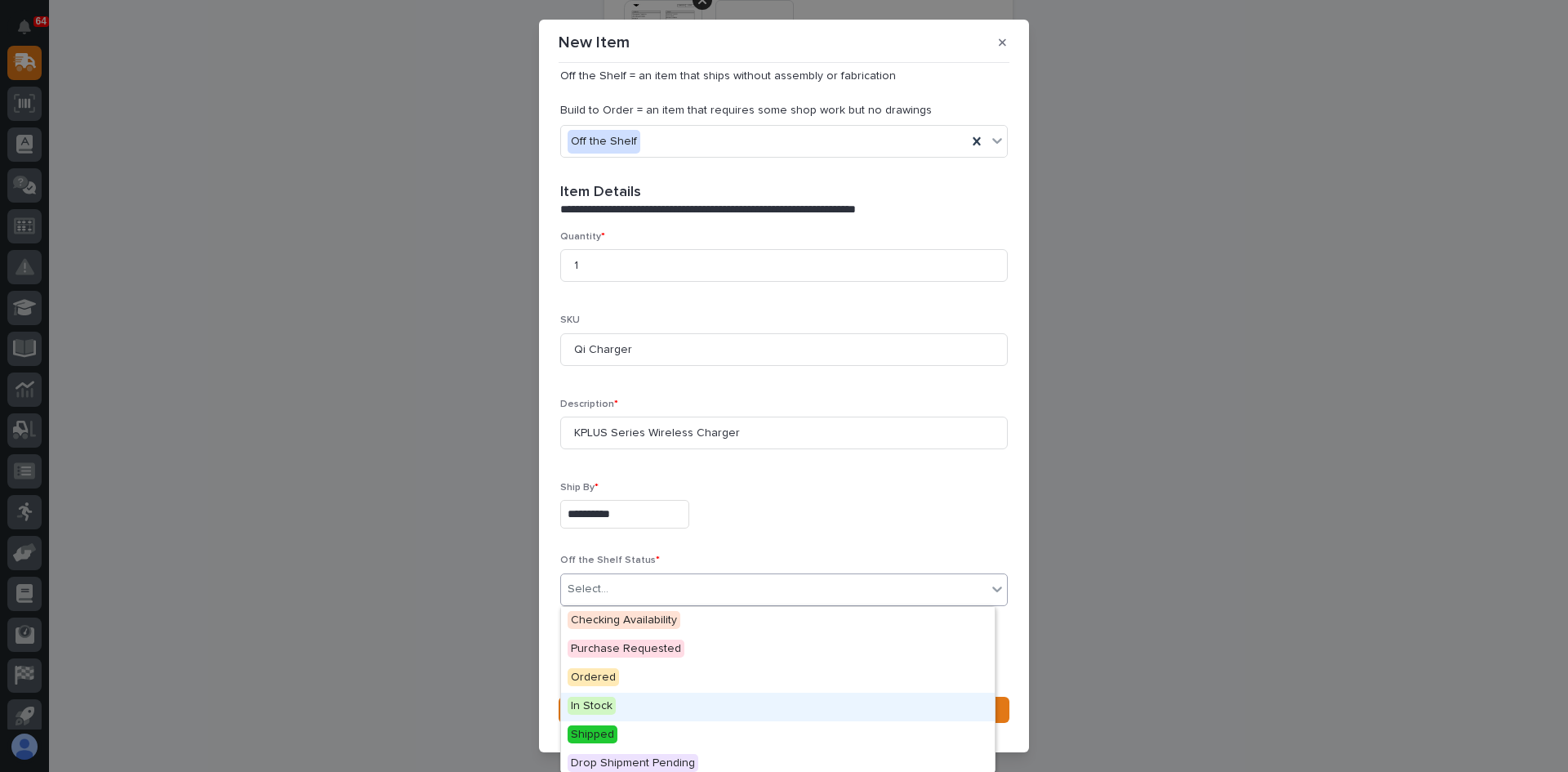
click at [609, 707] on span "In Stock" at bounding box center [592, 706] width 48 height 18
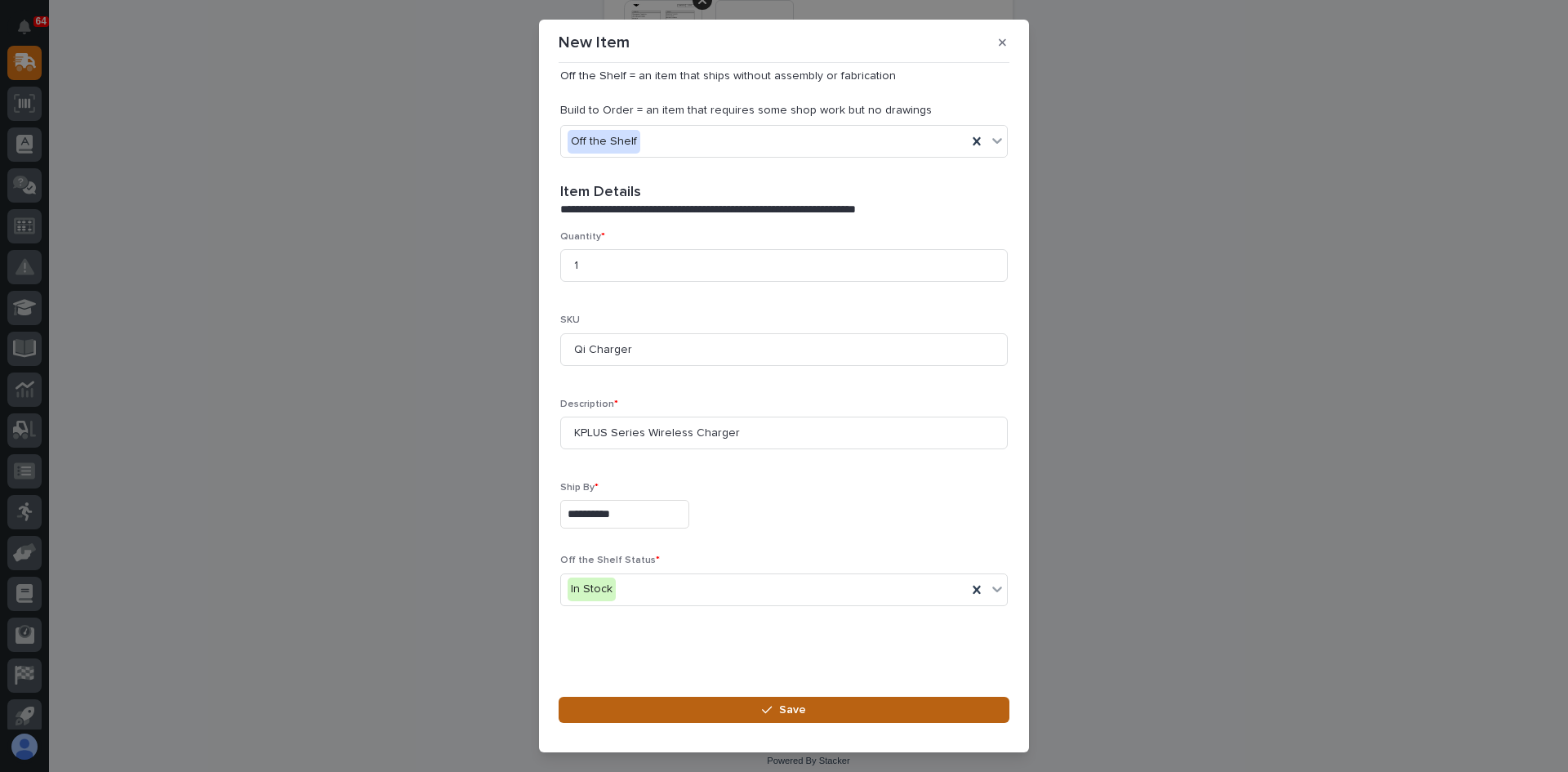
click at [815, 709] on button "Save" at bounding box center [784, 710] width 451 height 27
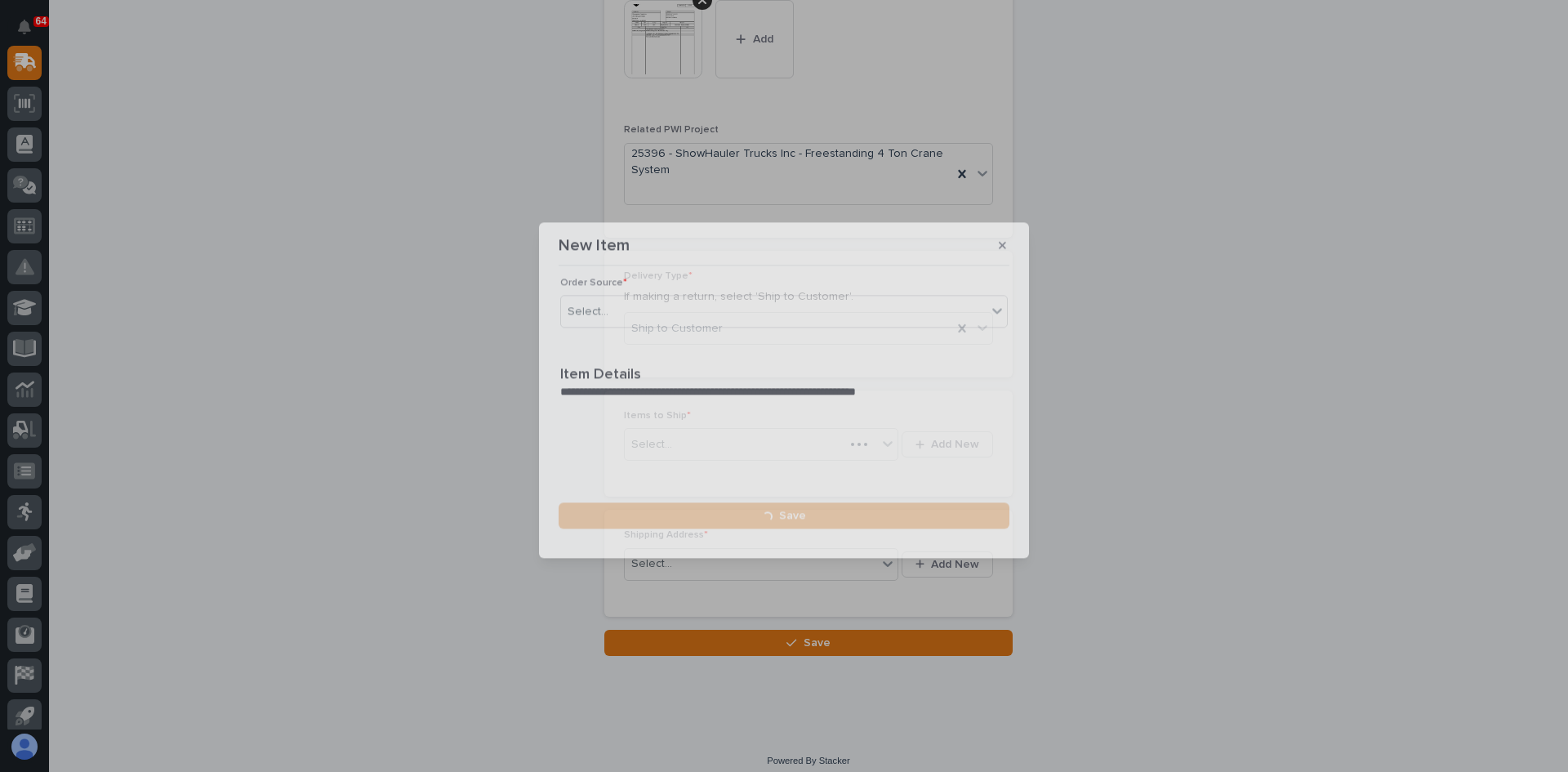
scroll to position [0, 0]
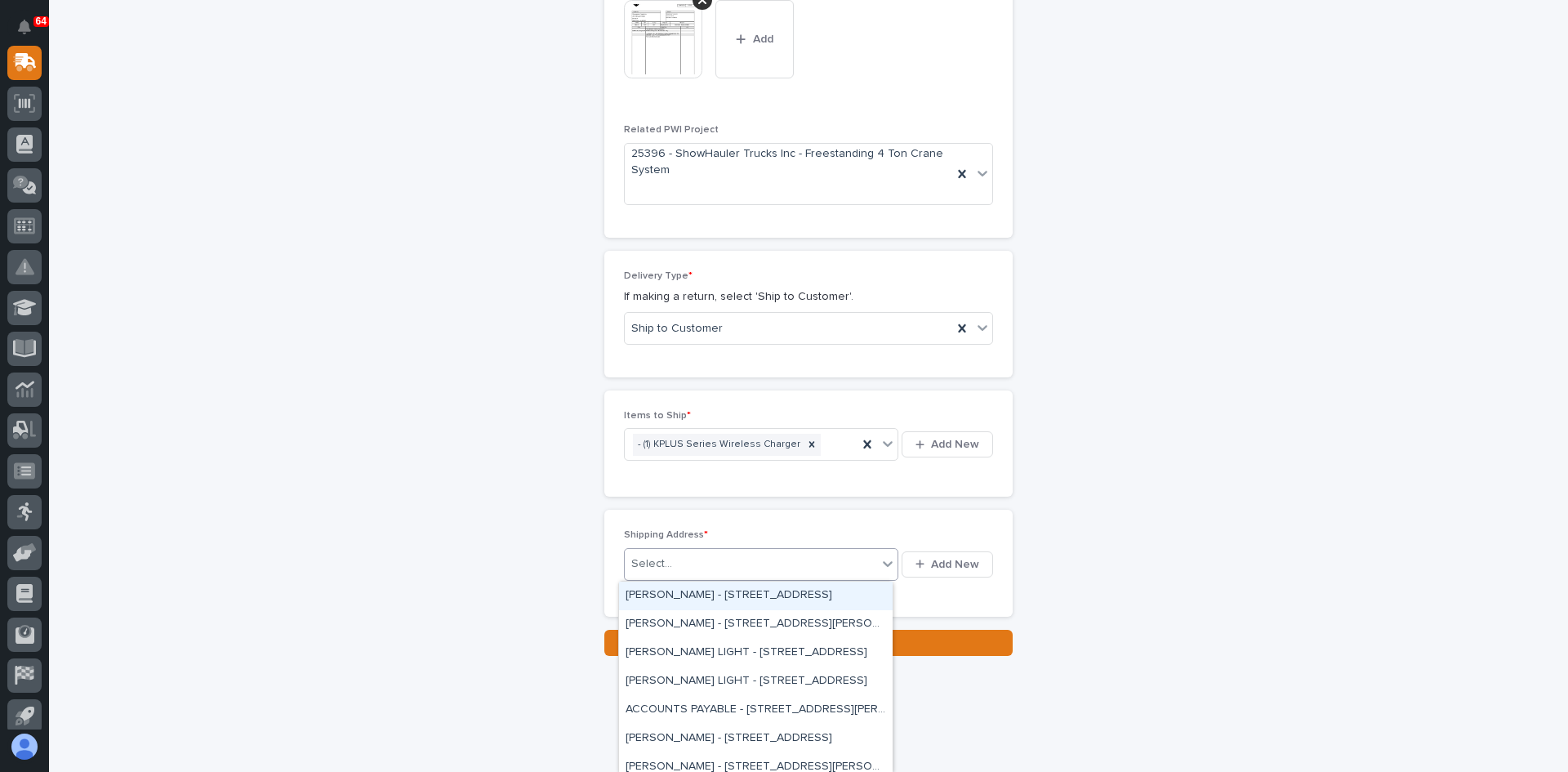
click at [674, 563] on div "Select..." at bounding box center [750, 564] width 252 height 27
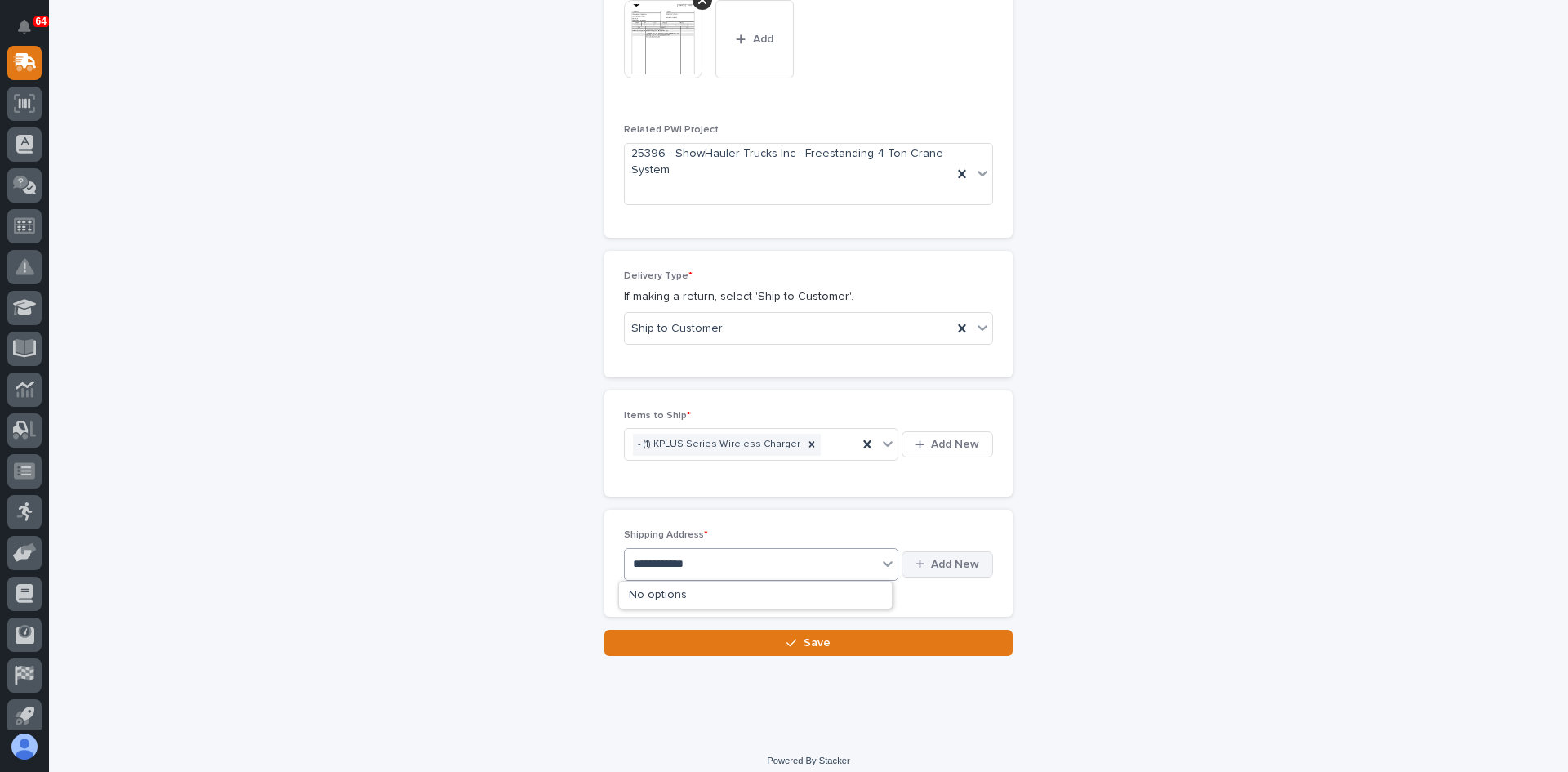
type input "**********"
click at [951, 565] on span "Add New" at bounding box center [955, 565] width 48 height 15
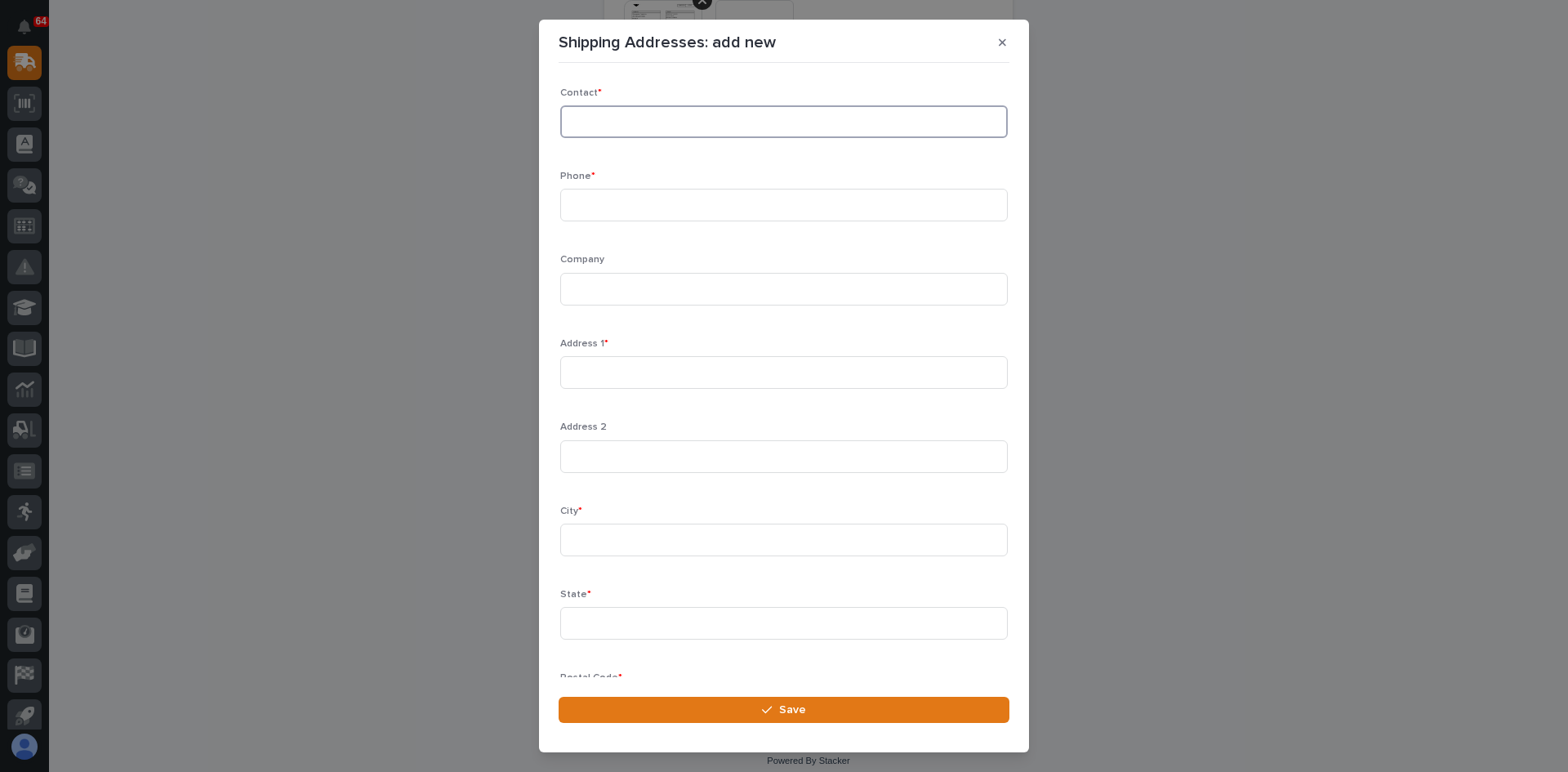
click at [586, 133] on input at bounding box center [783, 121] width 447 height 33
type input "[PERSON_NAME]"
click at [585, 207] on input at bounding box center [783, 205] width 447 height 33
type input "[PHONE_NUMBER]"
click at [581, 293] on input at bounding box center [783, 289] width 447 height 33
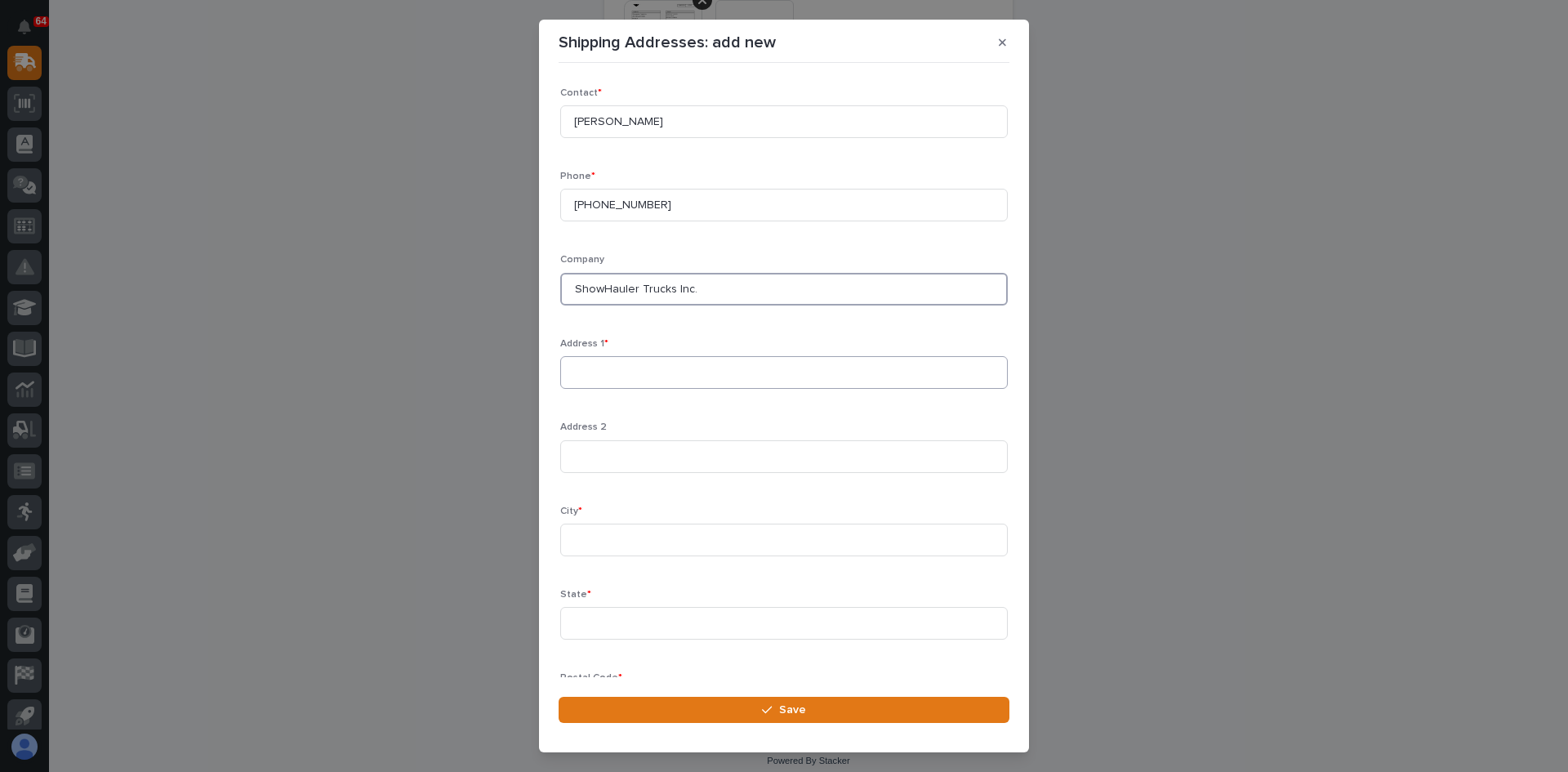
type input "ShowHauler Trucks Inc."
click at [592, 377] on input at bounding box center [783, 372] width 447 height 33
type input "[STREET_ADDRESS]"
click at [582, 542] on input at bounding box center [783, 540] width 447 height 33
type input "[GEOGRAPHIC_DATA]"
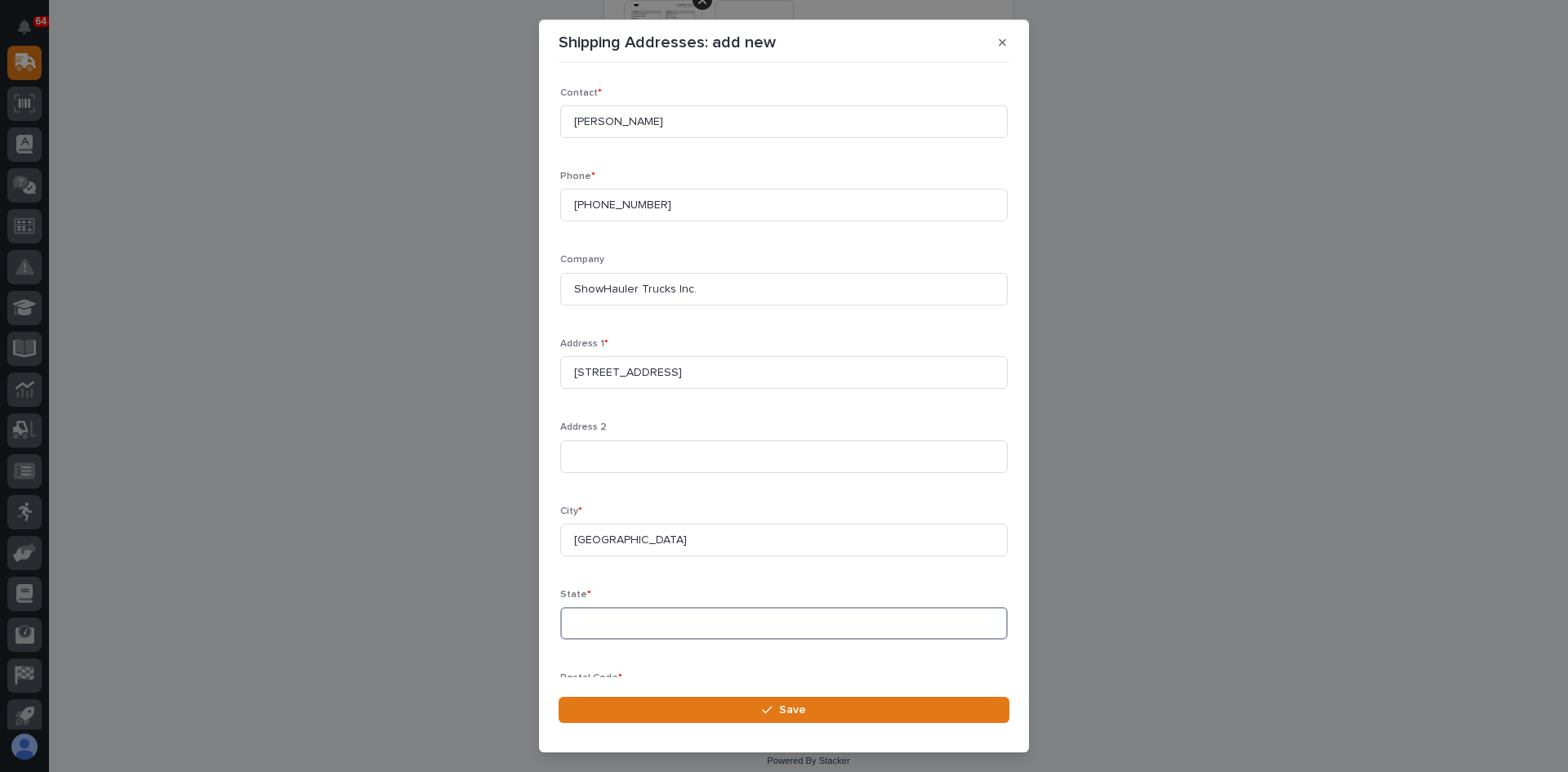
click at [575, 632] on input at bounding box center [783, 623] width 447 height 33
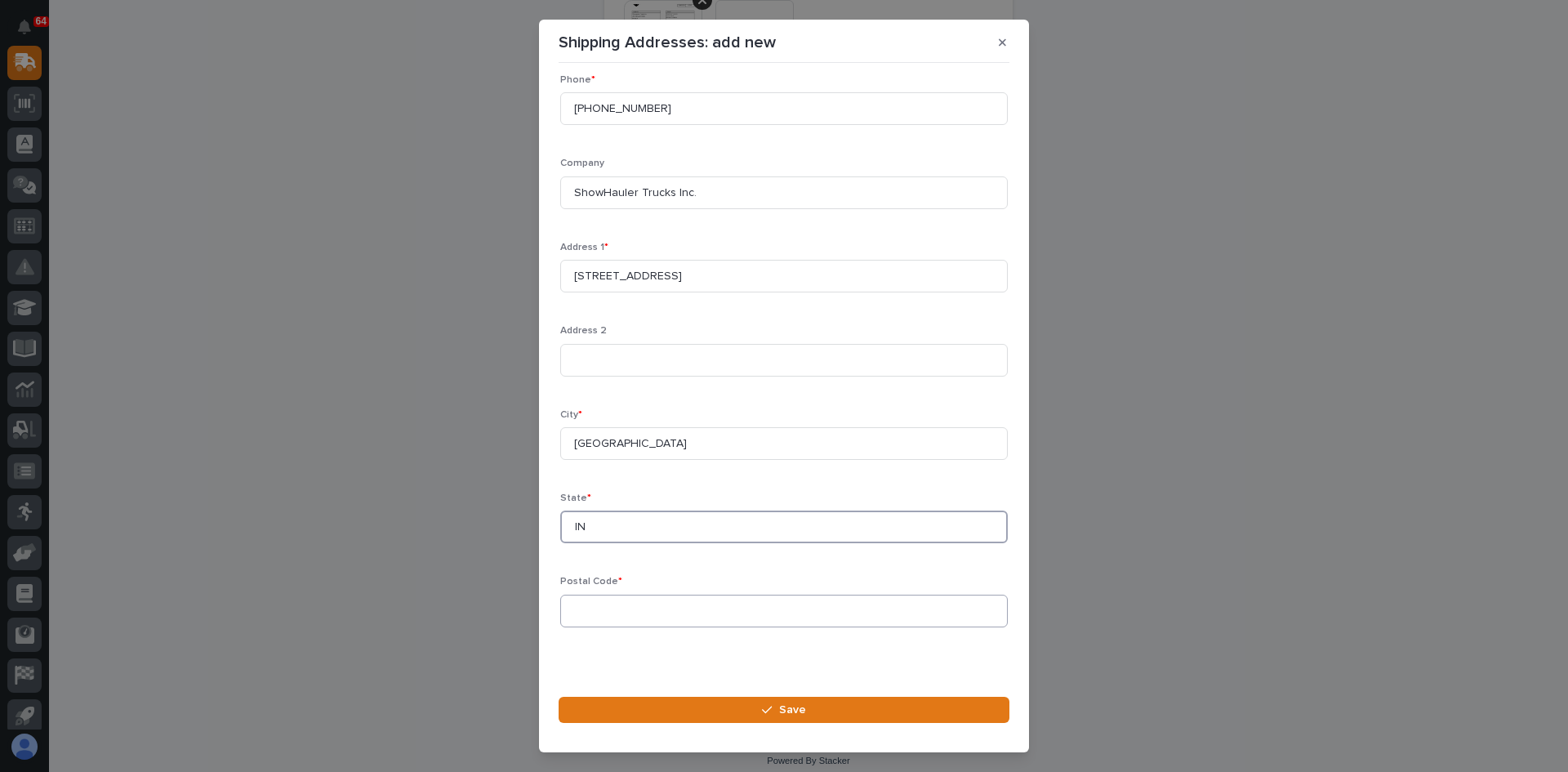
type input "IN"
click at [578, 613] on input at bounding box center [783, 611] width 447 height 33
type input "46540"
click at [796, 713] on span "Save" at bounding box center [793, 710] width 27 height 15
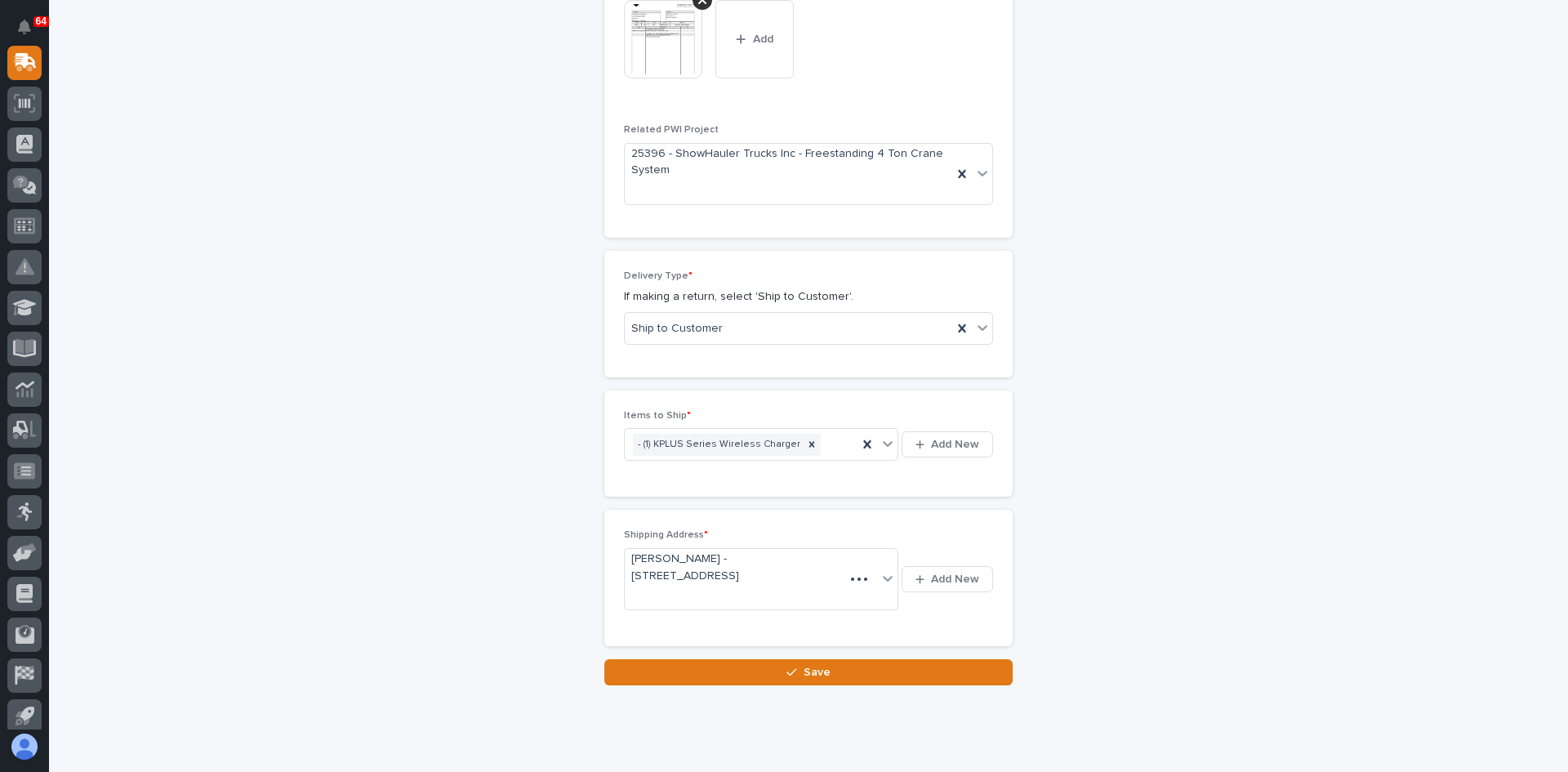
scroll to position [854, 0]
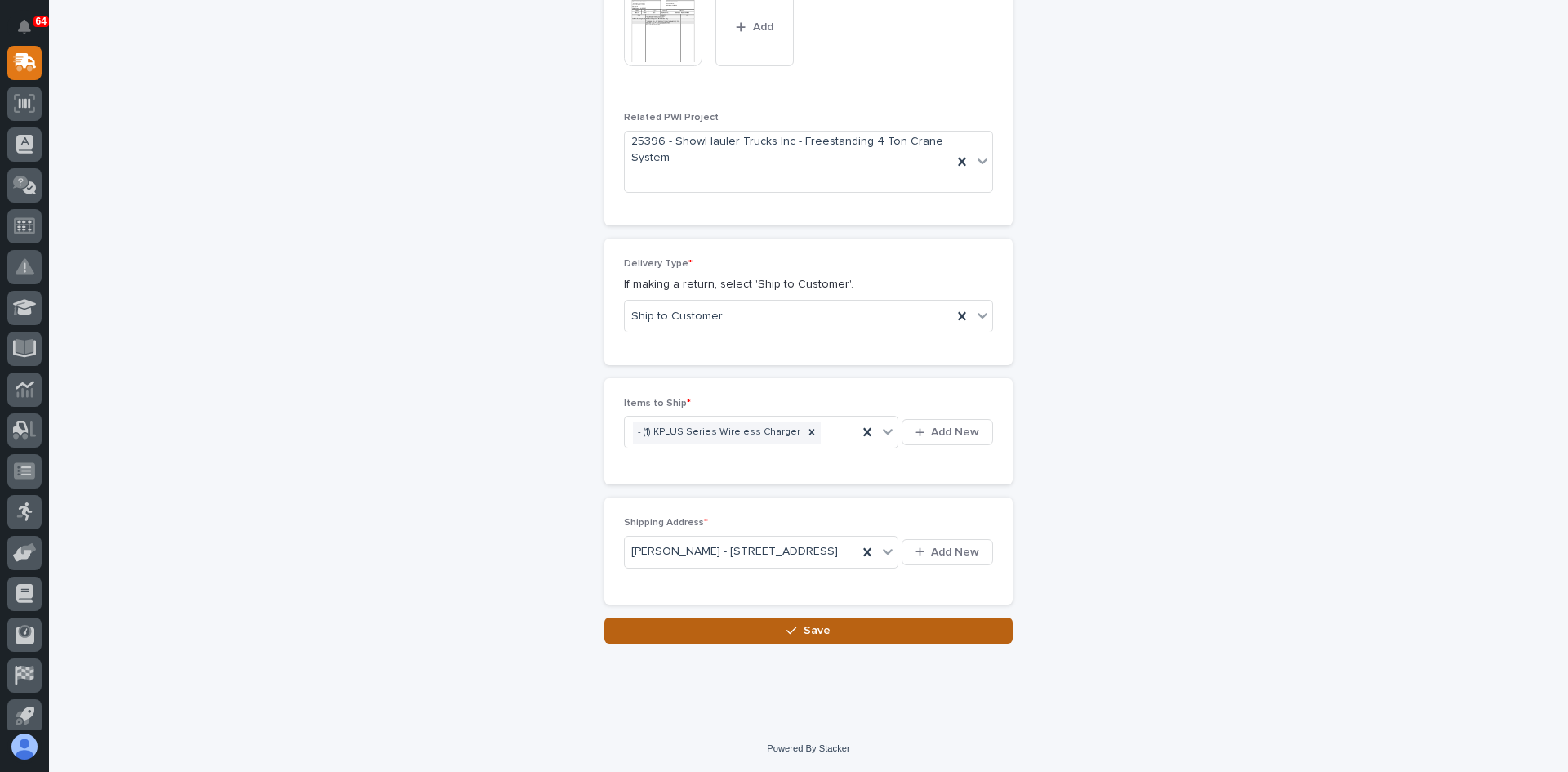
click at [812, 638] on span "Save" at bounding box center [817, 630] width 27 height 15
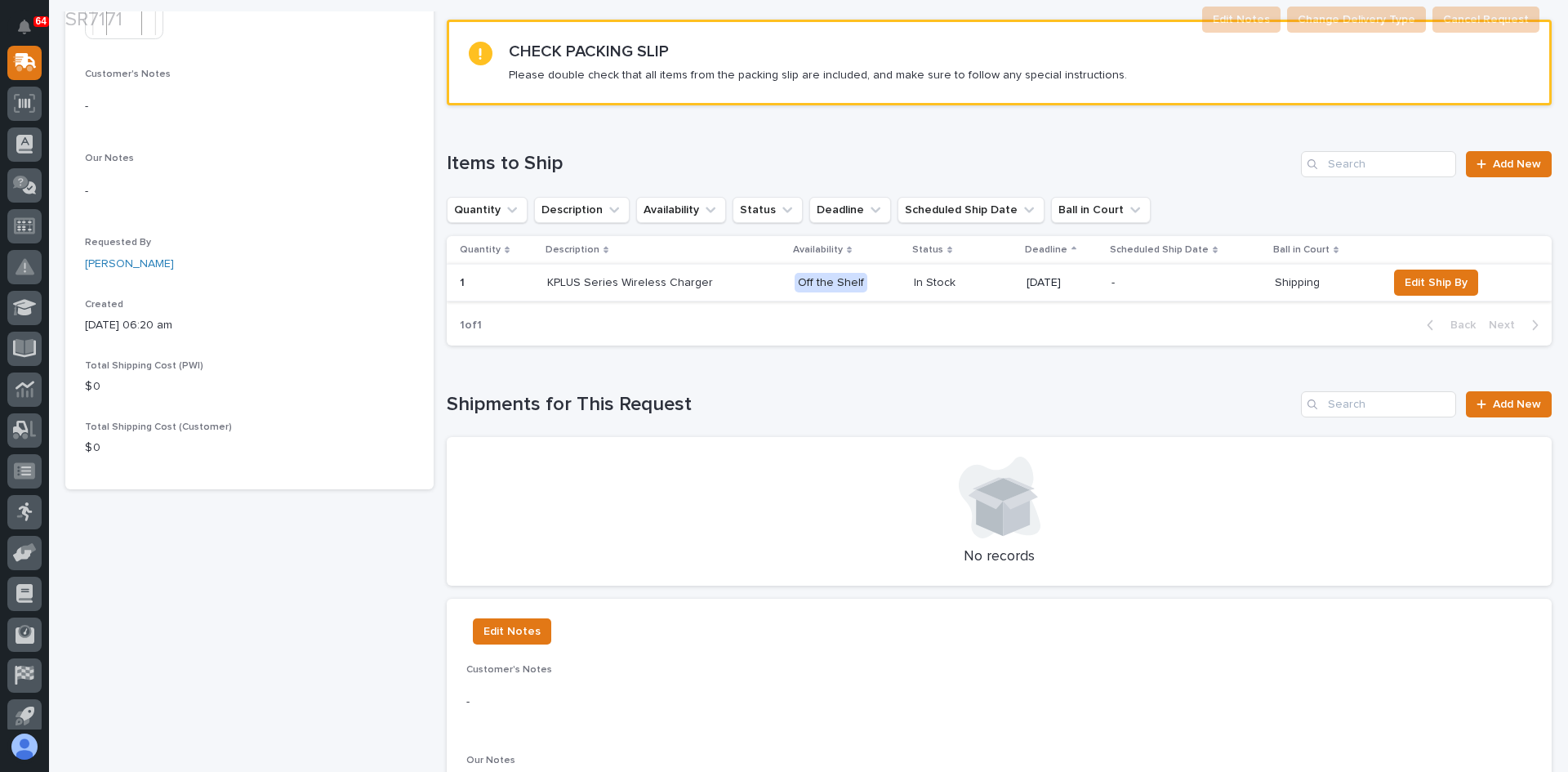
scroll to position [409, 0]
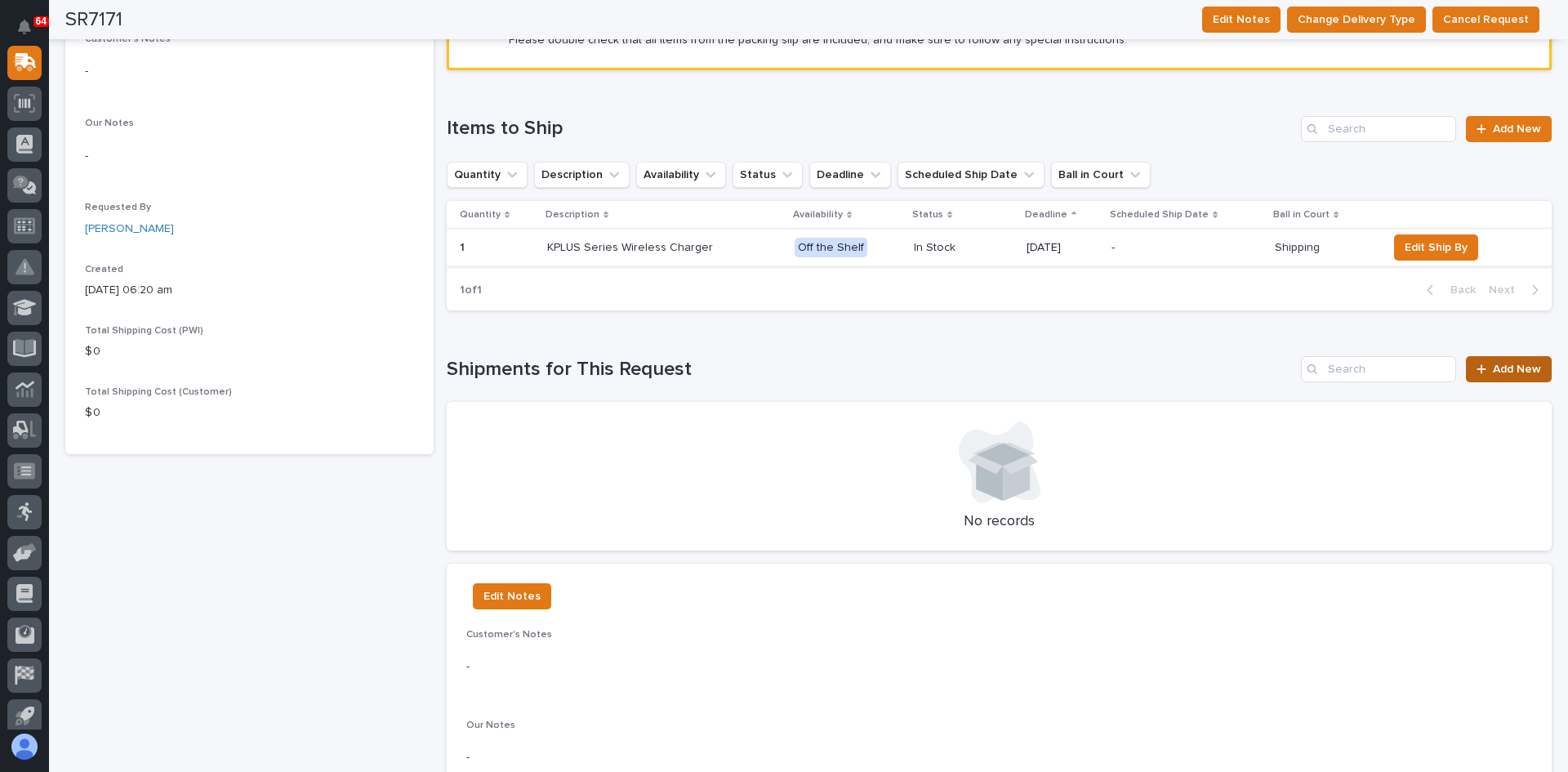
click at [1503, 367] on span "Add New" at bounding box center [1517, 369] width 48 height 12
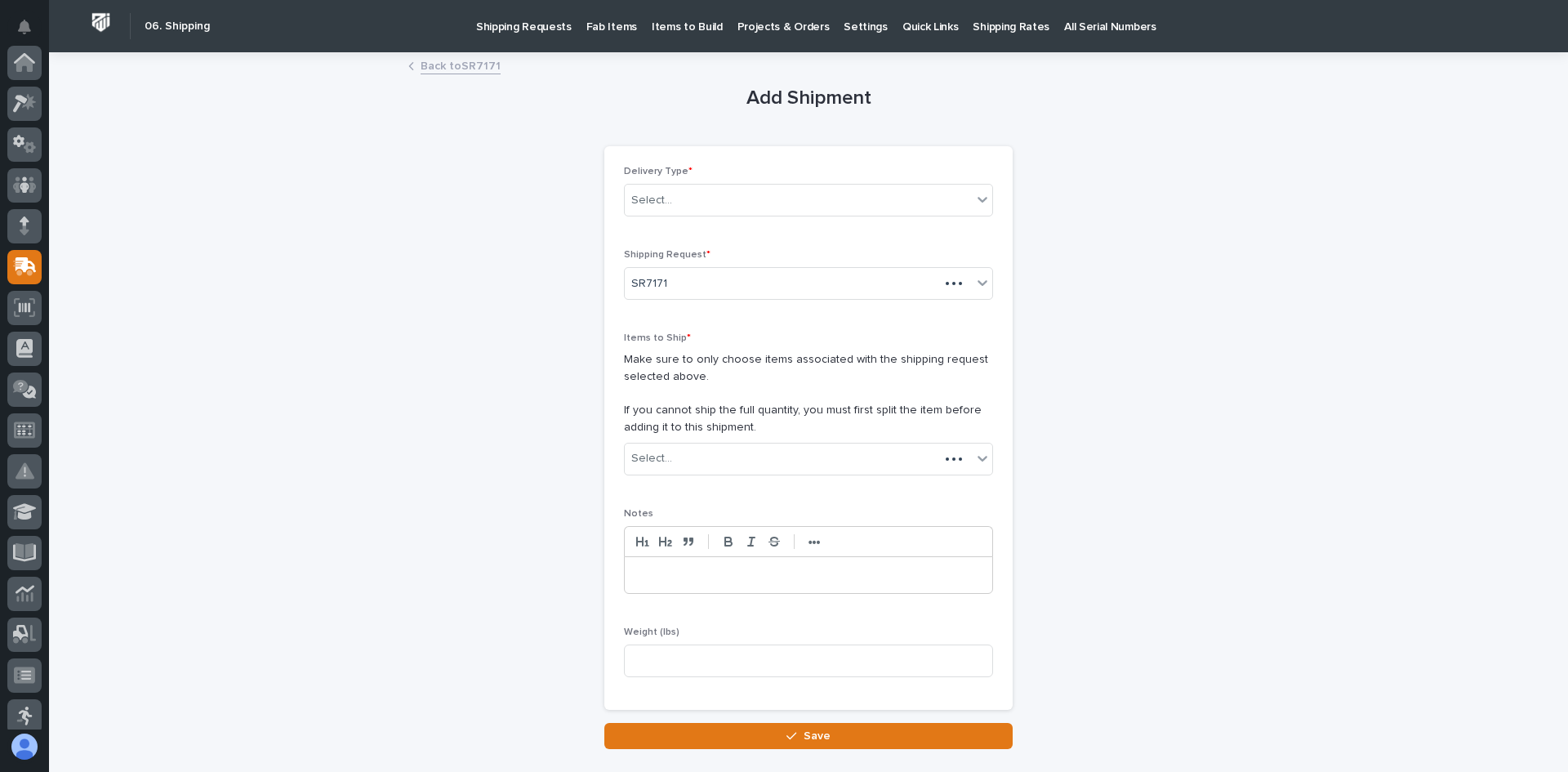
scroll to position [204, 0]
click at [659, 199] on div "Select..." at bounding box center [652, 200] width 41 height 17
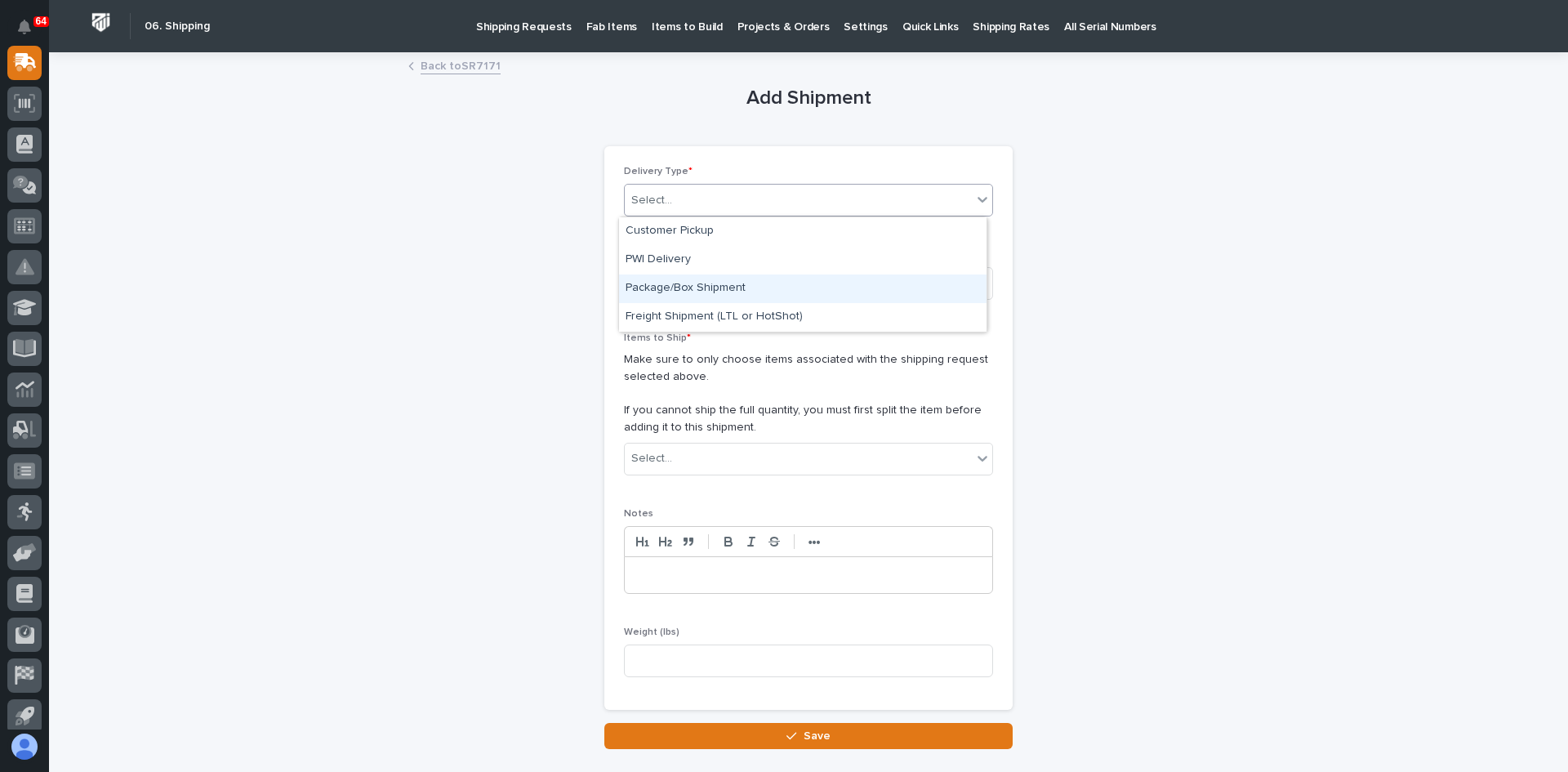
click at [697, 288] on div "Package/Box Shipment" at bounding box center [803, 289] width 368 height 28
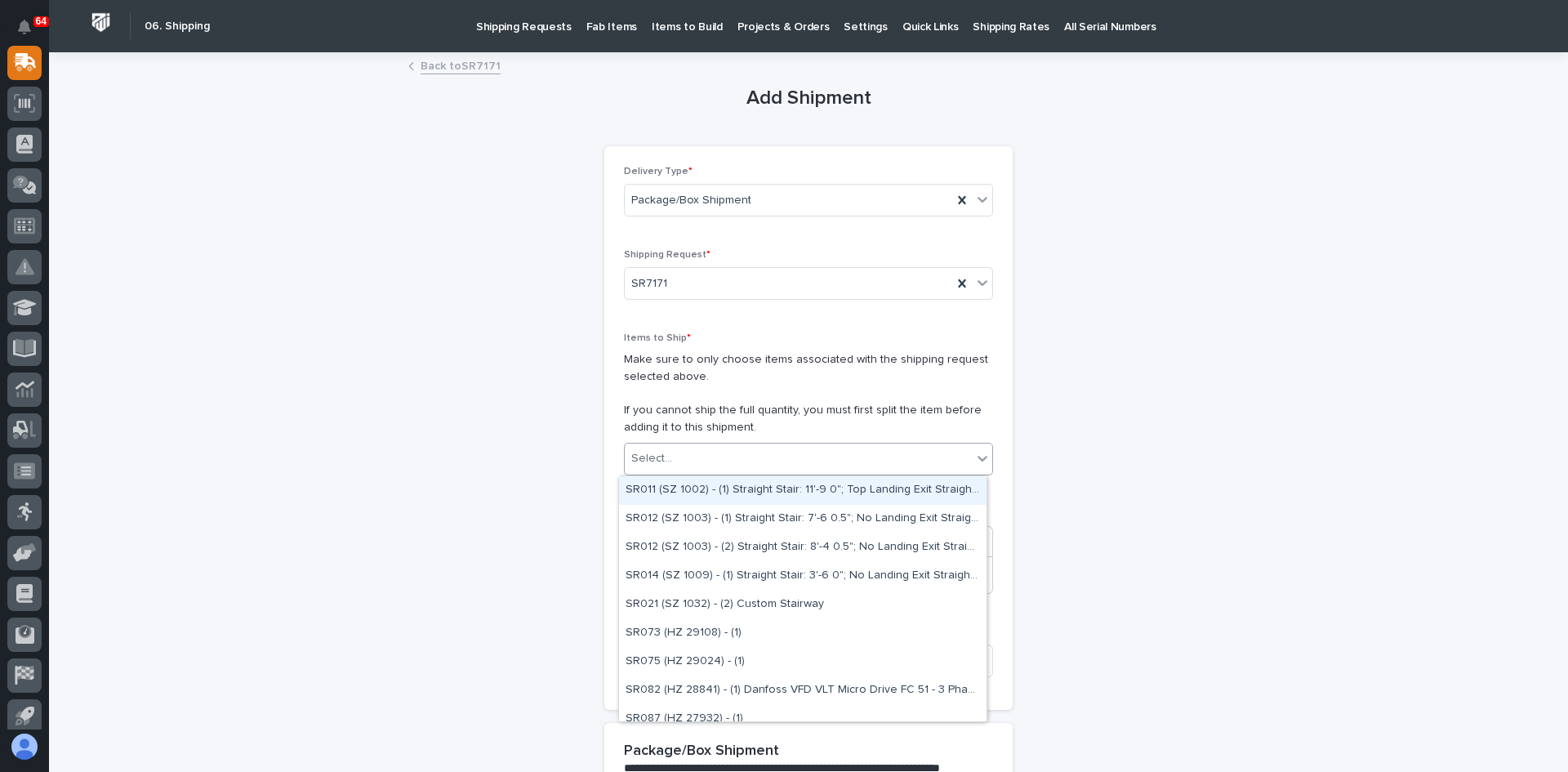
click at [686, 463] on div "Select..." at bounding box center [798, 458] width 347 height 27
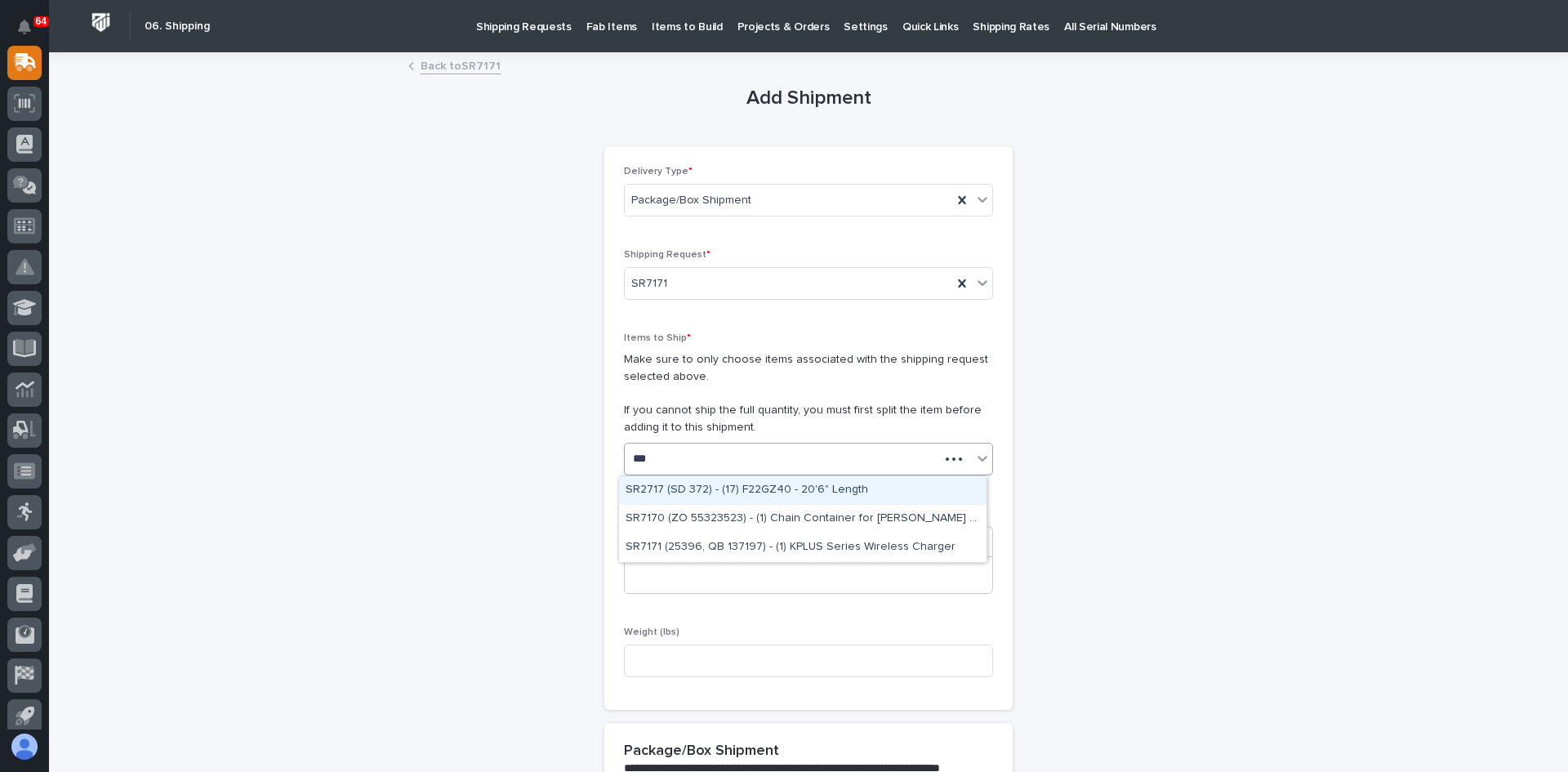
type input "****"
click at [751, 488] on div "SR7171 (25396, QB 137197) - (1) KPLUS Series Wireless Charger" at bounding box center [803, 490] width 368 height 28
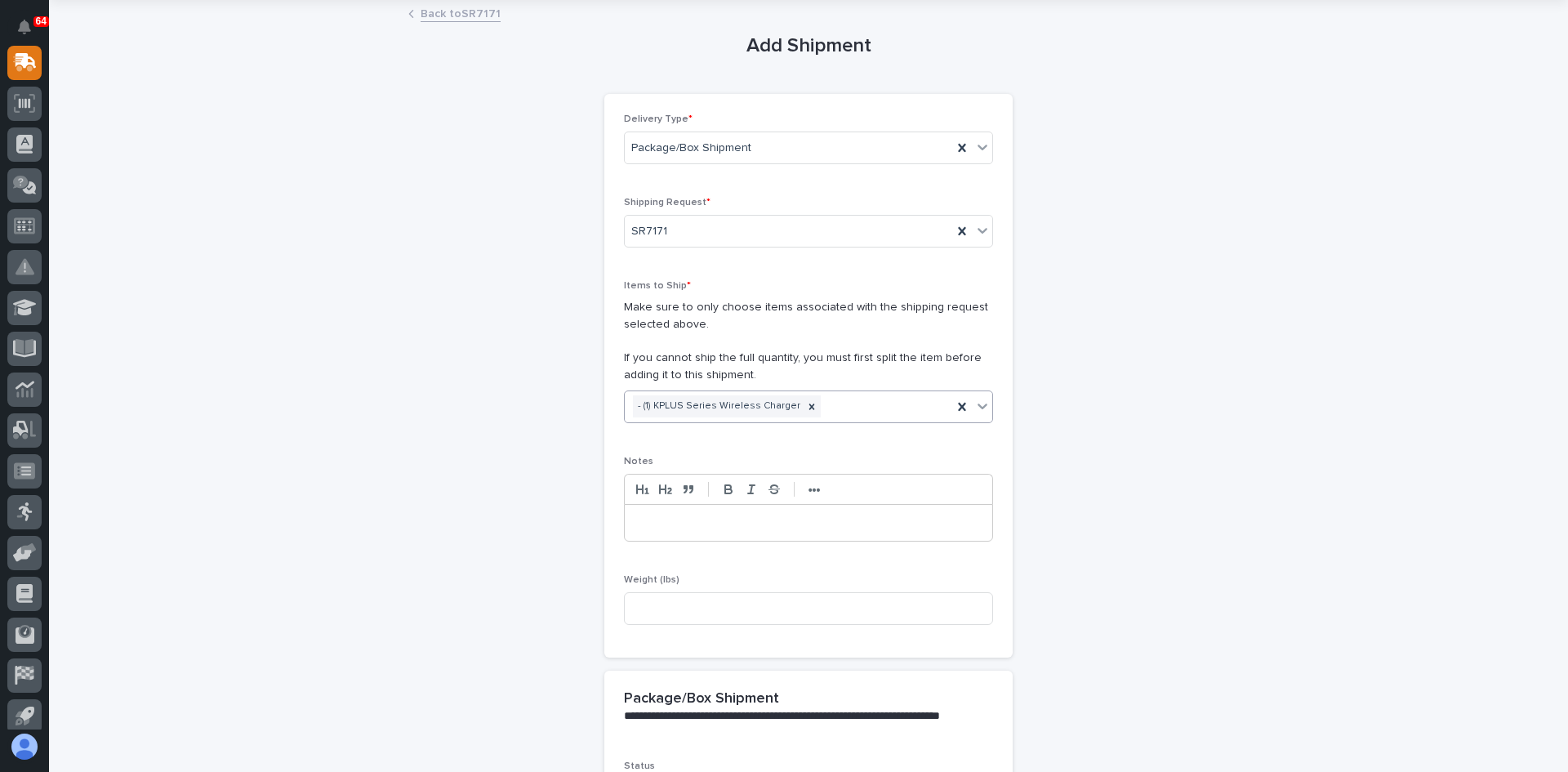
scroll to position [82, 0]
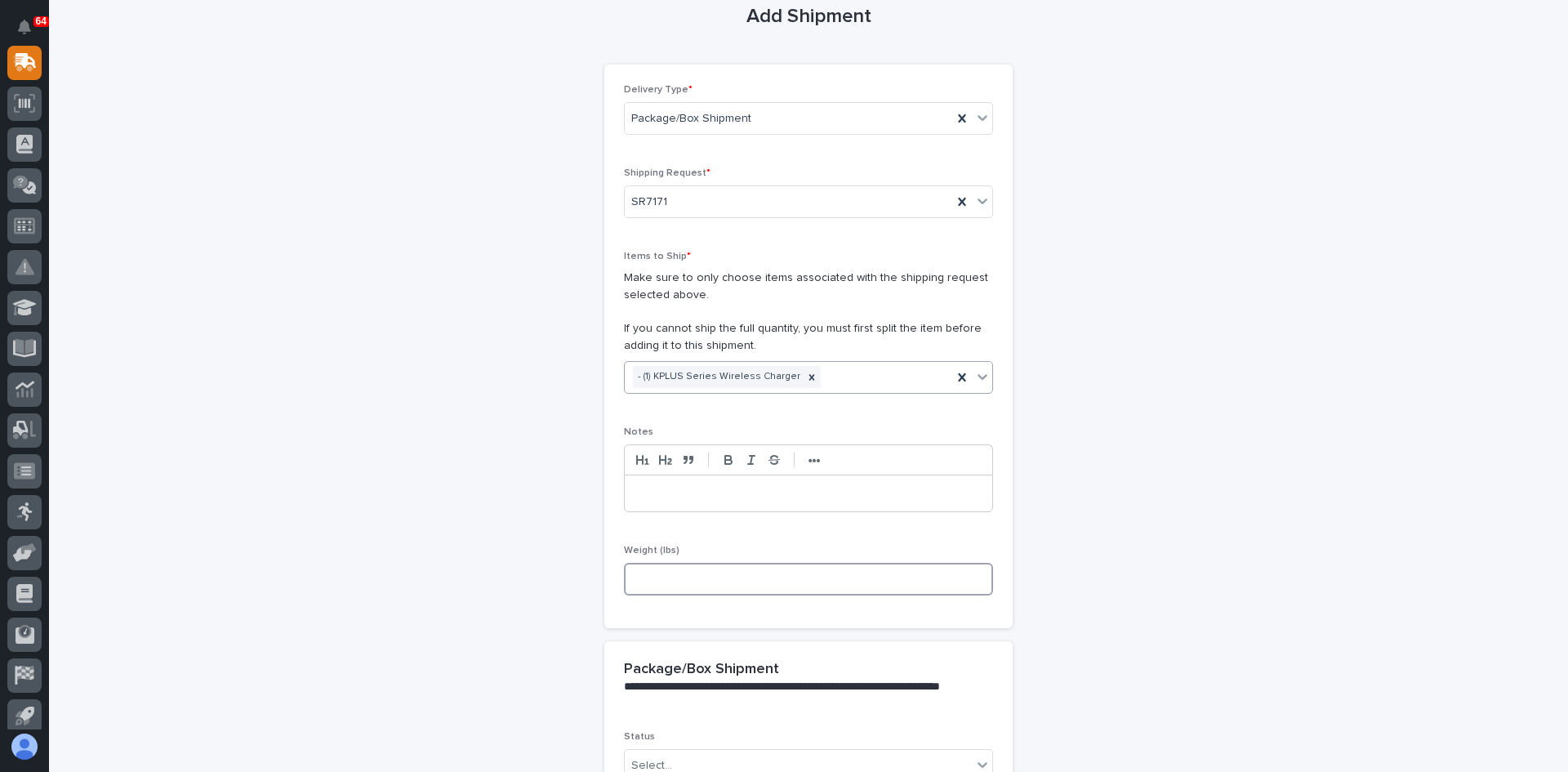
click at [672, 579] on input at bounding box center [808, 579] width 369 height 33
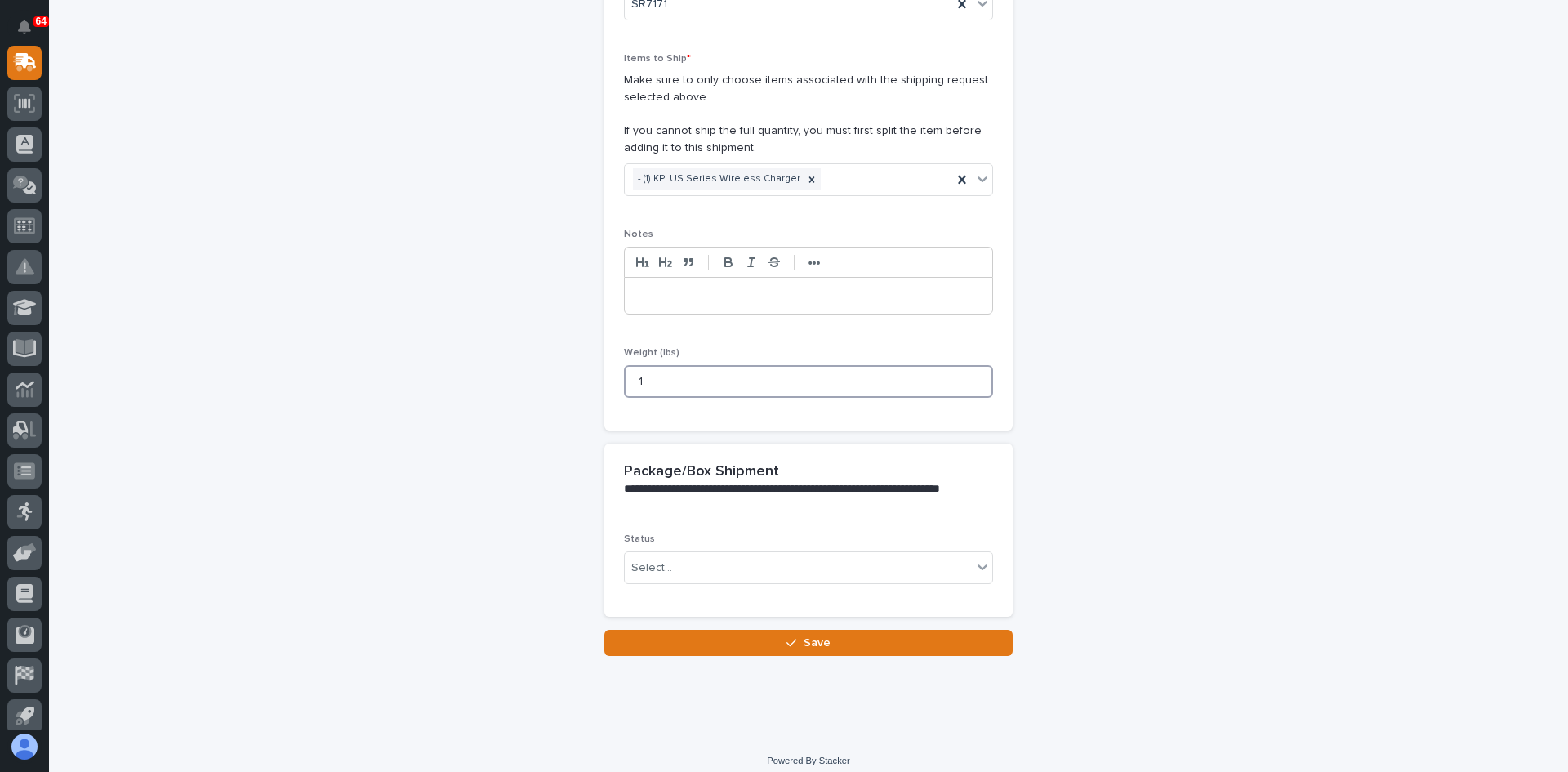
scroll to position [292, 0]
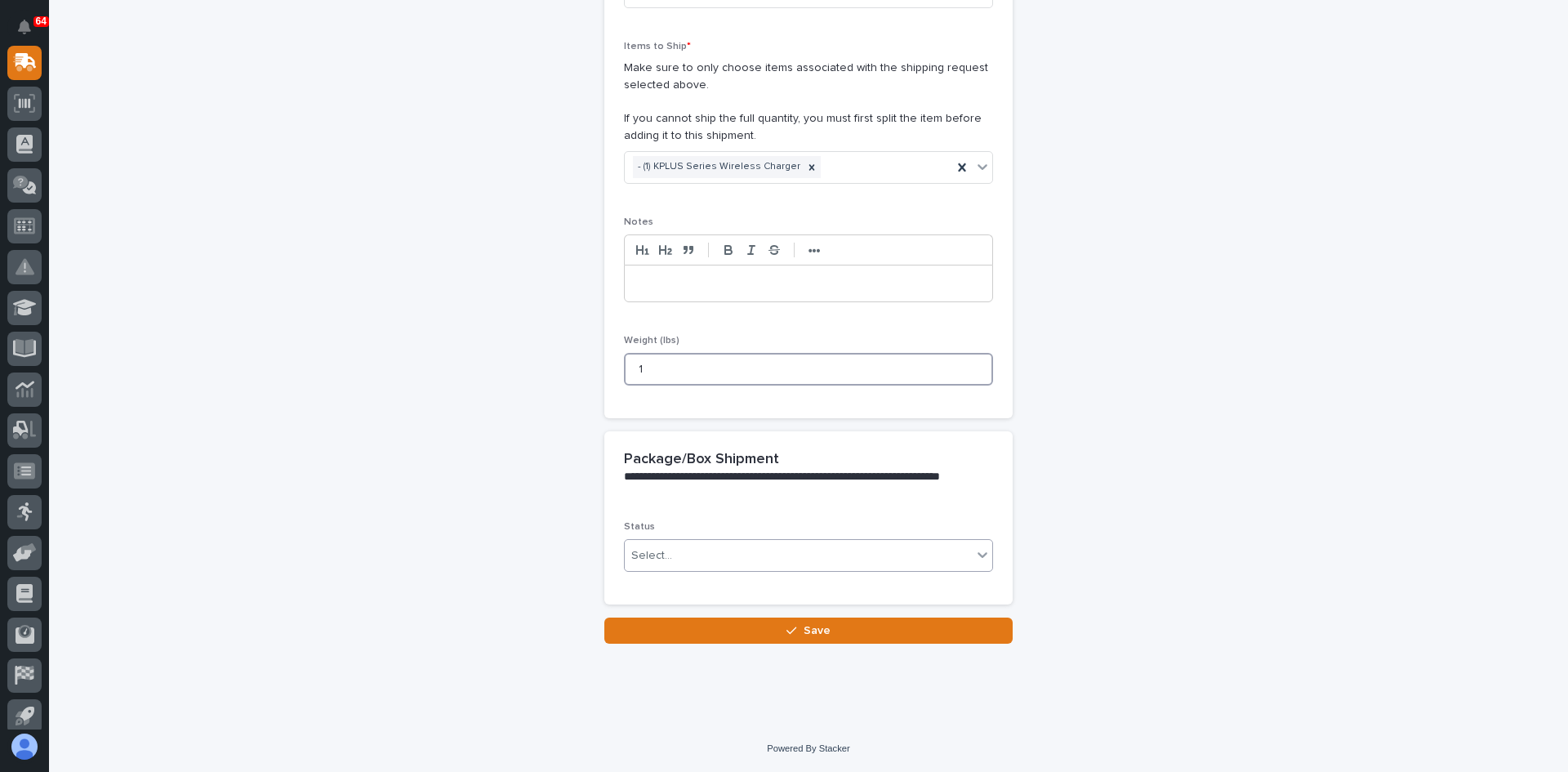
type input "1"
click at [687, 545] on div "Select..." at bounding box center [798, 556] width 347 height 27
click at [658, 618] on span "Shipped" at bounding box center [650, 614] width 50 height 18
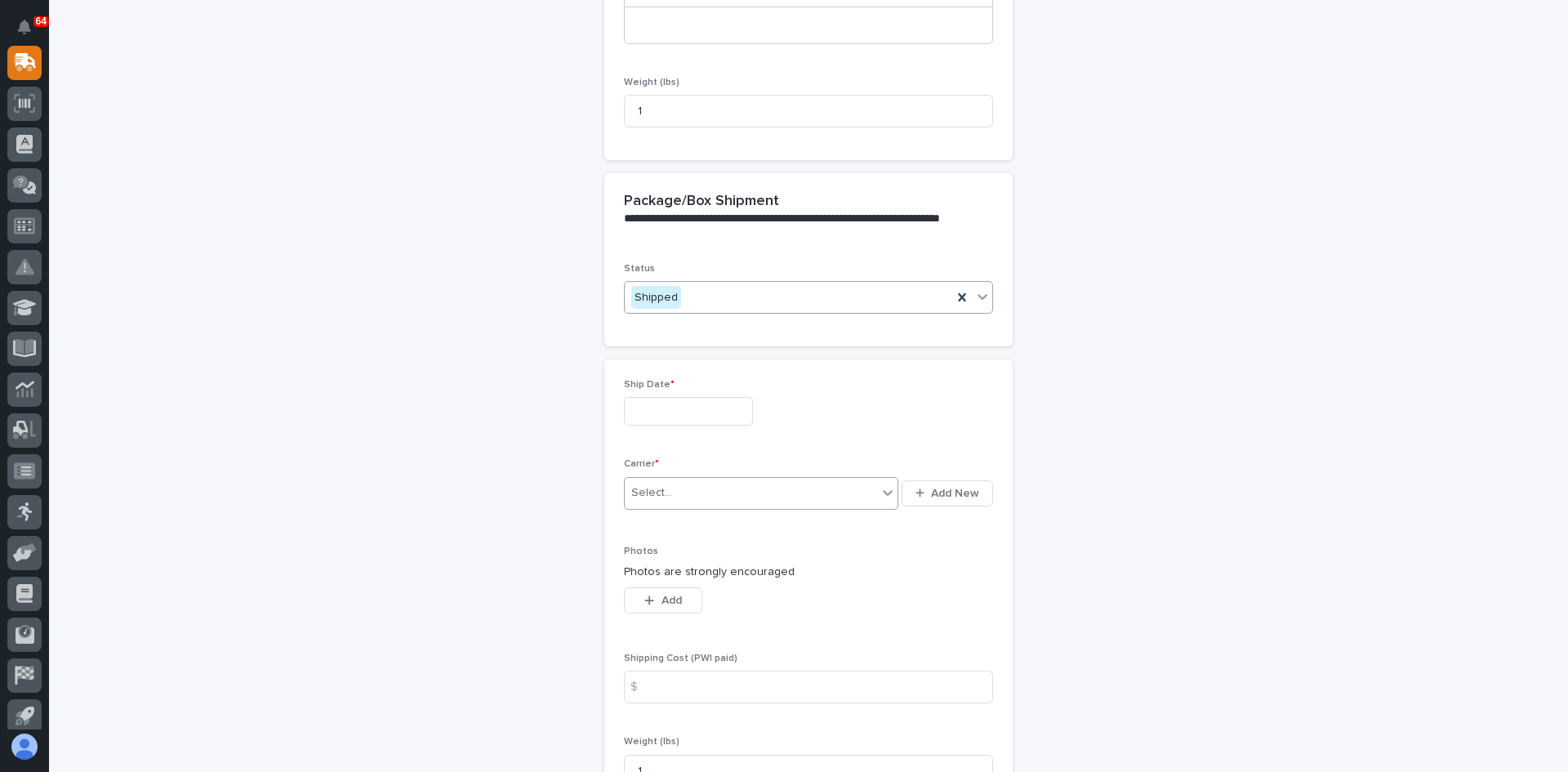
scroll to position [571, 0]
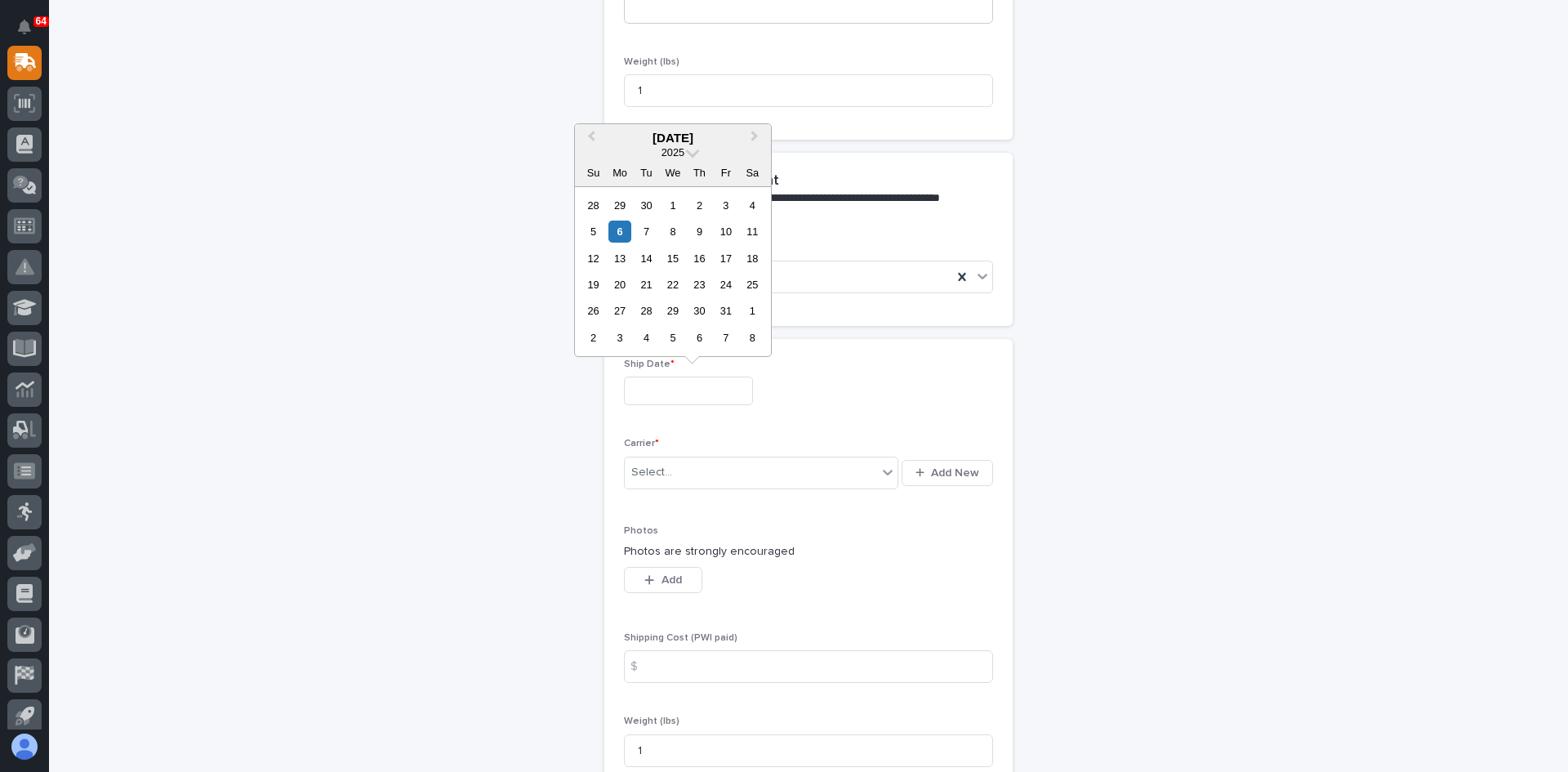
click at [674, 378] on input "text" at bounding box center [688, 391] width 129 height 28
click at [620, 231] on div "6" at bounding box center [619, 231] width 22 height 22
type input "**********"
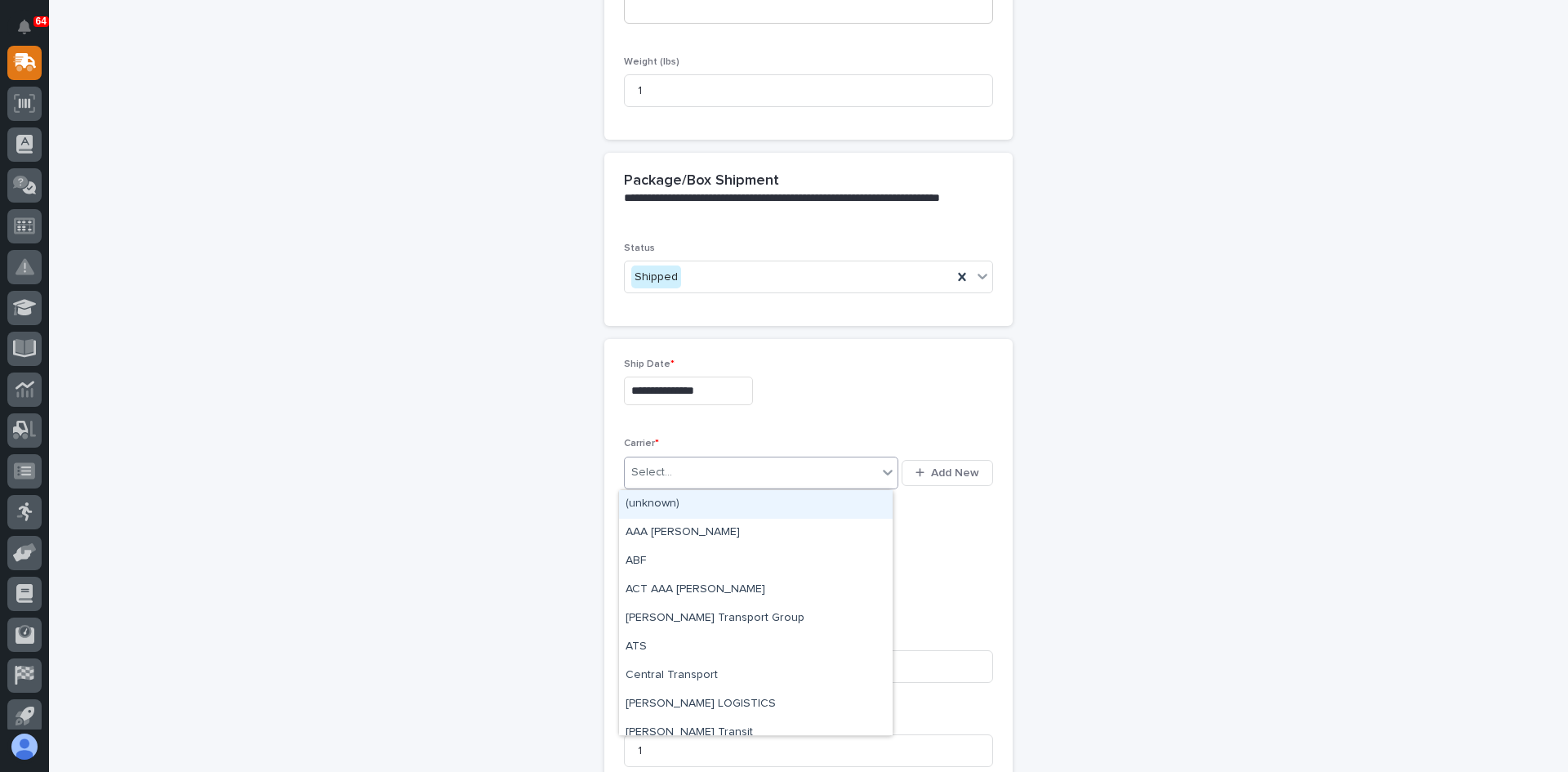
click at [686, 476] on div "Select..." at bounding box center [750, 472] width 252 height 27
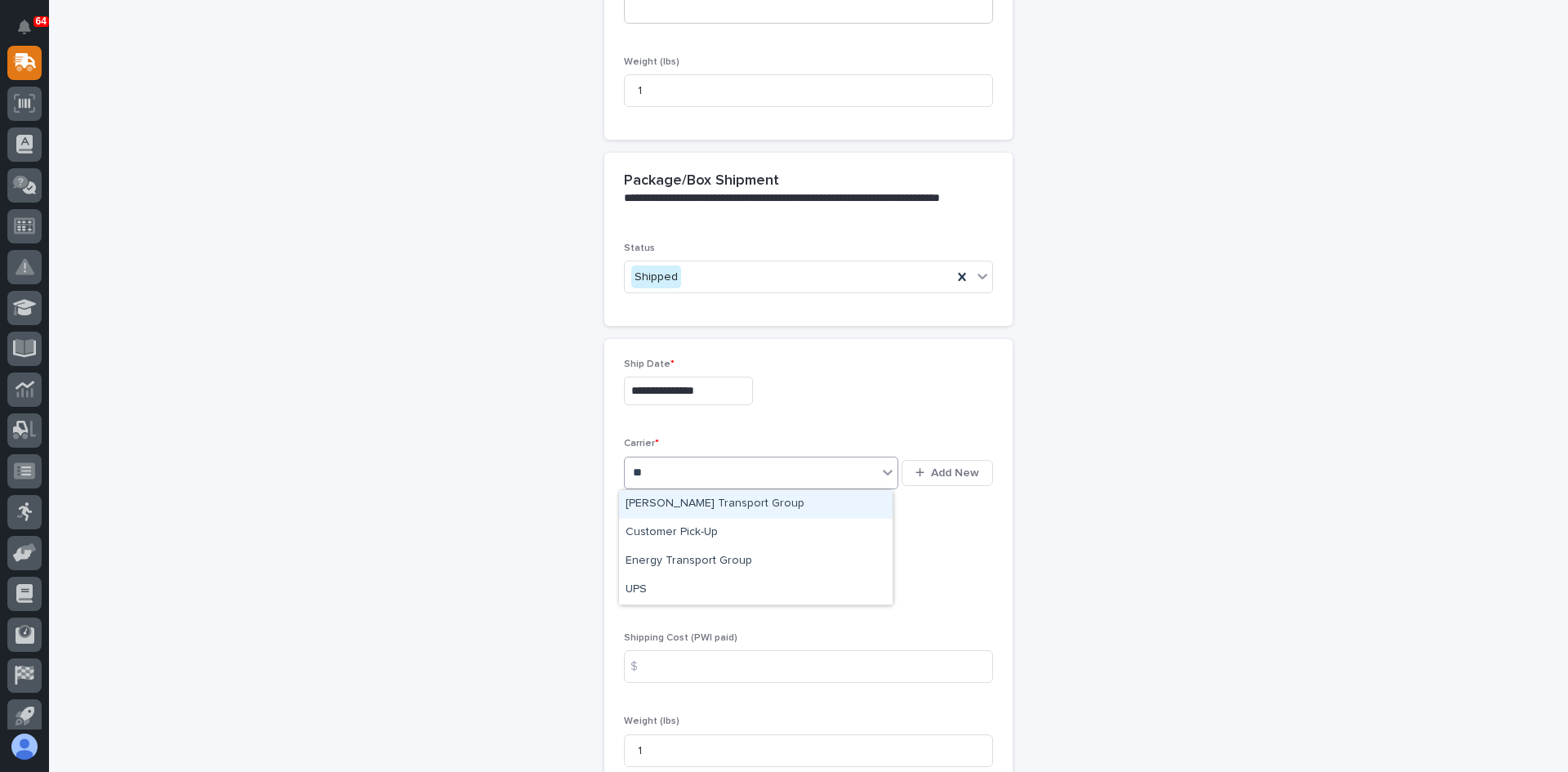
type input "***"
click at [674, 498] on div "UPS" at bounding box center [756, 504] width 274 height 28
click at [675, 667] on input at bounding box center [808, 667] width 369 height 33
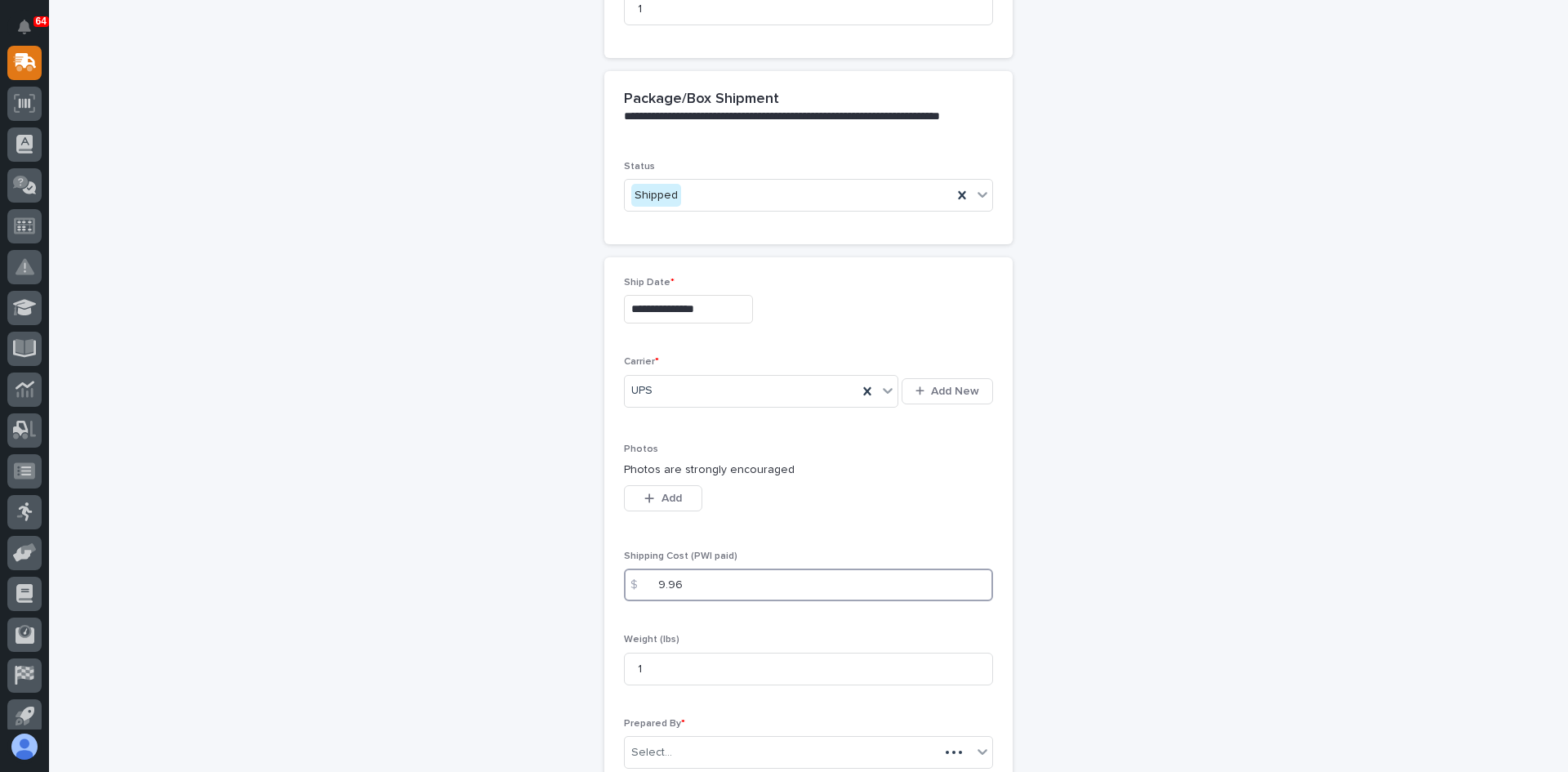
scroll to position [815, 0]
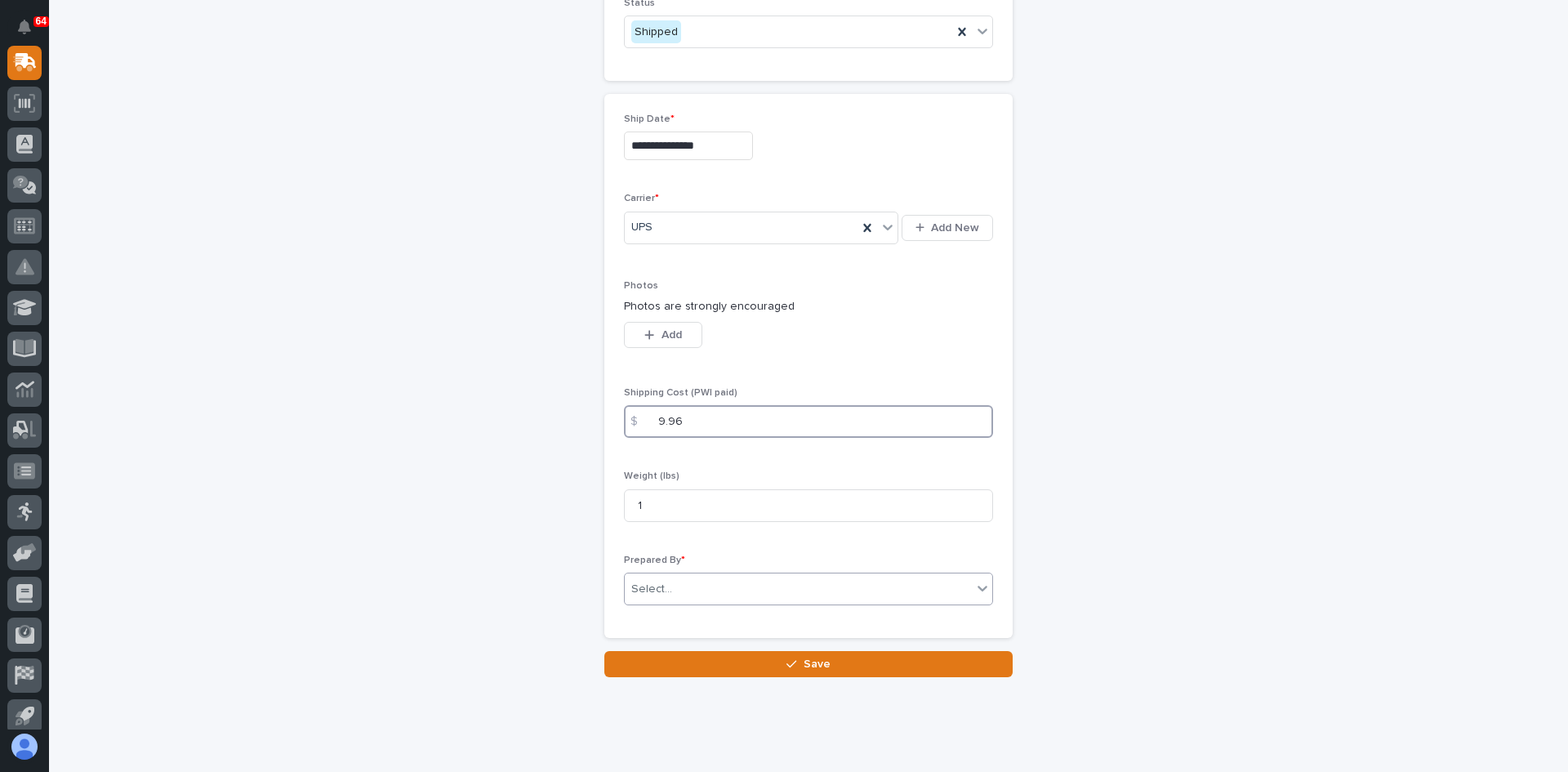
type input "9.96"
click at [671, 583] on div "Select..." at bounding box center [798, 589] width 347 height 27
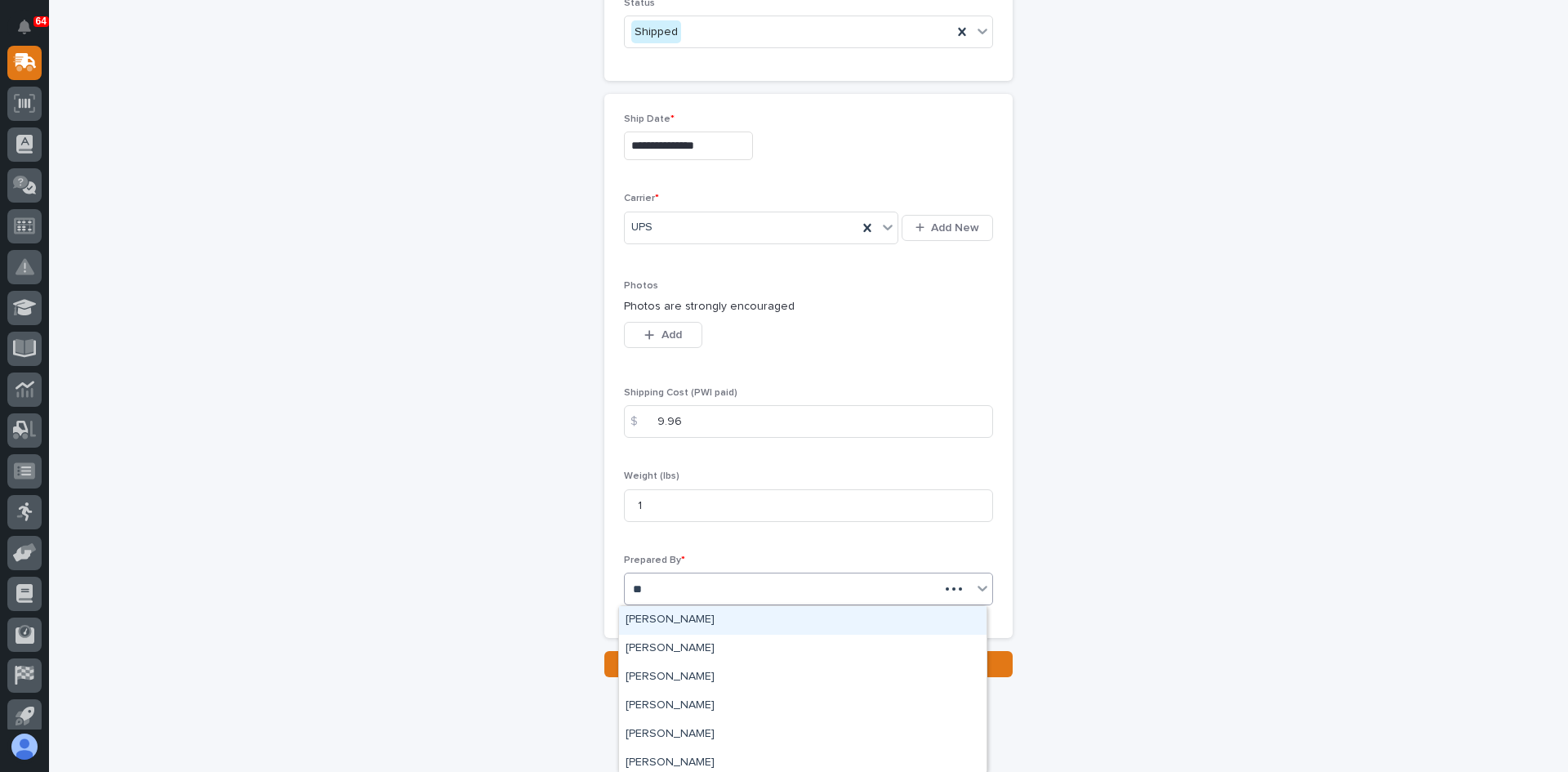
type input "***"
click at [682, 623] on div "[PERSON_NAME]" at bounding box center [803, 620] width 368 height 28
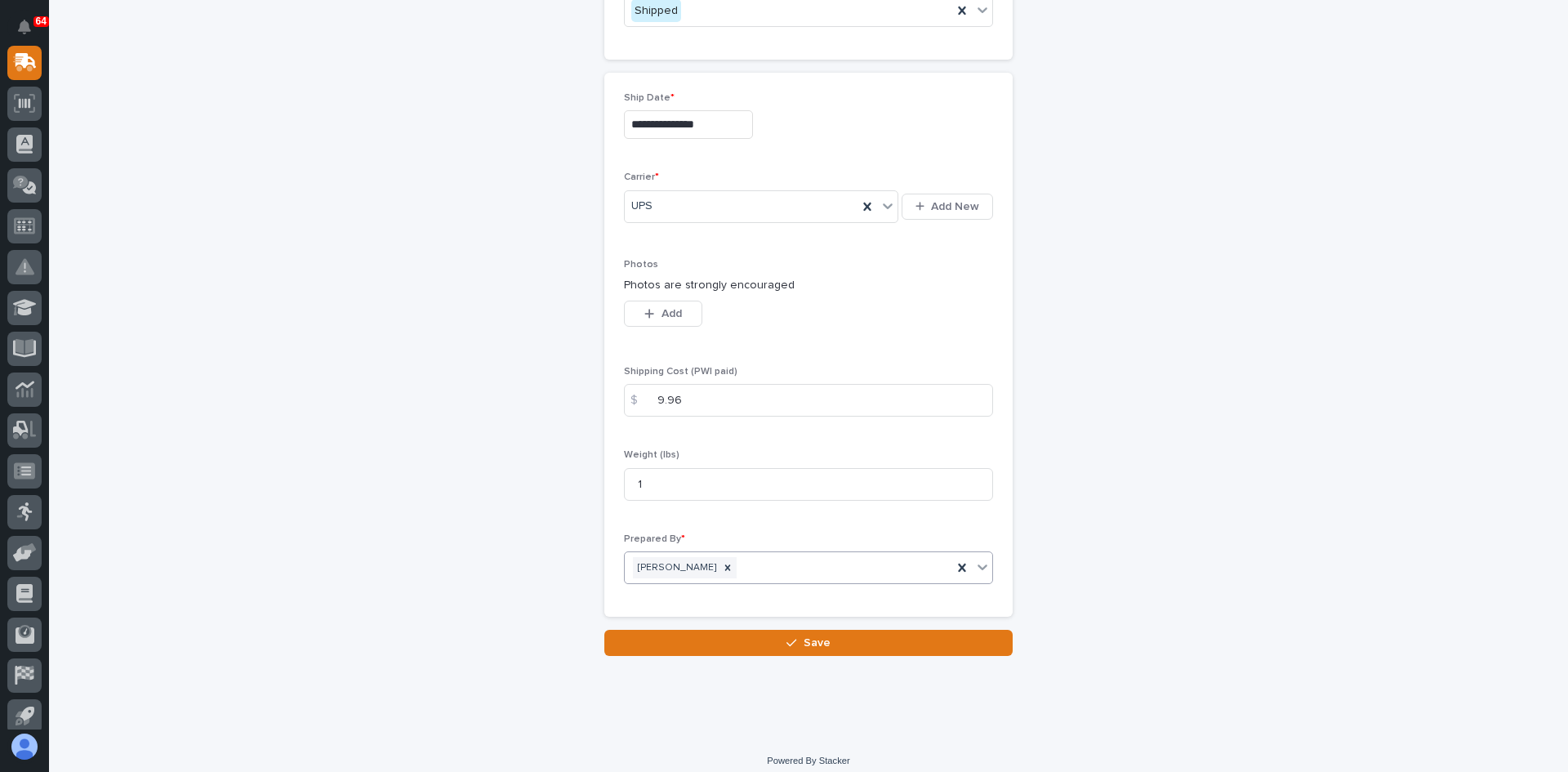
scroll to position [849, 0]
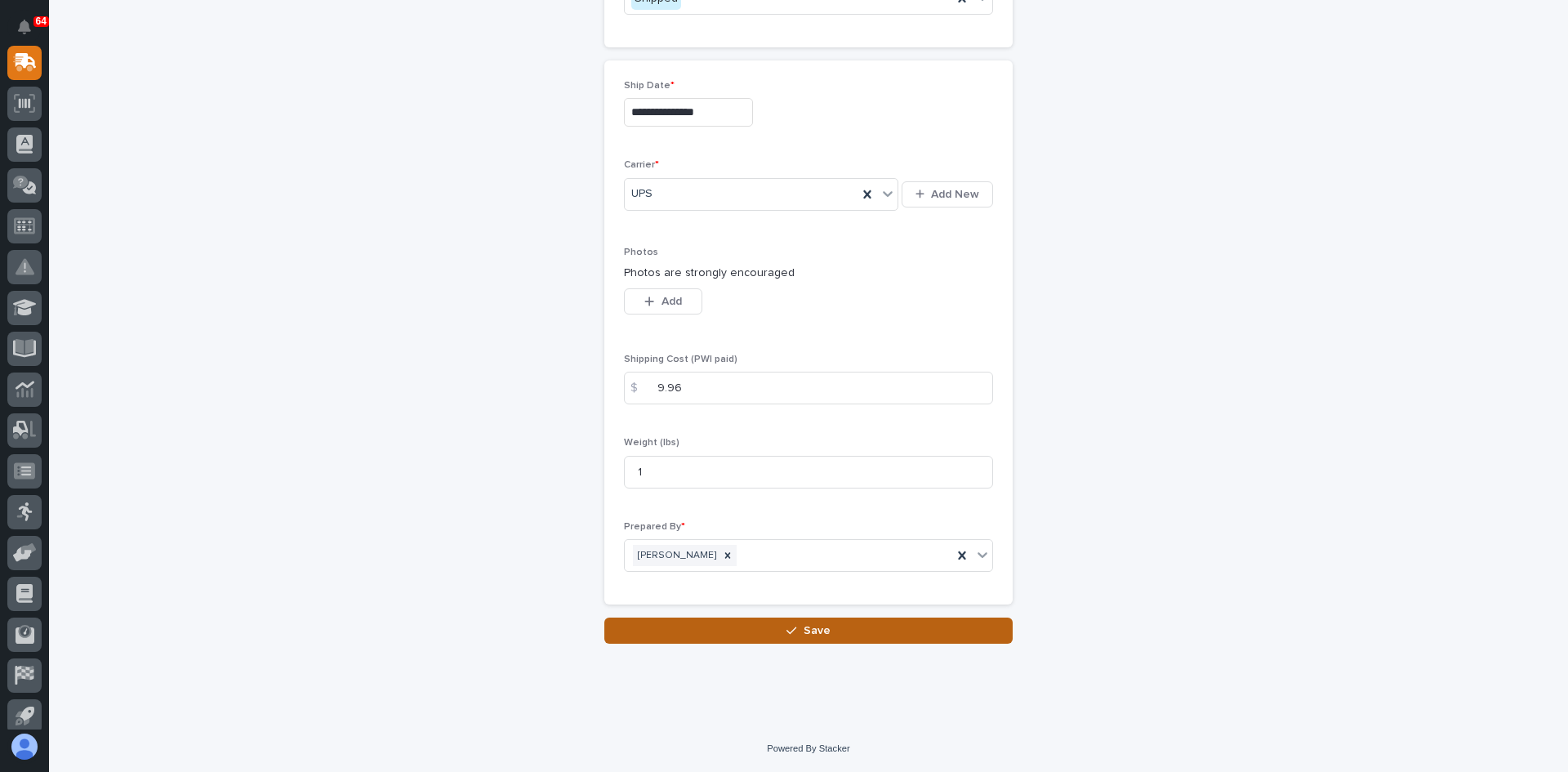
click at [808, 627] on span "Save" at bounding box center [817, 630] width 27 height 15
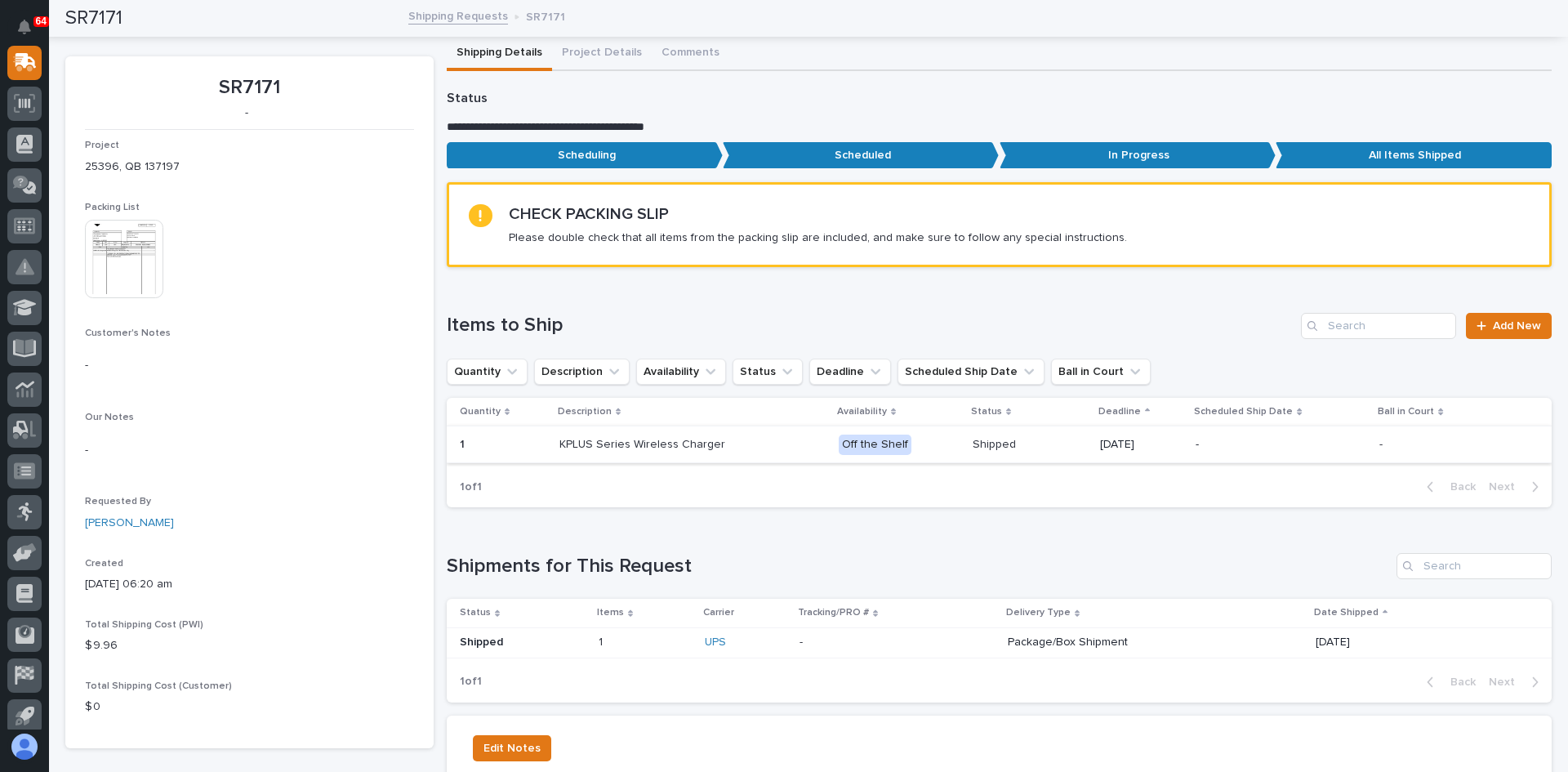
scroll to position [82, 0]
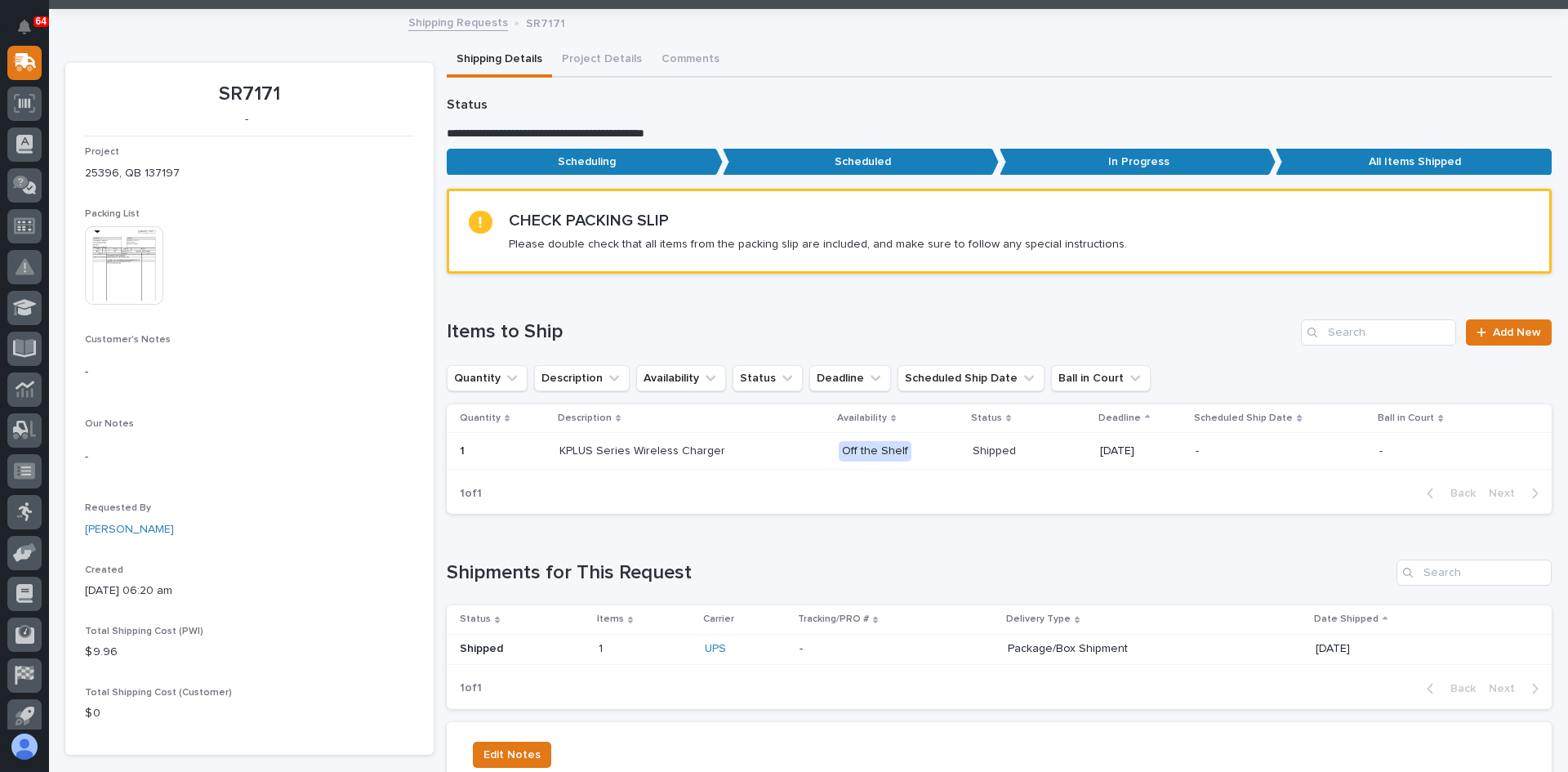
click at [931, 646] on p at bounding box center [897, 650] width 195 height 14
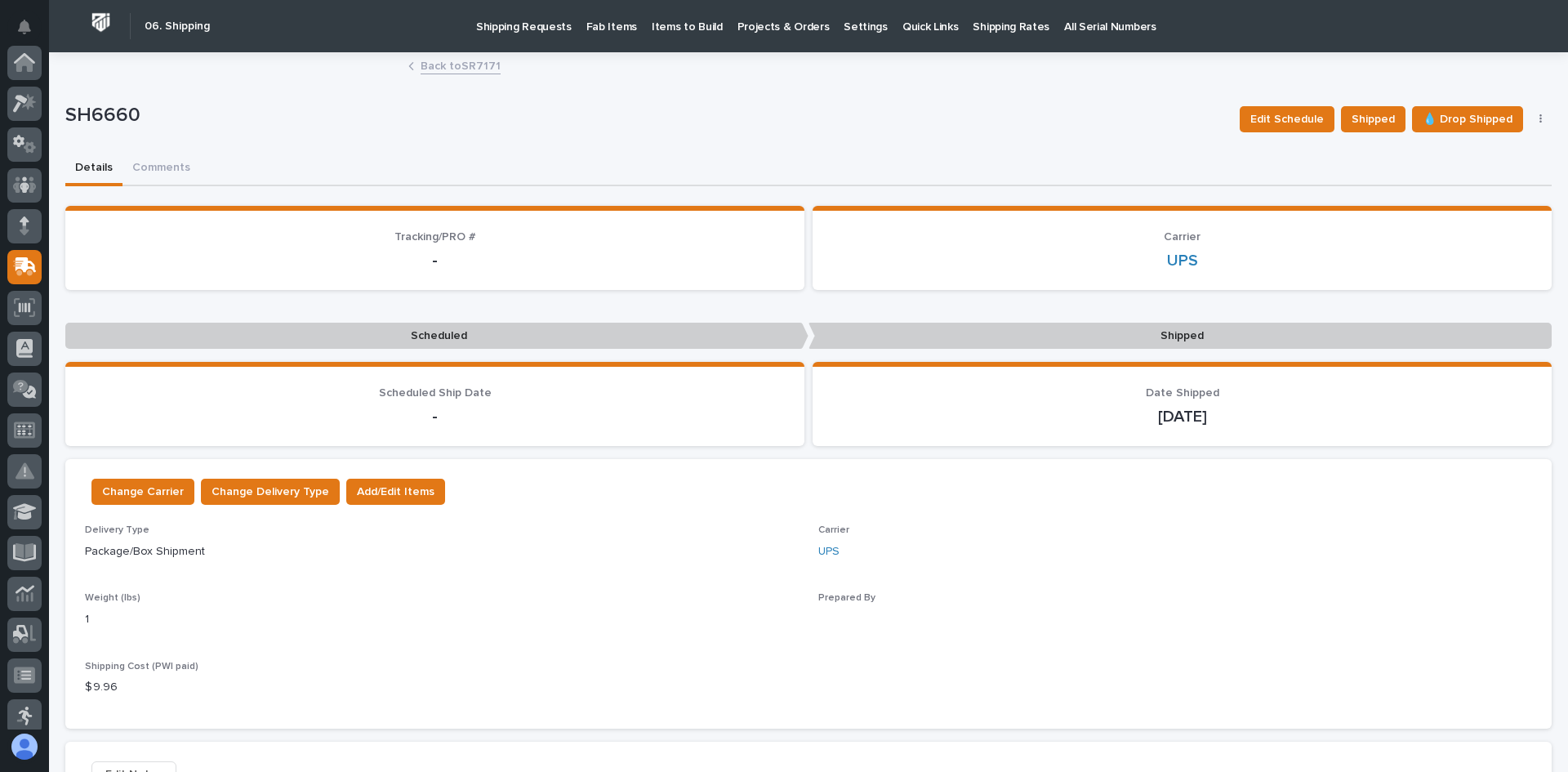
scroll to position [204, 0]
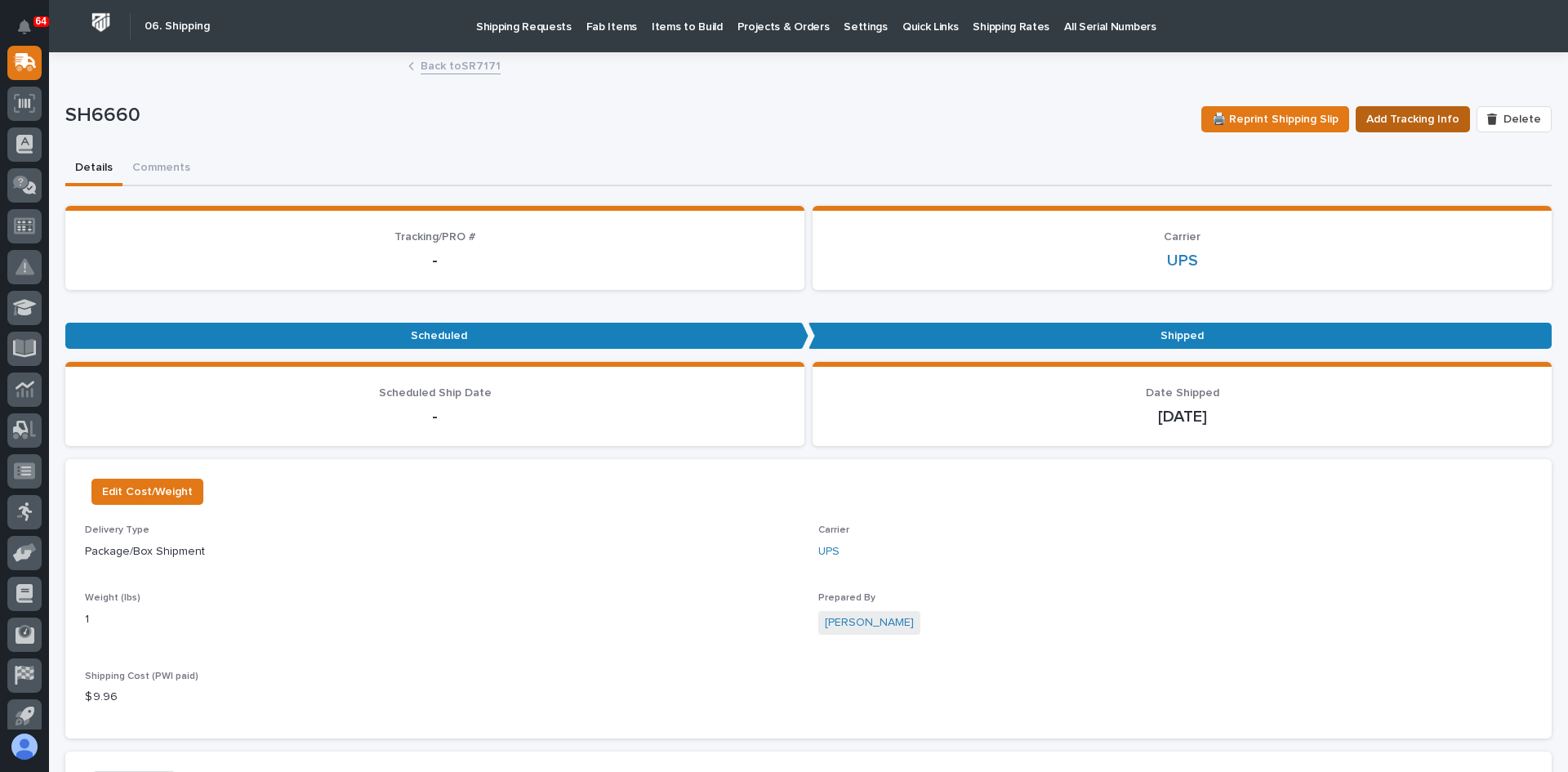
click at [1393, 125] on span "Add Tracking Info" at bounding box center [1412, 120] width 93 height 19
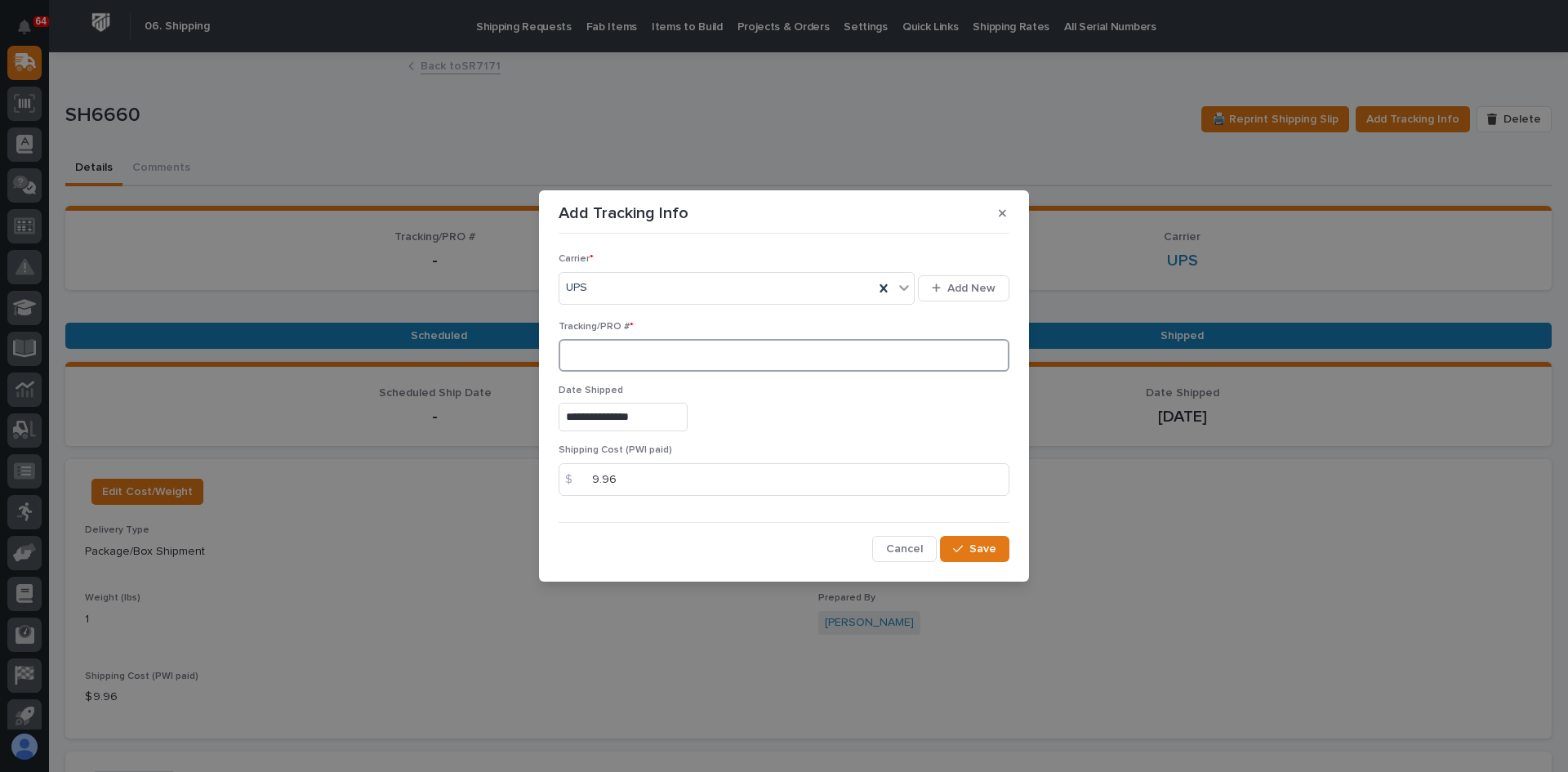
paste input "1Z831R2E0396739504"
type input "1Z831R2E0396739504"
click at [982, 550] on span "Save" at bounding box center [982, 549] width 27 height 15
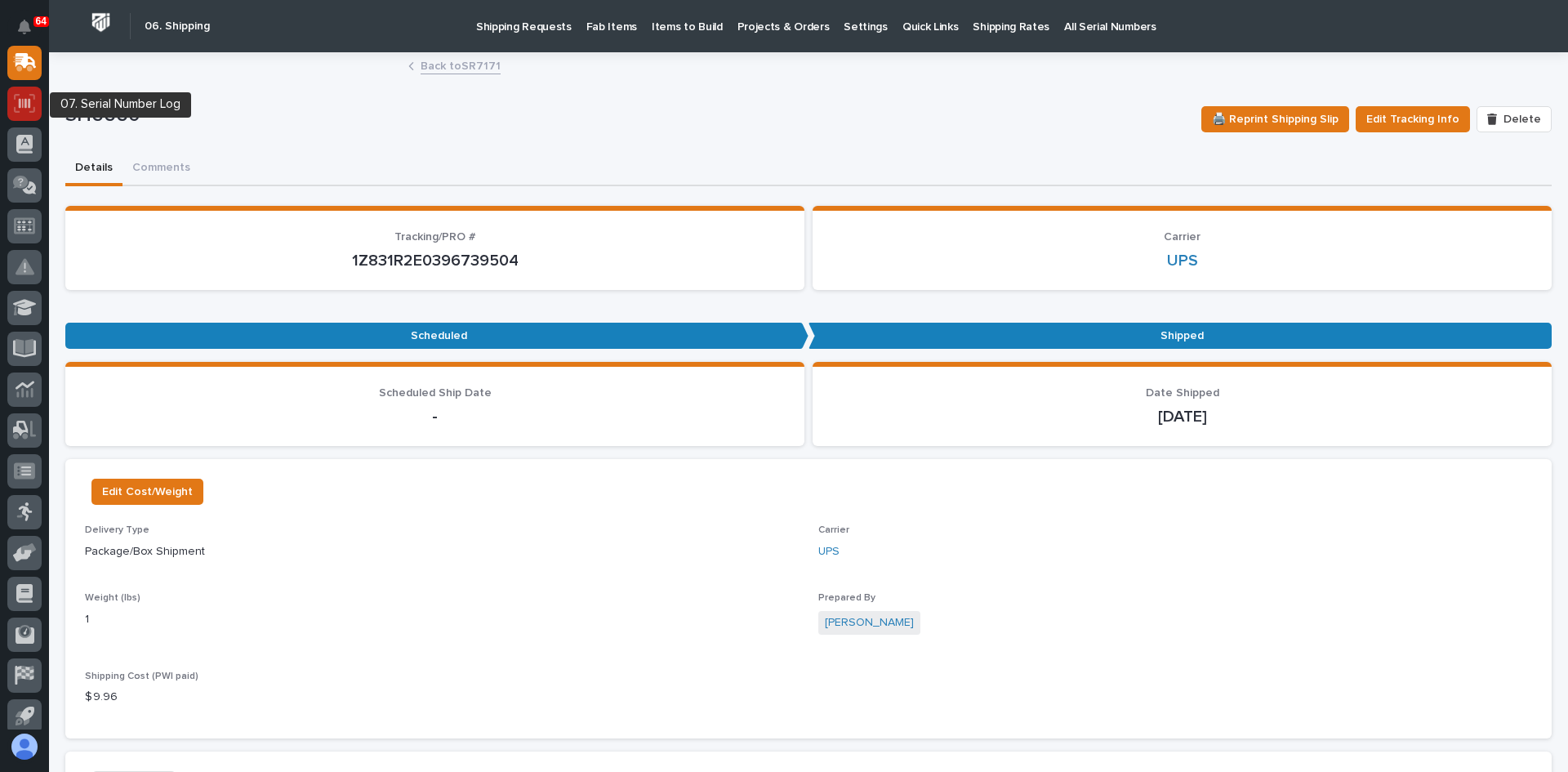
click at [22, 97] on icon at bounding box center [25, 103] width 21 height 19
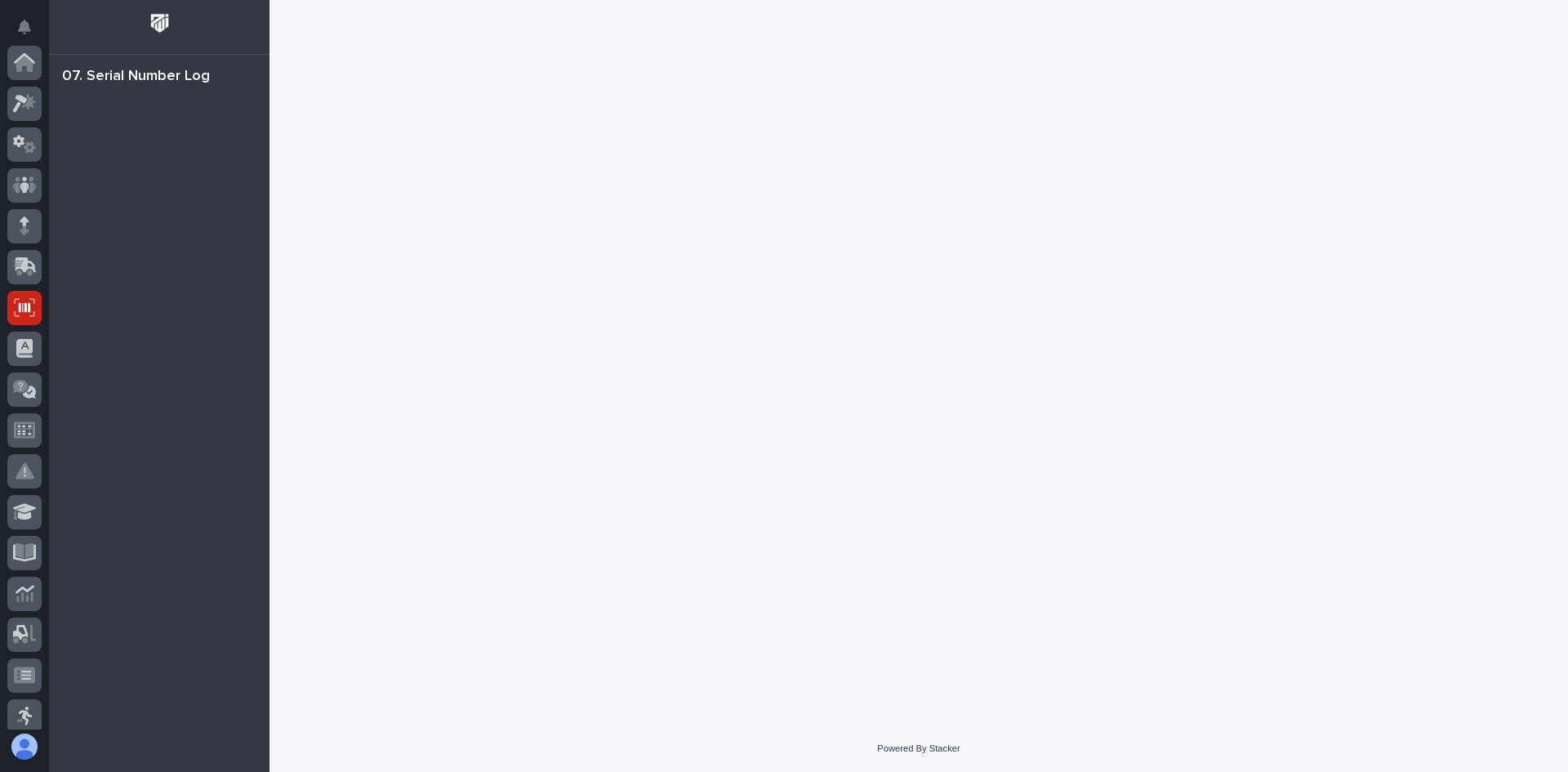
scroll to position [246, 0]
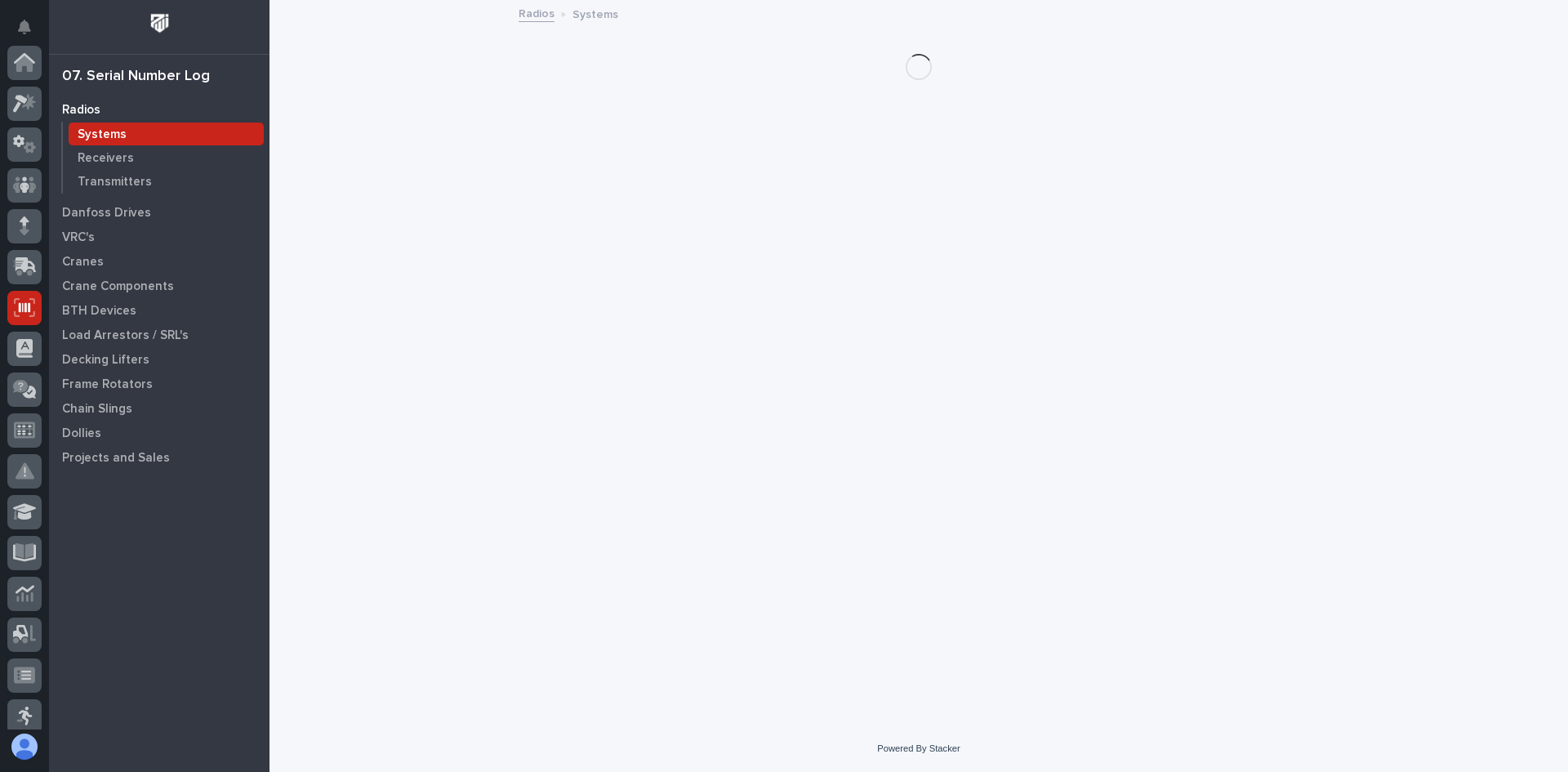
scroll to position [246, 0]
